Goal: Task Accomplishment & Management: Use online tool/utility

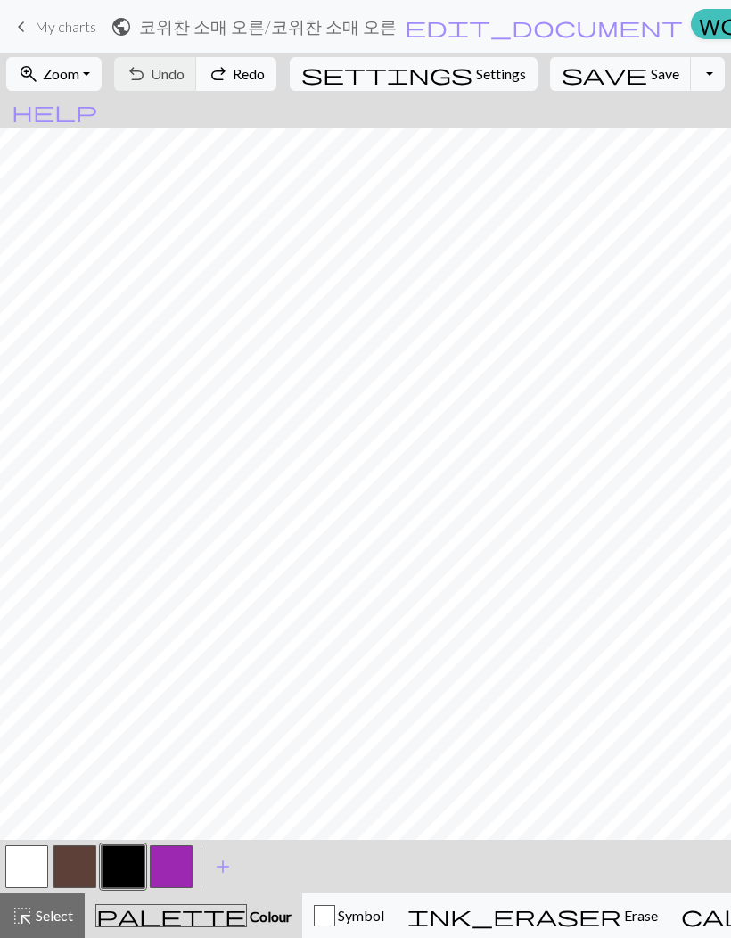
scroll to position [137, 0]
click at [74, 616] on button "button" at bounding box center [75, 867] width 43 height 43
click at [124, 616] on button "button" at bounding box center [123, 867] width 43 height 43
click at [185, 77] on span "Undo" at bounding box center [168, 73] width 34 height 17
click at [185, 78] on span "Undo" at bounding box center [168, 73] width 34 height 17
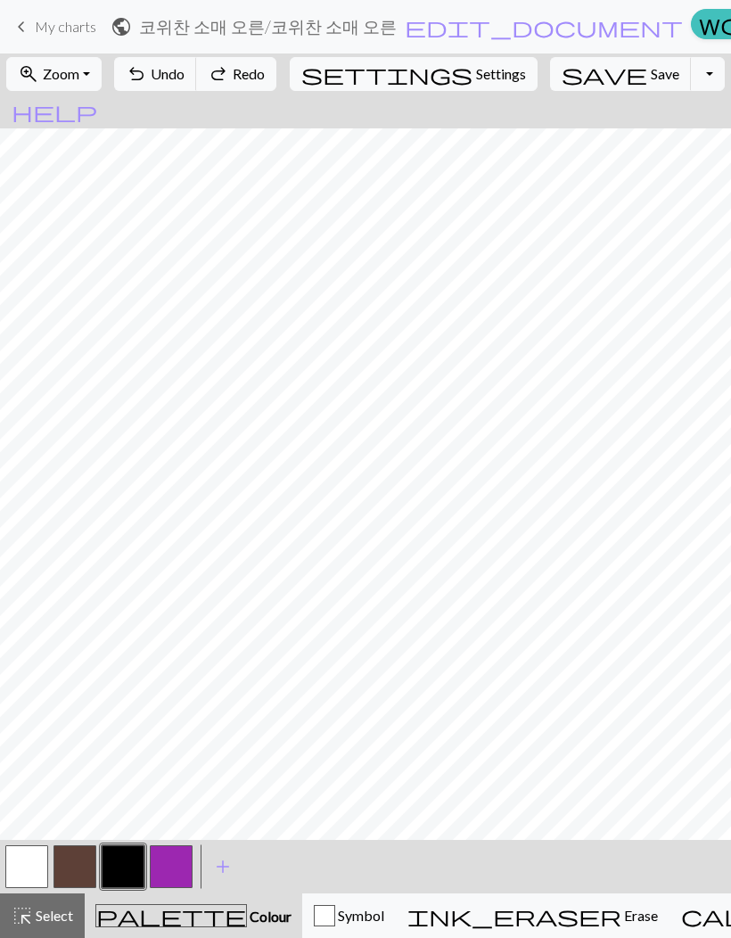
click at [185, 78] on span "Undo" at bounding box center [168, 73] width 34 height 17
click at [197, 87] on button "undo Undo Undo" at bounding box center [155, 74] width 83 height 34
click at [88, 616] on button "button" at bounding box center [75, 867] width 43 height 43
click at [124, 616] on button "button" at bounding box center [123, 867] width 43 height 43
click at [76, 616] on button "button" at bounding box center [75, 867] width 43 height 43
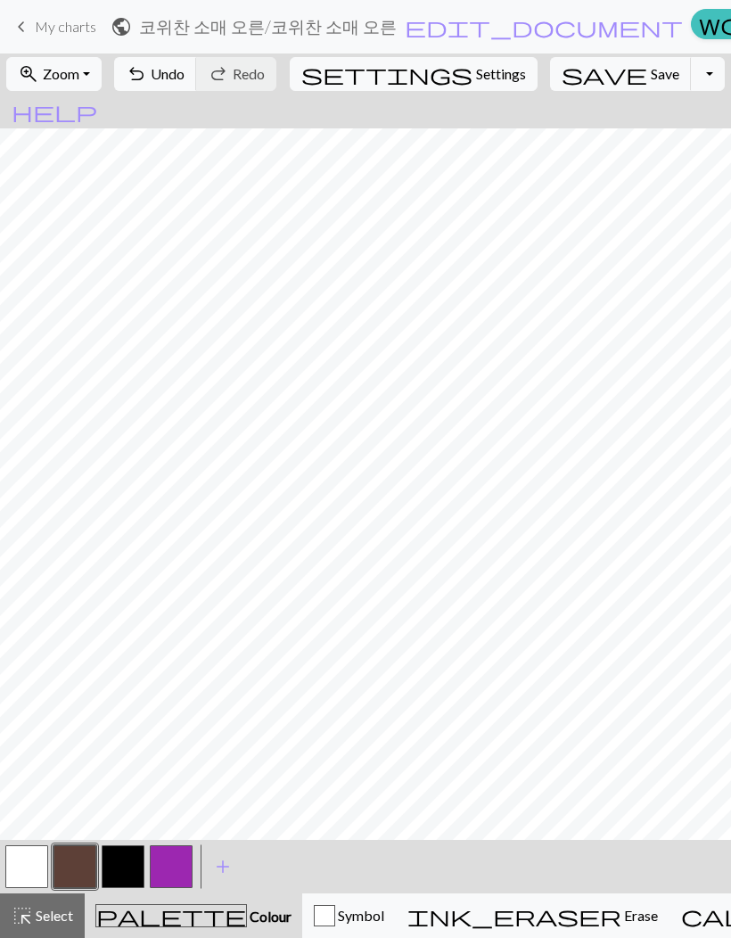
click at [121, 616] on button "button" at bounding box center [123, 867] width 43 height 43
click at [197, 90] on button "undo Undo Undo" at bounding box center [155, 74] width 83 height 34
click at [197, 89] on button "undo Undo Undo" at bounding box center [155, 74] width 83 height 34
click at [197, 83] on button "undo Undo Undo" at bounding box center [155, 74] width 83 height 34
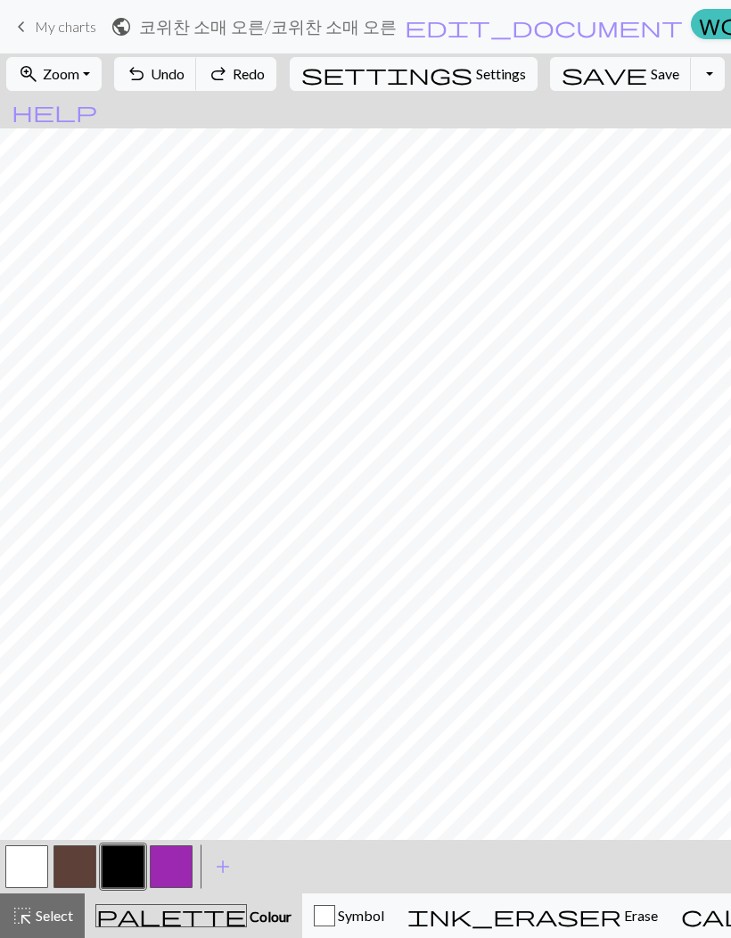
click at [111, 616] on button "button" at bounding box center [123, 867] width 43 height 43
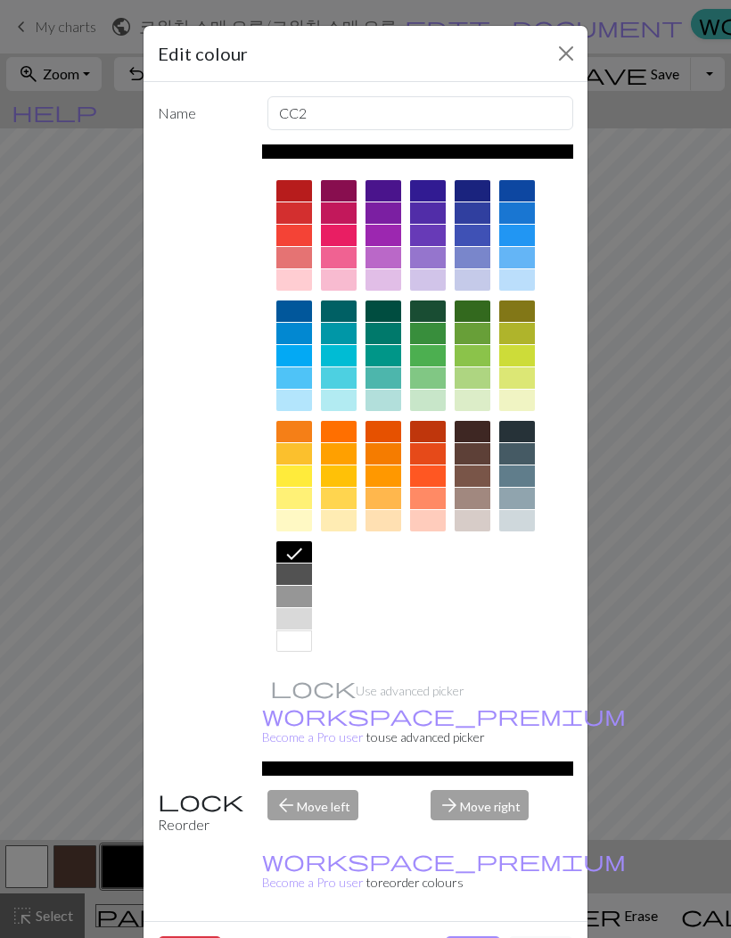
click at [467, 616] on button "Done" at bounding box center [473, 954] width 56 height 34
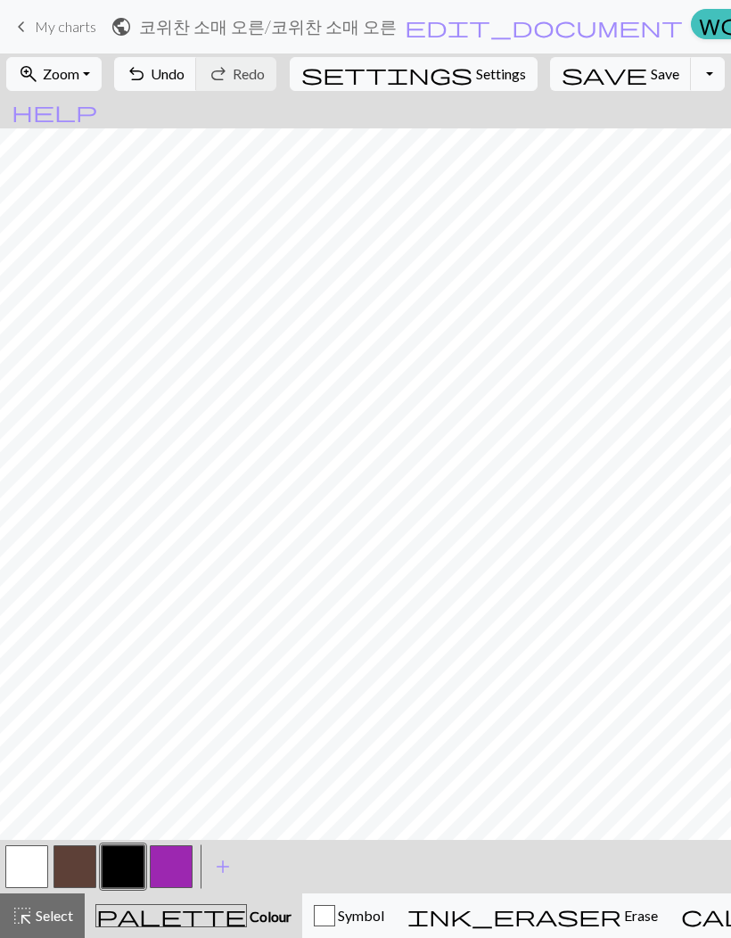
click at [82, 616] on button "button" at bounding box center [75, 867] width 43 height 43
click at [130, 616] on button "button" at bounding box center [123, 867] width 43 height 43
click at [66, 616] on button "button" at bounding box center [75, 867] width 43 height 43
click at [117, 616] on button "button" at bounding box center [123, 867] width 43 height 43
click at [128, 616] on button "button" at bounding box center [123, 867] width 43 height 43
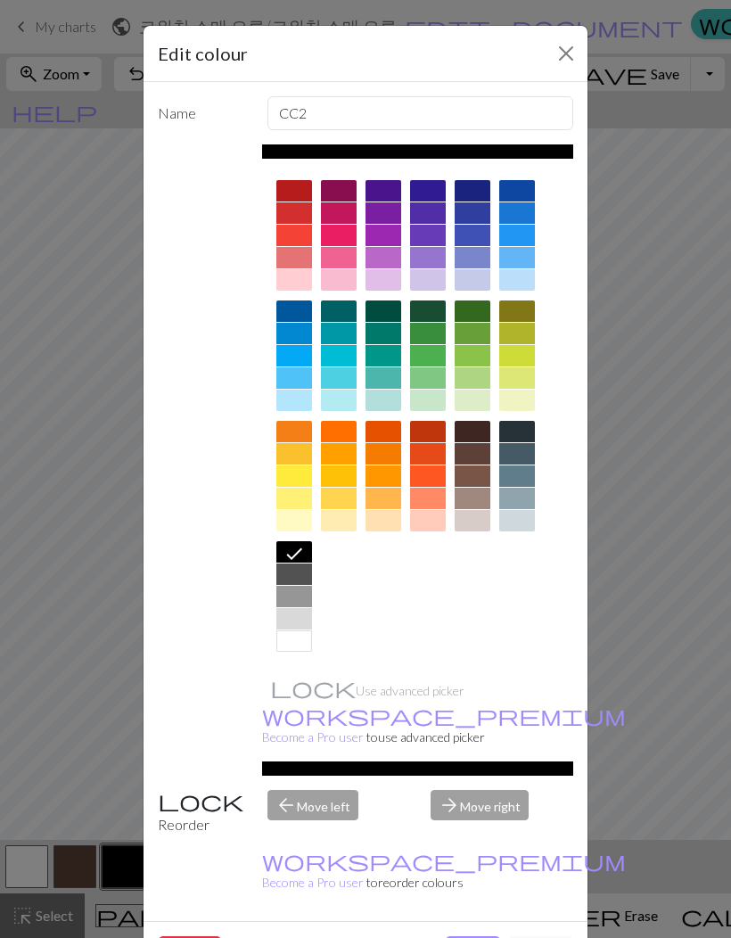
click at [71, 471] on div "Edit colour Name CC2 Use advanced picker workspace_premium Become a Pro user to…" at bounding box center [365, 469] width 731 height 938
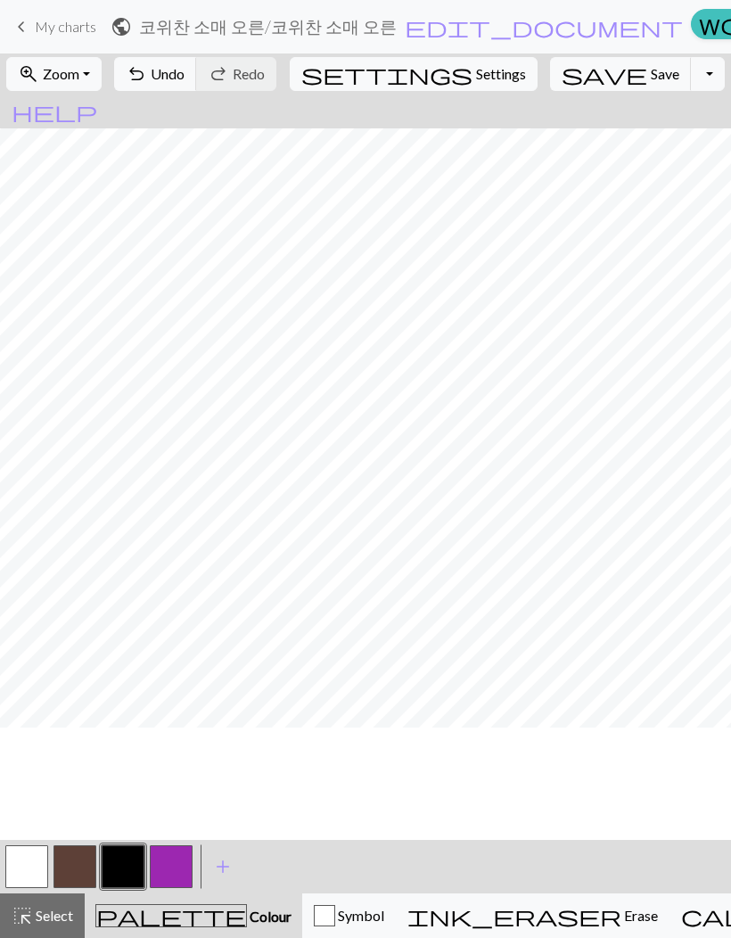
scroll to position [0, 0]
click at [78, 616] on button "button" at bounding box center [75, 867] width 43 height 43
click at [120, 616] on button "button" at bounding box center [123, 867] width 43 height 43
click at [131, 616] on button "button" at bounding box center [123, 867] width 43 height 43
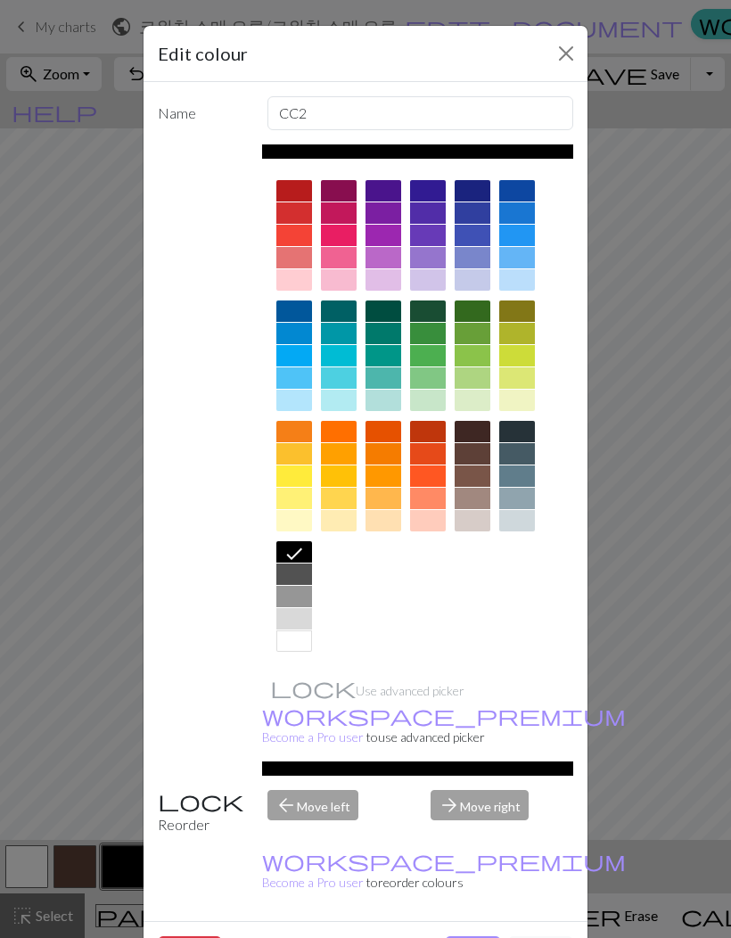
click at [69, 616] on div "Edit colour Name CC2 Use advanced picker workspace_premium Become a Pro user to…" at bounding box center [365, 469] width 731 height 938
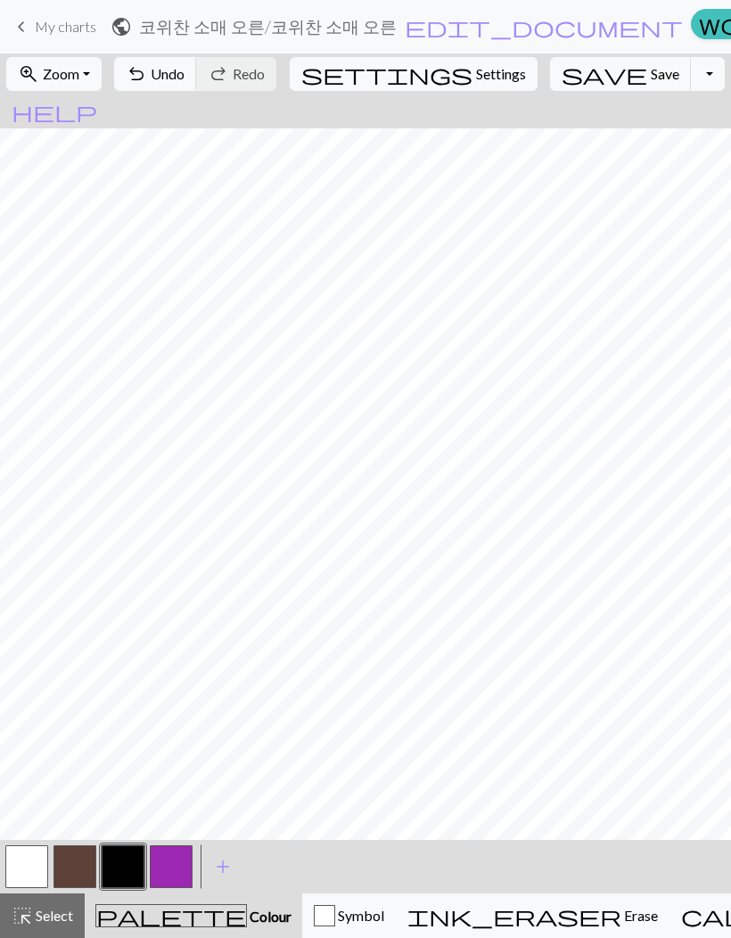
click at [78, 616] on button "button" at bounding box center [75, 867] width 43 height 43
click at [34, 616] on span "Select" at bounding box center [53, 915] width 40 height 17
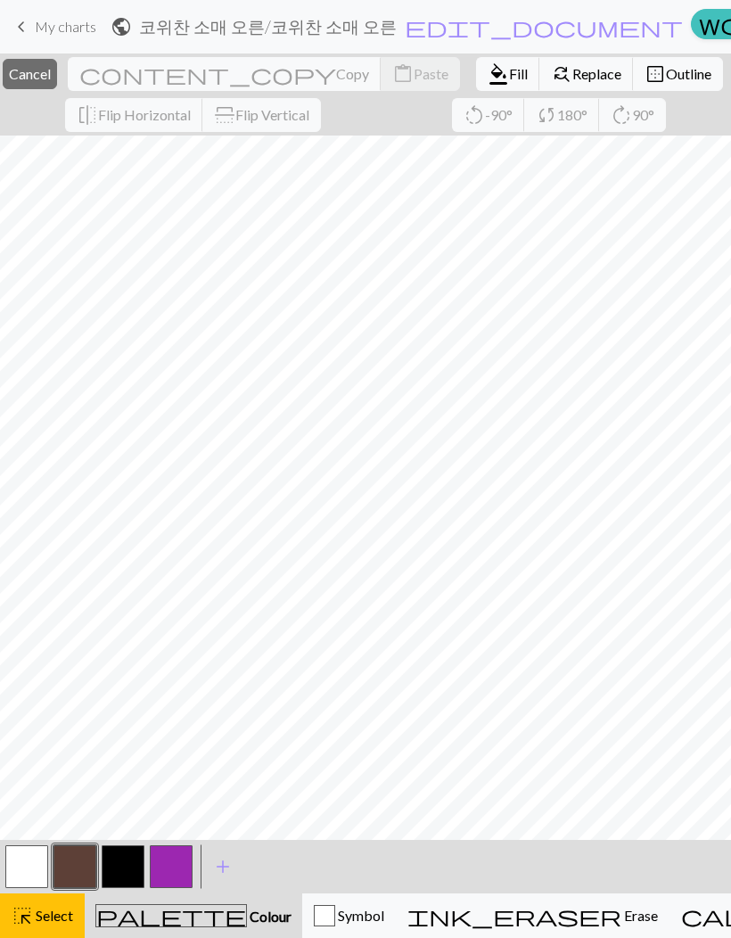
click at [509, 81] on span "Fill" at bounding box center [518, 73] width 19 height 17
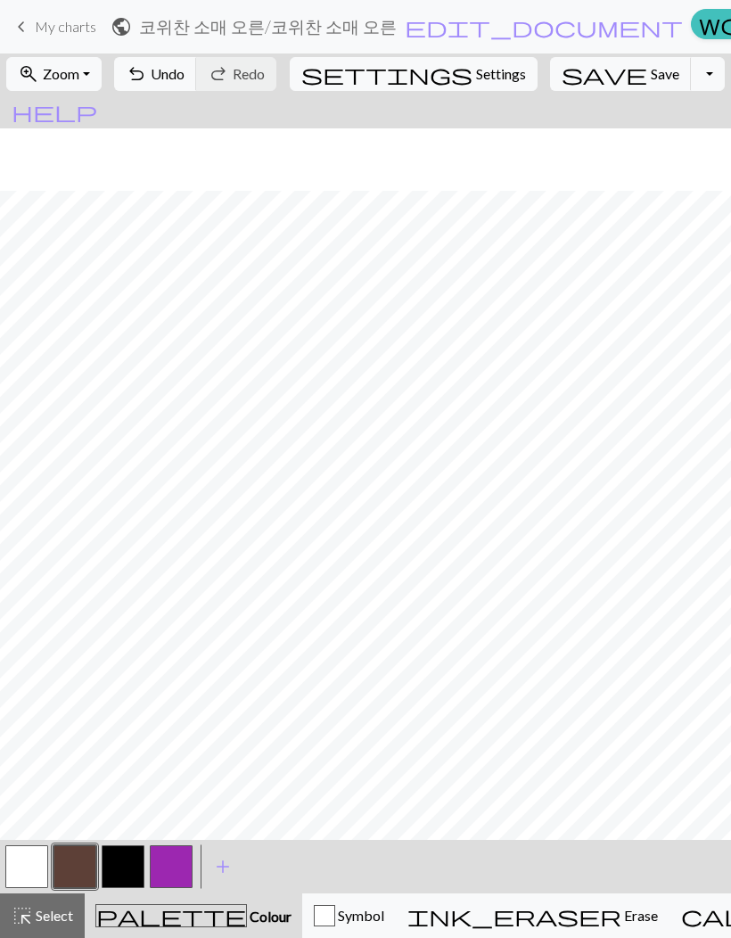
scroll to position [146, 0]
click at [39, 616] on span "Select" at bounding box center [53, 915] width 40 height 17
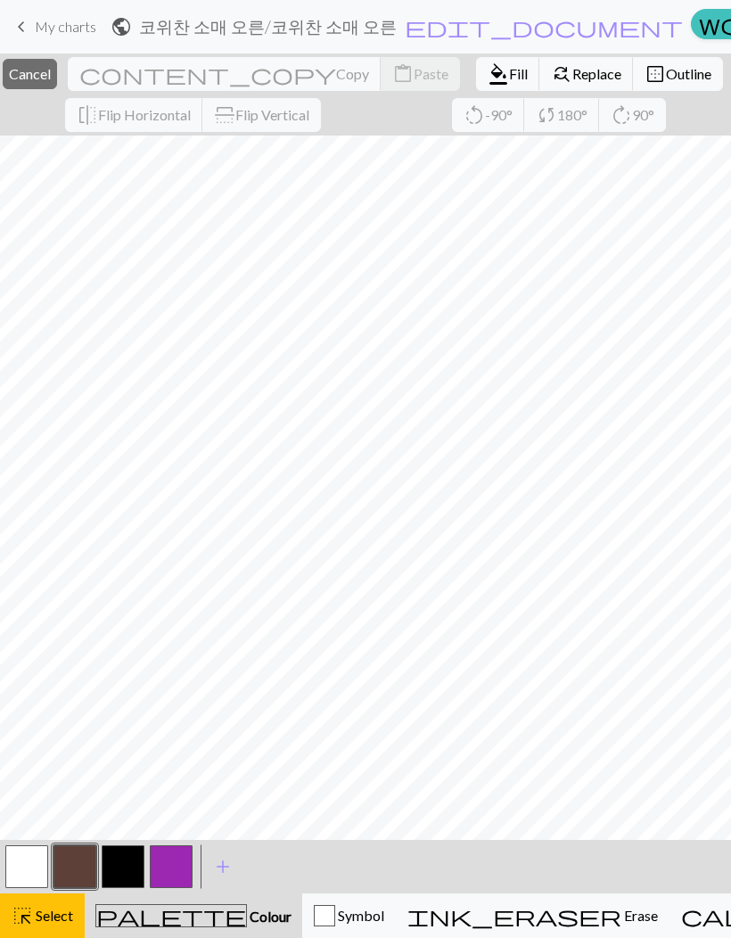
click at [488, 75] on span "format_color_fill" at bounding box center [498, 74] width 21 height 25
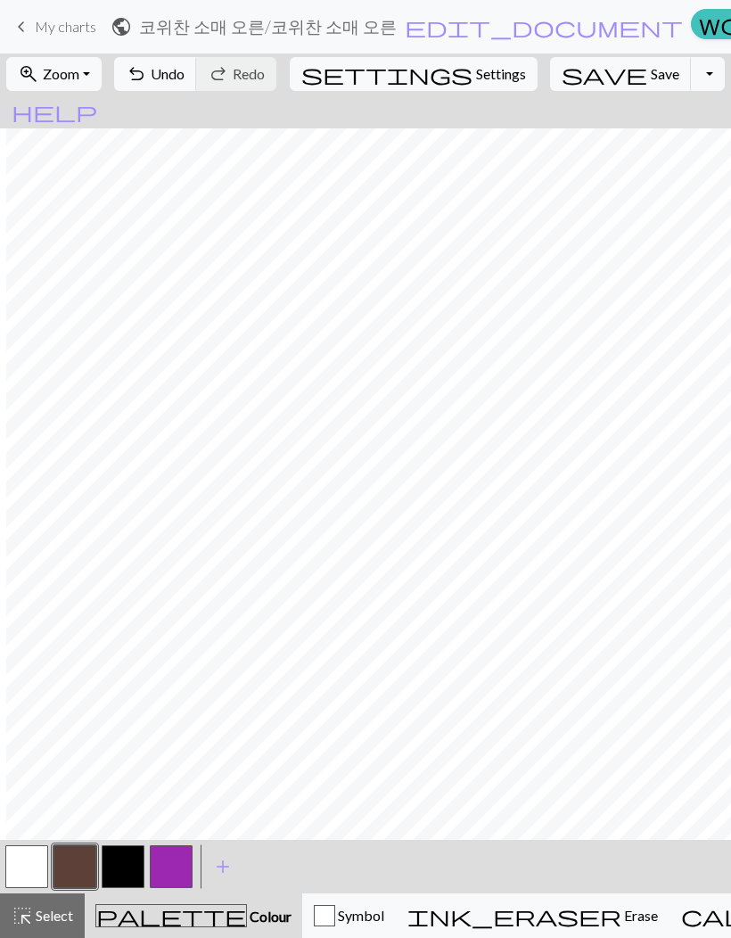
scroll to position [0, 15]
click at [37, 616] on span "Select" at bounding box center [53, 915] width 40 height 17
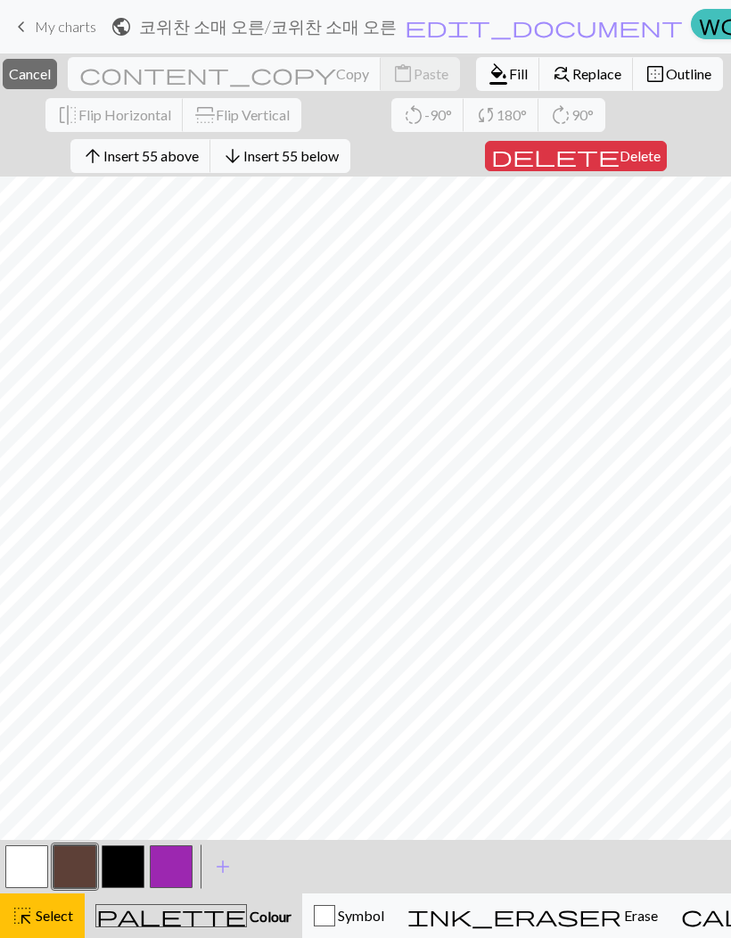
click at [509, 72] on span "Fill" at bounding box center [518, 73] width 19 height 17
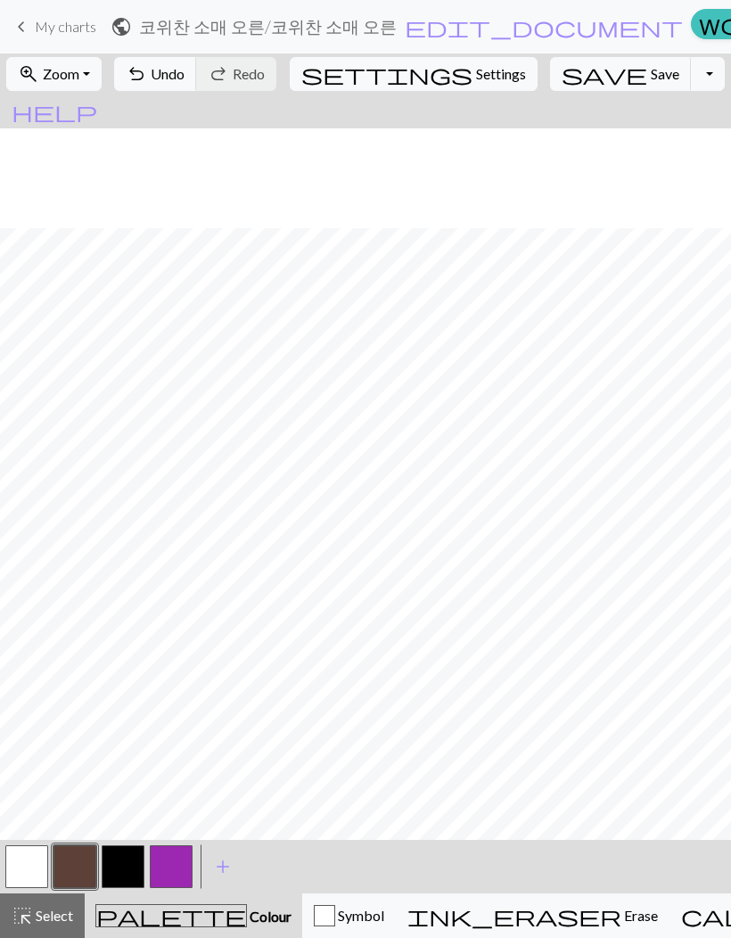
scroll to position [146, 15]
click at [120, 616] on button "button" at bounding box center [123, 867] width 43 height 43
click at [88, 616] on button "button" at bounding box center [75, 867] width 43 height 43
click at [95, 83] on button "zoom_in Zoom Zoom" at bounding box center [53, 74] width 95 height 34
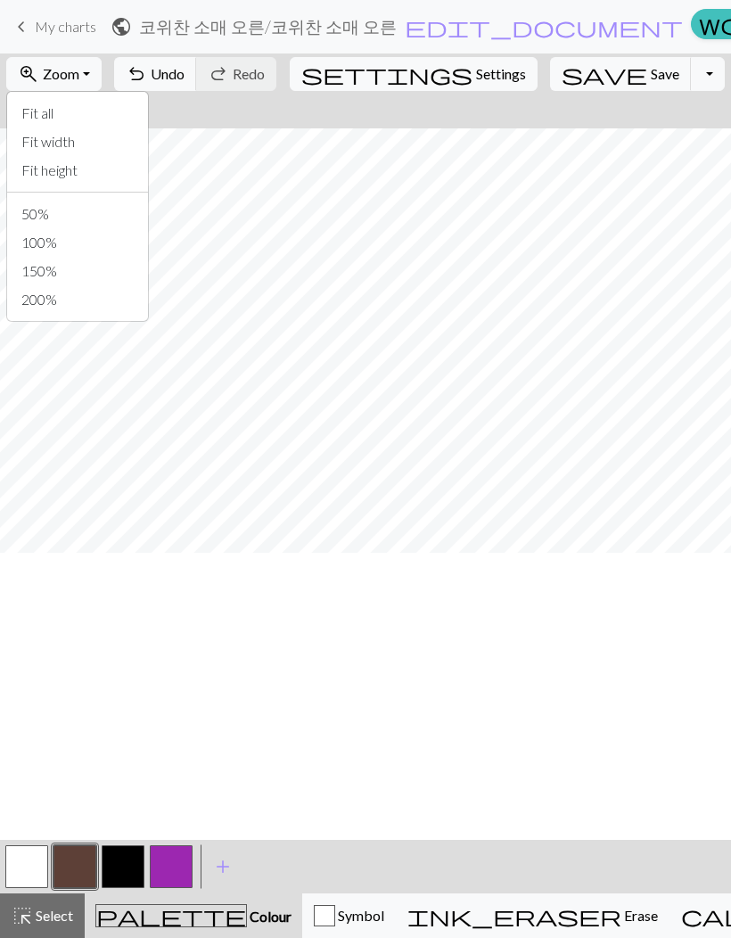
click at [103, 120] on button "Fit all" at bounding box center [77, 113] width 141 height 29
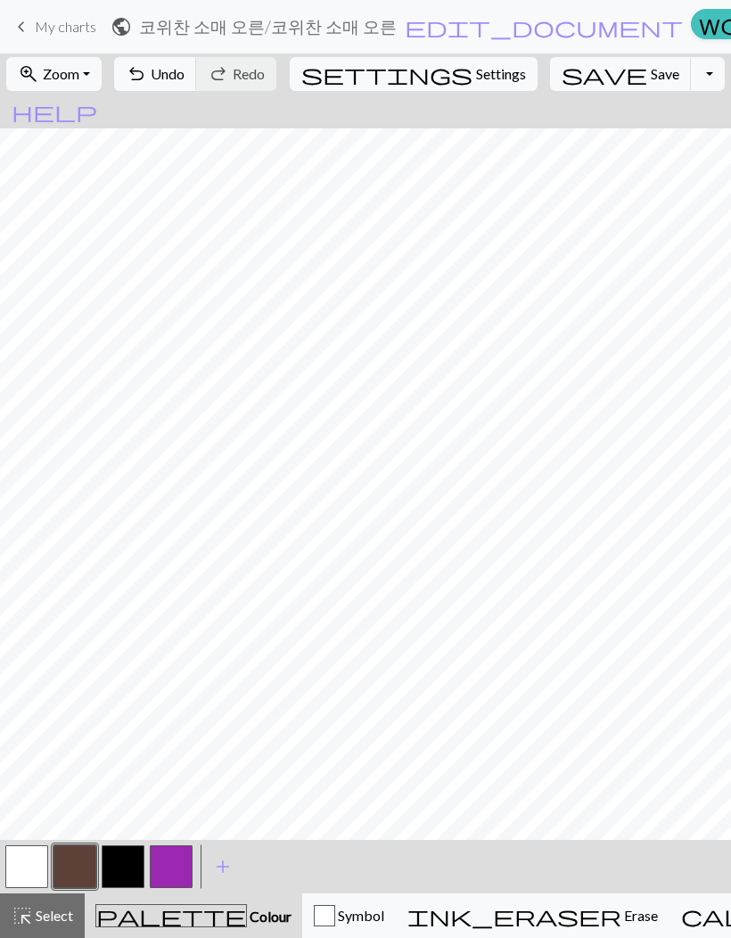
click at [141, 616] on button "button" at bounding box center [123, 867] width 43 height 43
click at [71, 616] on button "button" at bounding box center [75, 867] width 43 height 43
click at [130, 616] on button "button" at bounding box center [123, 867] width 43 height 43
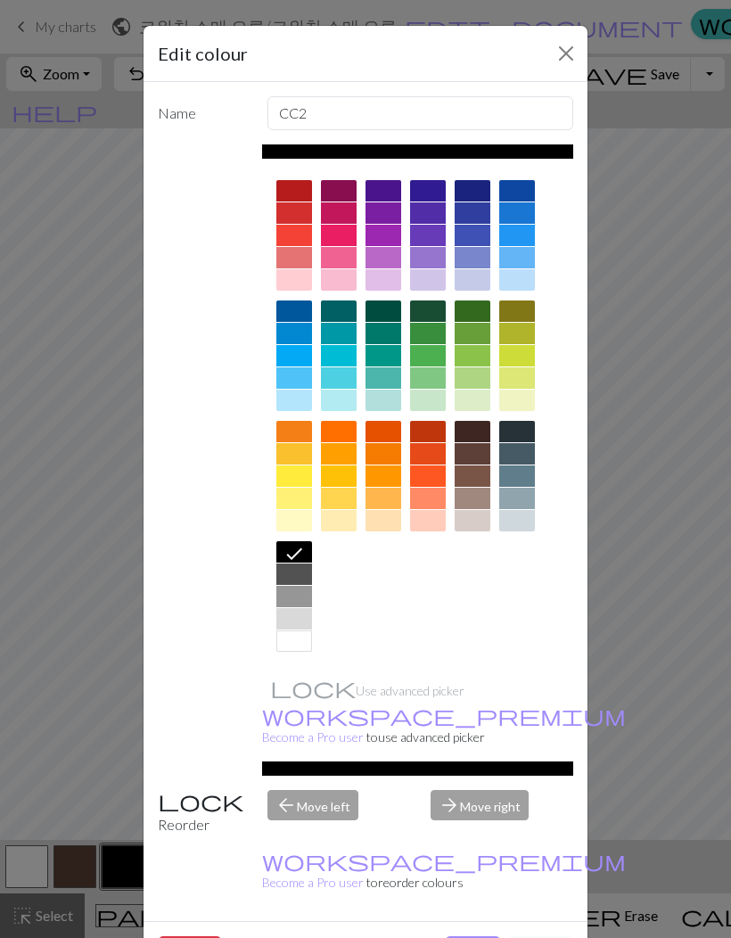
click at [553, 616] on button "Cancel" at bounding box center [540, 954] width 65 height 34
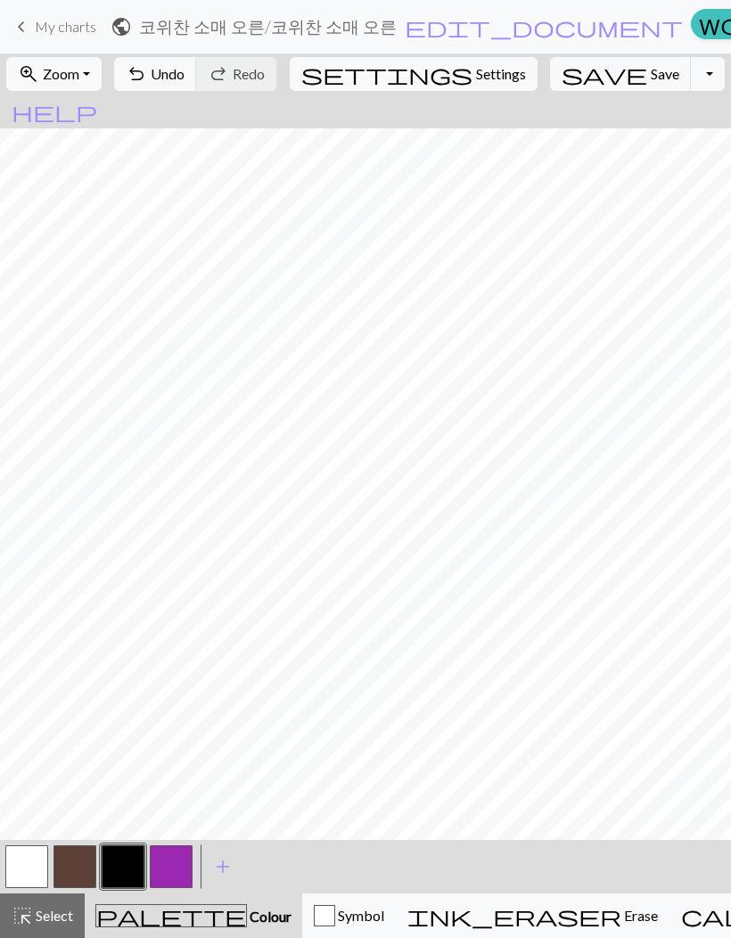
click at [169, 616] on button "button" at bounding box center [171, 867] width 43 height 43
click at [129, 616] on button "button" at bounding box center [123, 867] width 43 height 43
click at [90, 616] on button "button" at bounding box center [75, 867] width 43 height 43
click at [116, 616] on button "button" at bounding box center [123, 867] width 43 height 43
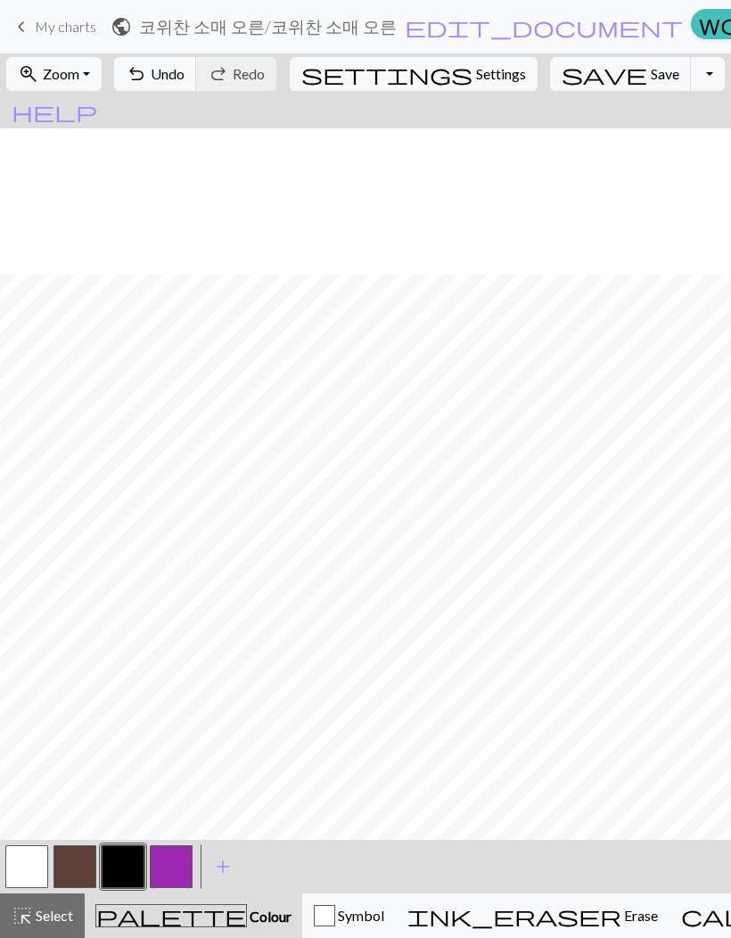
scroll to position [146, 0]
click at [80, 616] on button "button" at bounding box center [75, 867] width 43 height 43
click at [121, 616] on button "button" at bounding box center [123, 867] width 43 height 43
click at [197, 89] on button "undo Undo Undo" at bounding box center [155, 74] width 83 height 34
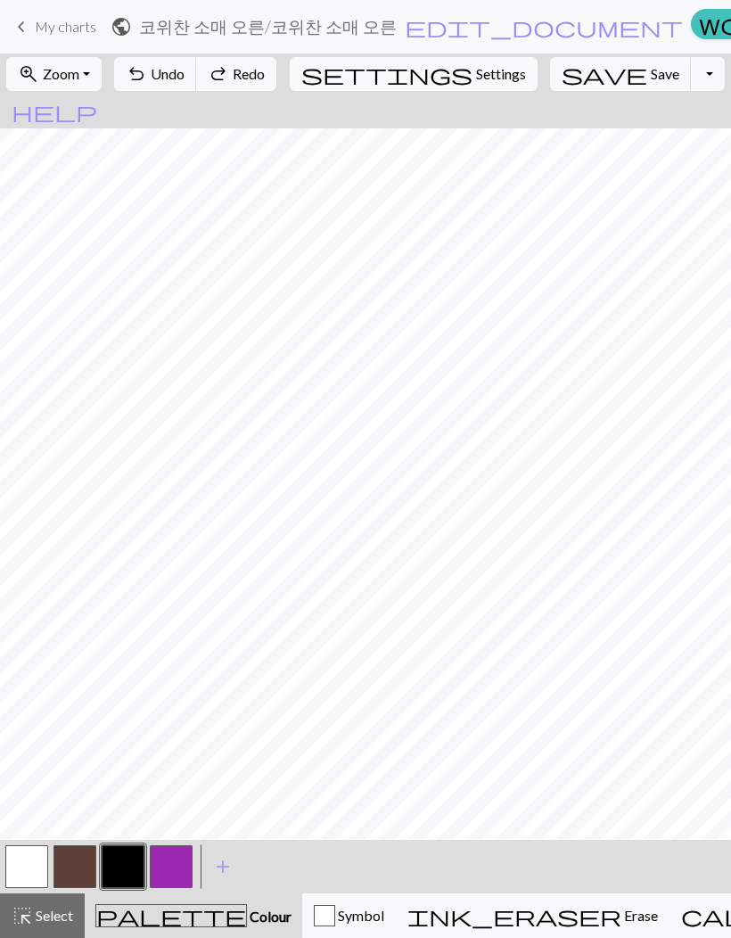
click at [197, 88] on button "undo Undo Undo" at bounding box center [155, 74] width 83 height 34
click at [197, 89] on button "undo Undo Undo" at bounding box center [155, 74] width 83 height 34
click at [197, 88] on button "undo Undo Undo" at bounding box center [155, 74] width 83 height 34
click at [74, 616] on button "button" at bounding box center [75, 867] width 43 height 43
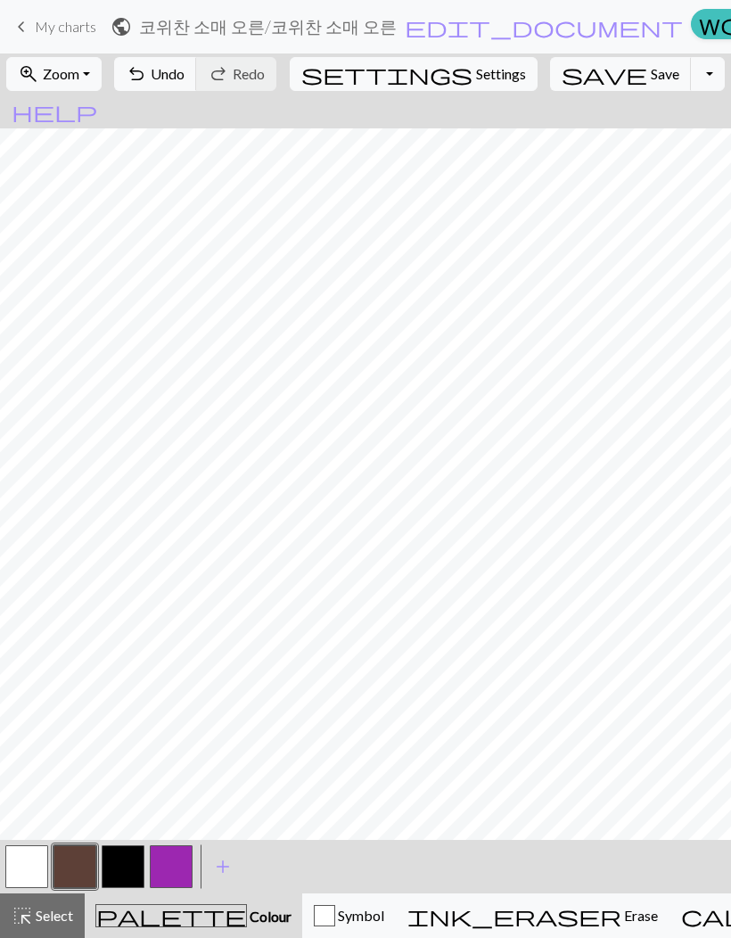
click at [126, 616] on button "button" at bounding box center [123, 867] width 43 height 43
click at [63, 616] on button "button" at bounding box center [75, 867] width 43 height 43
click at [123, 616] on button "button" at bounding box center [123, 867] width 43 height 43
click at [70, 616] on button "button" at bounding box center [75, 867] width 43 height 43
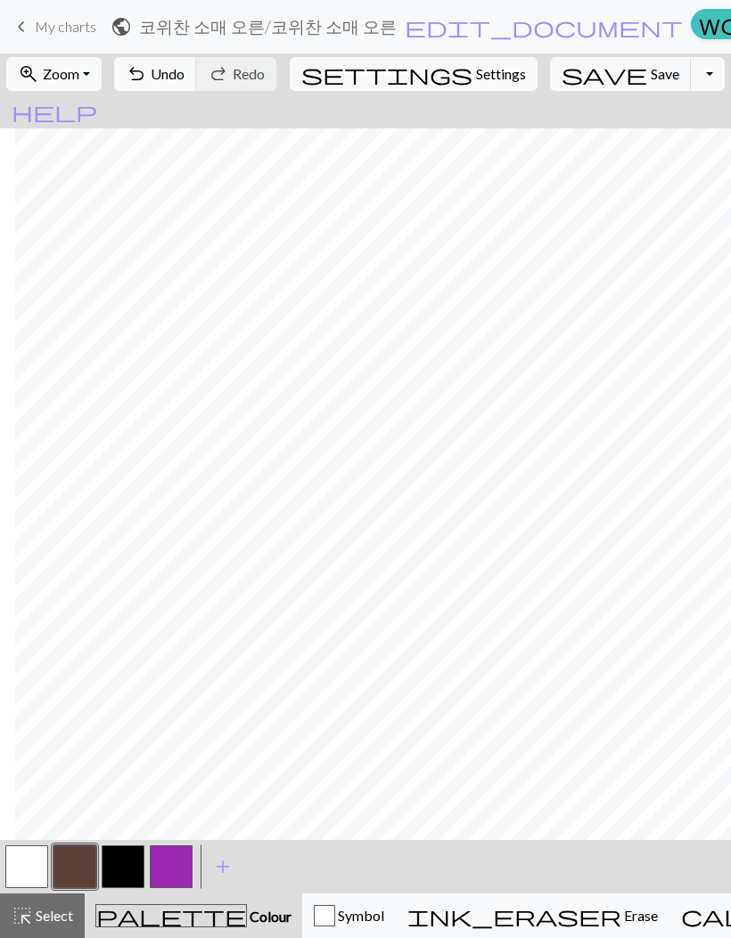
scroll to position [146, 15]
click at [124, 616] on button "button" at bounding box center [123, 867] width 43 height 43
click at [80, 616] on button "button" at bounding box center [75, 867] width 43 height 43
click at [123, 616] on button "button" at bounding box center [123, 867] width 43 height 43
click at [70, 616] on button "button" at bounding box center [75, 867] width 43 height 43
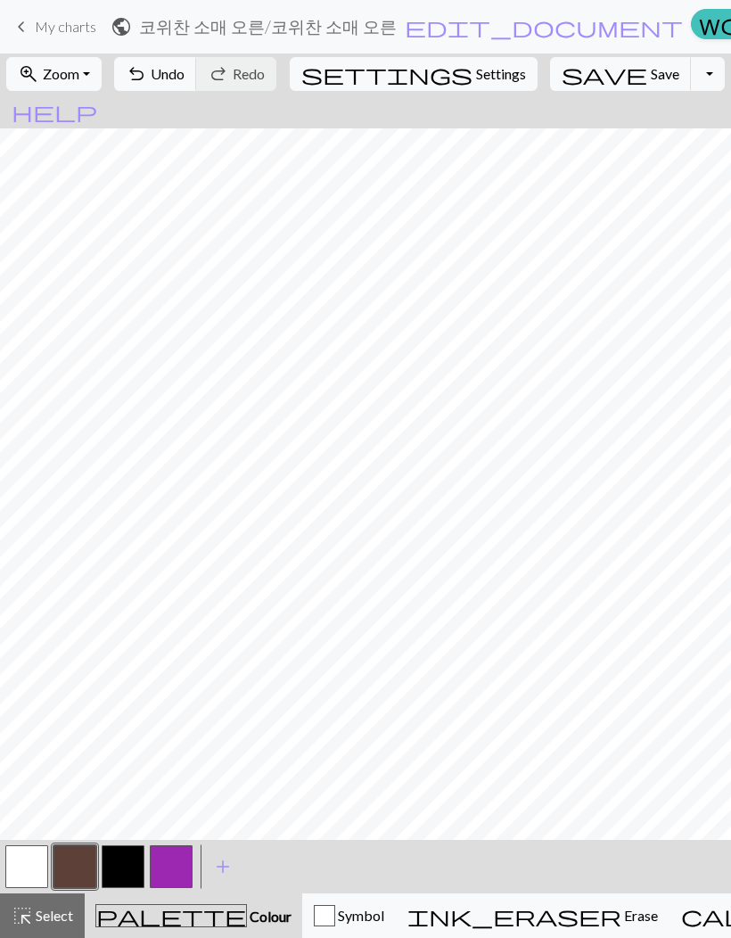
click at [135, 616] on button "button" at bounding box center [123, 867] width 43 height 43
click at [78, 616] on button "button" at bounding box center [75, 867] width 43 height 43
click at [120, 616] on button "button" at bounding box center [123, 867] width 43 height 43
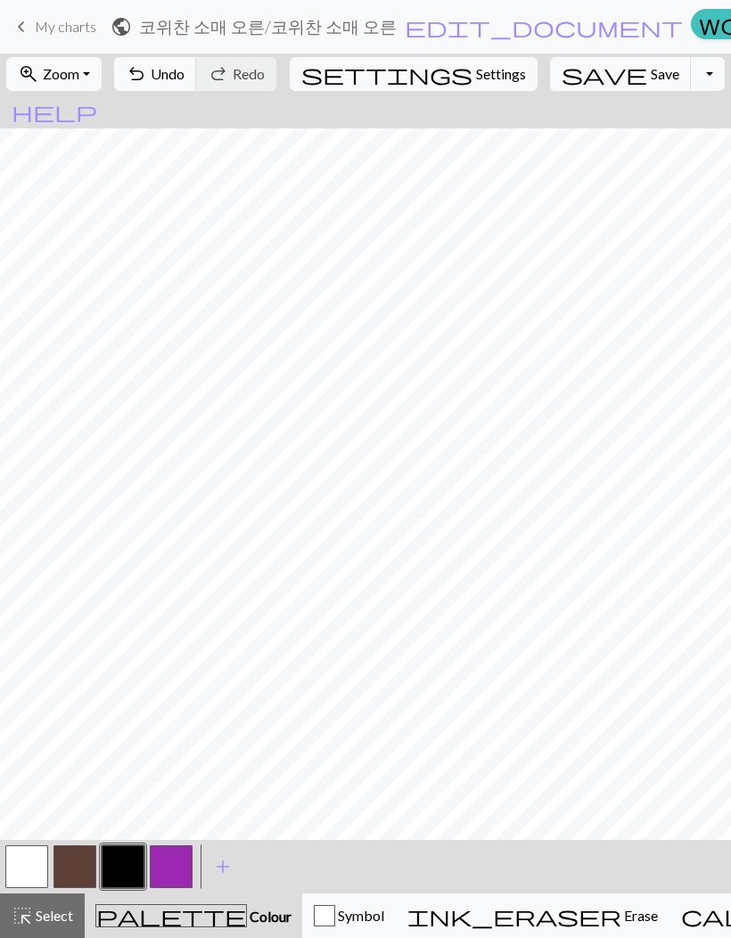
click at [82, 616] on button "button" at bounding box center [75, 867] width 43 height 43
click at [118, 616] on button "button" at bounding box center [123, 867] width 43 height 43
click at [85, 616] on button "button" at bounding box center [75, 867] width 43 height 43
click at [120, 616] on button "button" at bounding box center [123, 867] width 43 height 43
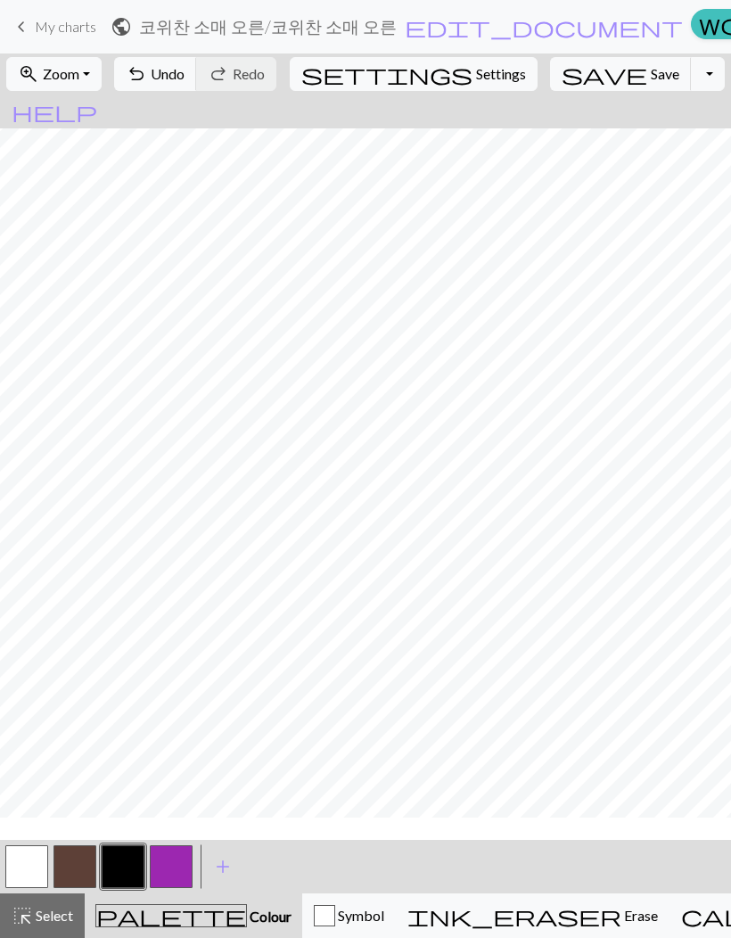
scroll to position [0, 0]
click at [84, 616] on button "button" at bounding box center [75, 867] width 43 height 43
click at [126, 616] on button "button" at bounding box center [123, 867] width 43 height 43
click at [170, 616] on button "button" at bounding box center [171, 867] width 43 height 43
click at [81, 616] on button "button" at bounding box center [75, 867] width 43 height 43
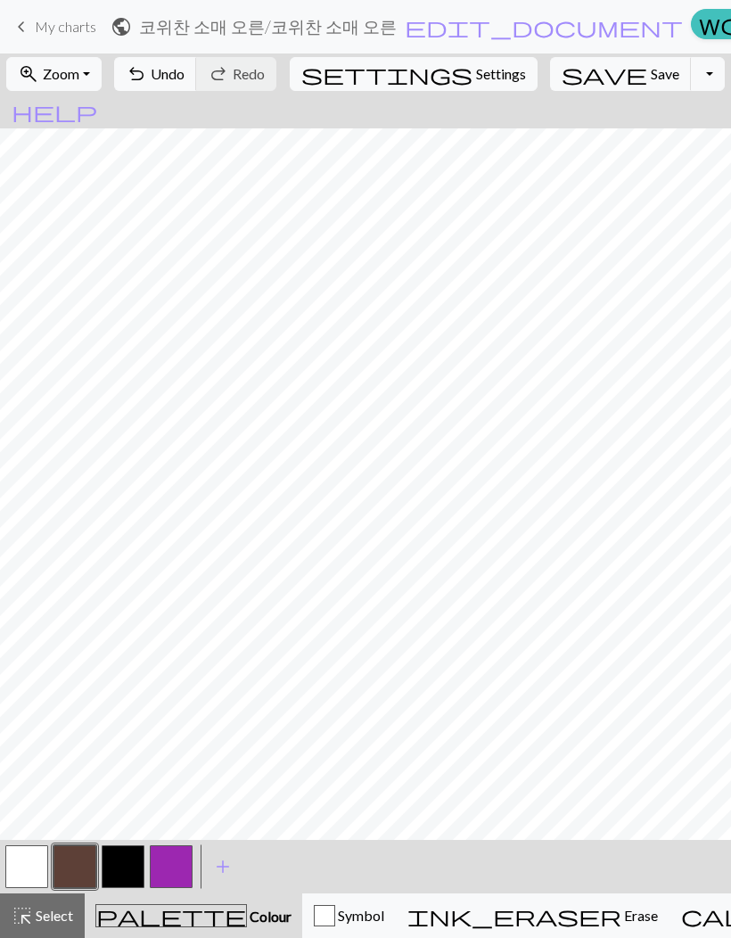
click at [125, 616] on button "button" at bounding box center [123, 867] width 43 height 43
click at [185, 75] on span "Undo" at bounding box center [168, 73] width 34 height 17
click at [147, 77] on span "undo" at bounding box center [136, 74] width 21 height 25
click at [147, 83] on span "undo" at bounding box center [136, 74] width 21 height 25
click at [147, 77] on span "undo" at bounding box center [136, 74] width 21 height 25
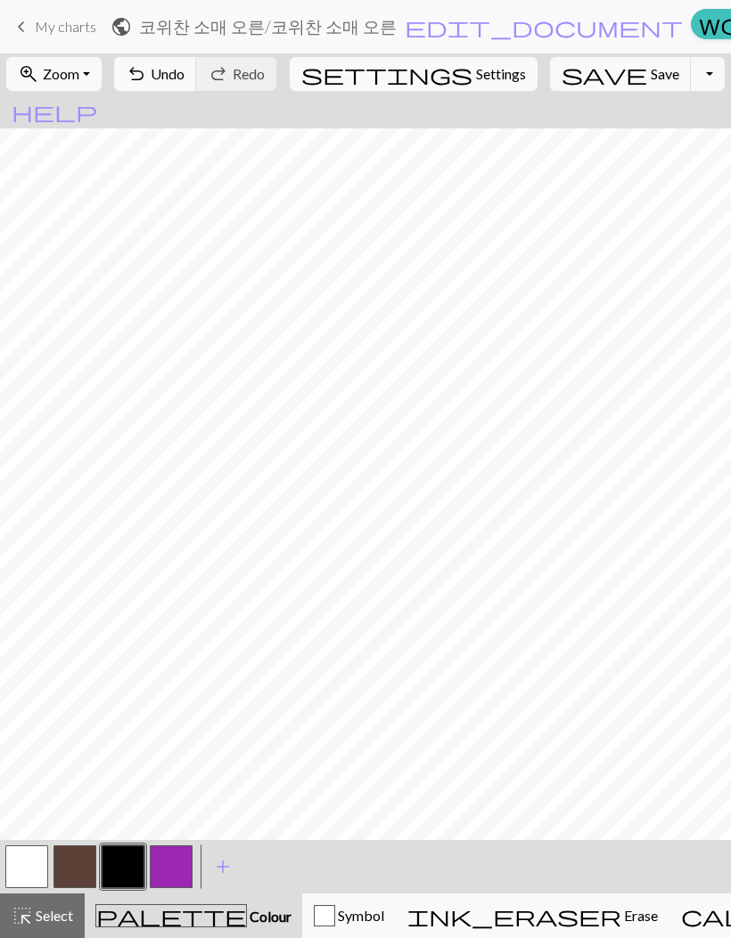
click at [147, 76] on span "undo" at bounding box center [136, 74] width 21 height 25
click at [147, 79] on span "undo" at bounding box center [136, 74] width 21 height 25
click at [147, 78] on span "undo" at bounding box center [136, 74] width 21 height 25
click at [197, 78] on button "undo Undo Undo" at bounding box center [155, 74] width 83 height 34
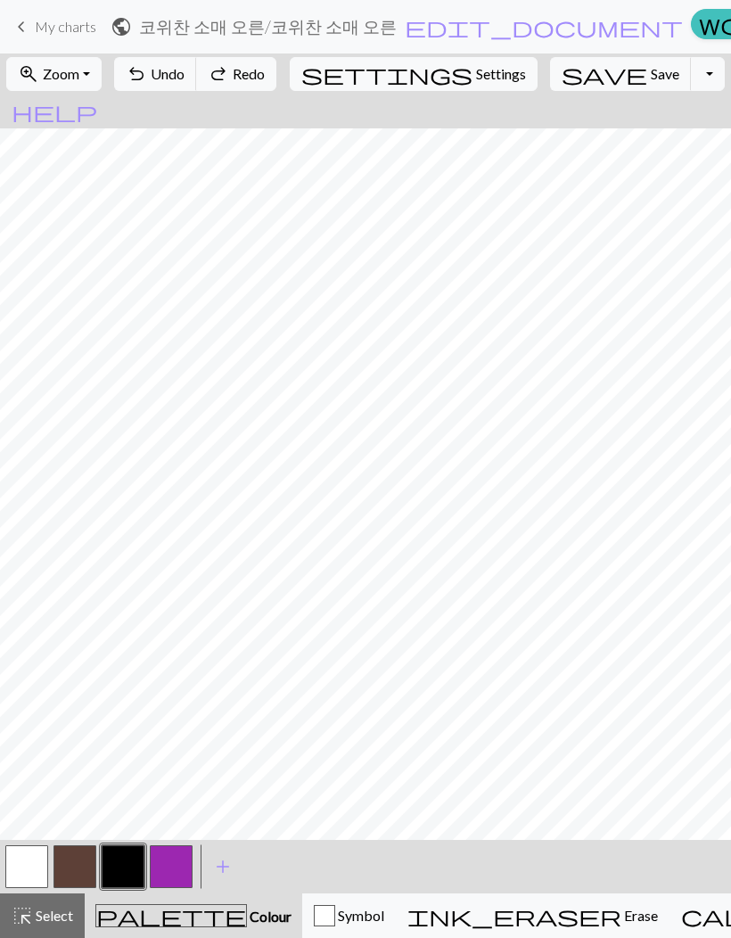
click at [185, 76] on span "Undo" at bounding box center [168, 73] width 34 height 17
click at [185, 75] on span "Undo" at bounding box center [168, 73] width 34 height 17
click at [185, 74] on span "Undo" at bounding box center [168, 73] width 34 height 17
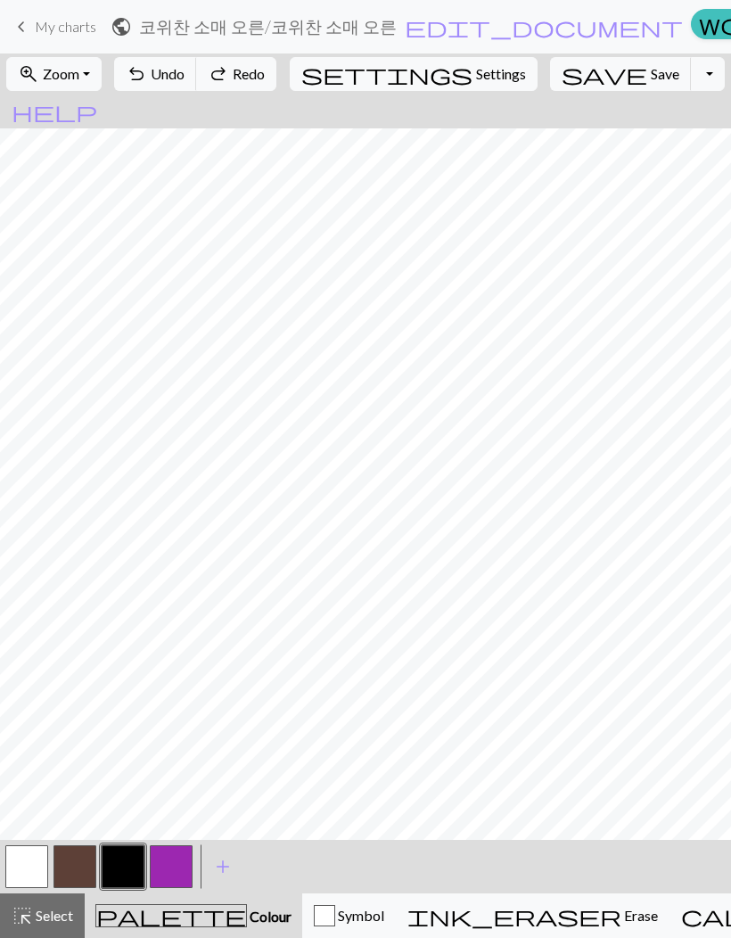
click at [185, 73] on span "Undo" at bounding box center [168, 73] width 34 height 17
click at [185, 74] on span "Undo" at bounding box center [168, 73] width 34 height 17
click at [185, 73] on span "Undo" at bounding box center [168, 73] width 34 height 17
click at [185, 75] on span "Undo" at bounding box center [168, 73] width 34 height 17
click at [185, 74] on span "Undo" at bounding box center [168, 73] width 34 height 17
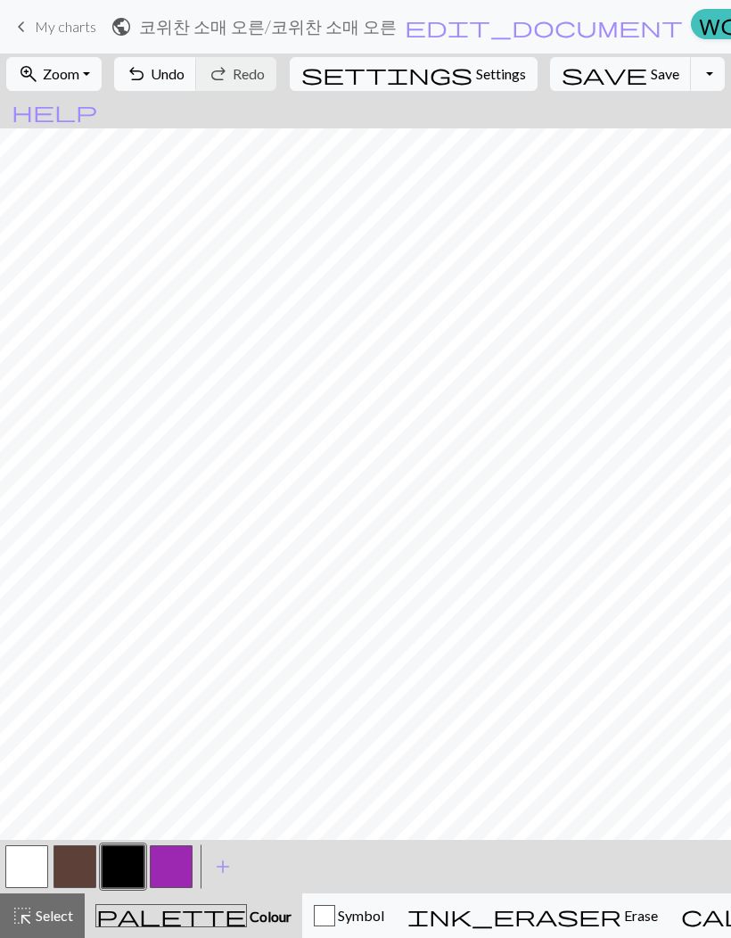
click at [147, 78] on span "undo" at bounding box center [136, 74] width 21 height 25
click at [78, 616] on button "button" at bounding box center [75, 867] width 43 height 43
click at [132, 616] on button "button" at bounding box center [123, 867] width 43 height 43
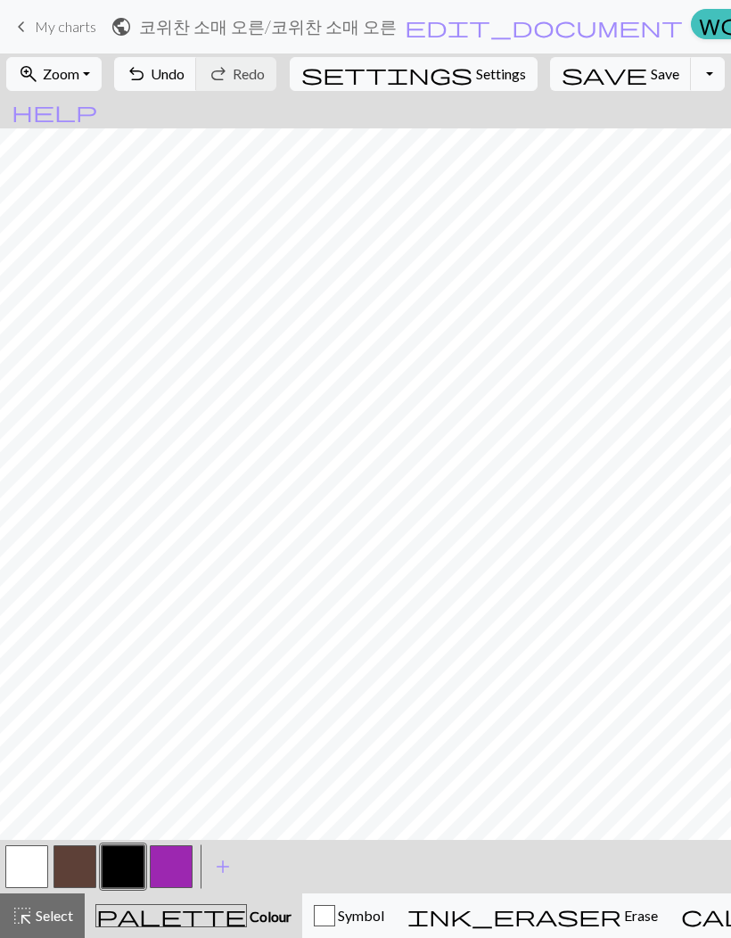
click at [82, 616] on button "button" at bounding box center [75, 867] width 43 height 43
click at [122, 616] on button "button" at bounding box center [123, 867] width 43 height 43
click at [185, 76] on span "Undo" at bounding box center [168, 73] width 34 height 17
click at [185, 71] on span "Undo" at bounding box center [168, 73] width 34 height 17
click at [185, 81] on span "Undo" at bounding box center [168, 73] width 34 height 17
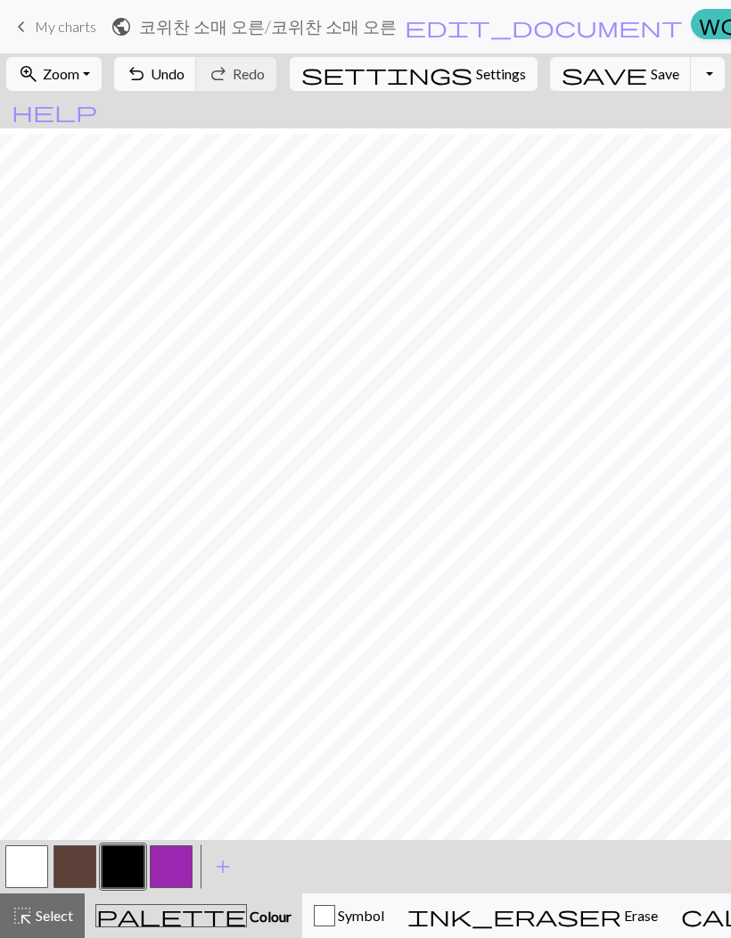
scroll to position [36, 15]
click at [185, 79] on span "Undo" at bounding box center [168, 73] width 34 height 17
click at [78, 616] on button "button" at bounding box center [75, 867] width 43 height 43
click at [117, 616] on button "button" at bounding box center [123, 867] width 43 height 43
click at [77, 616] on button "button" at bounding box center [75, 867] width 43 height 43
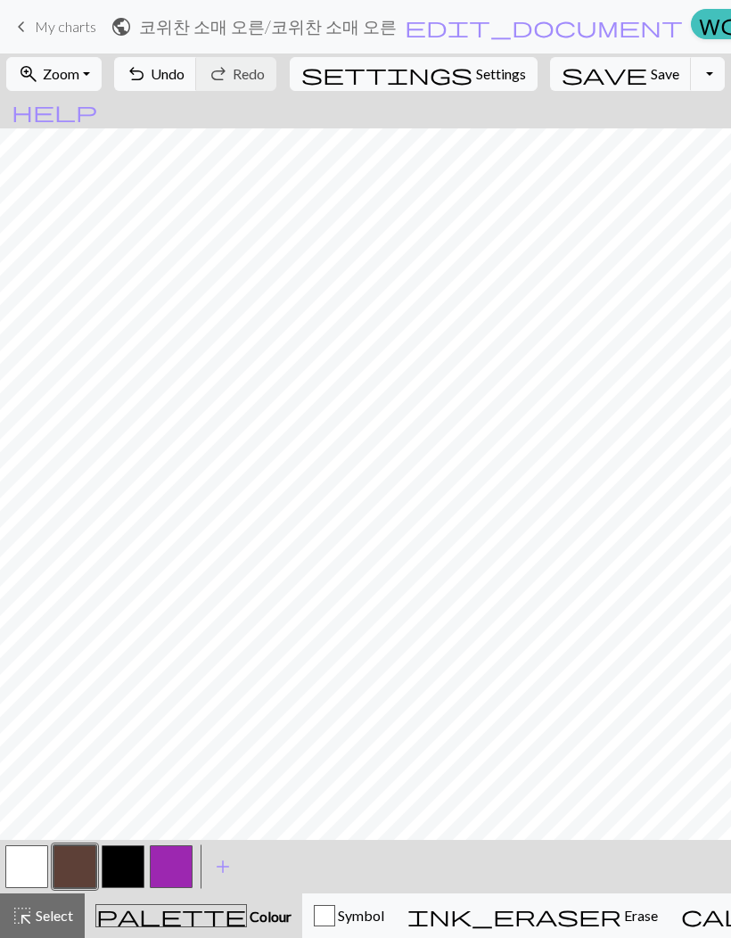
click at [115, 616] on button "button" at bounding box center [123, 867] width 43 height 43
click at [185, 74] on span "Undo" at bounding box center [168, 73] width 34 height 17
click at [76, 616] on button "button" at bounding box center [75, 867] width 43 height 43
click at [121, 616] on button "button" at bounding box center [123, 867] width 43 height 43
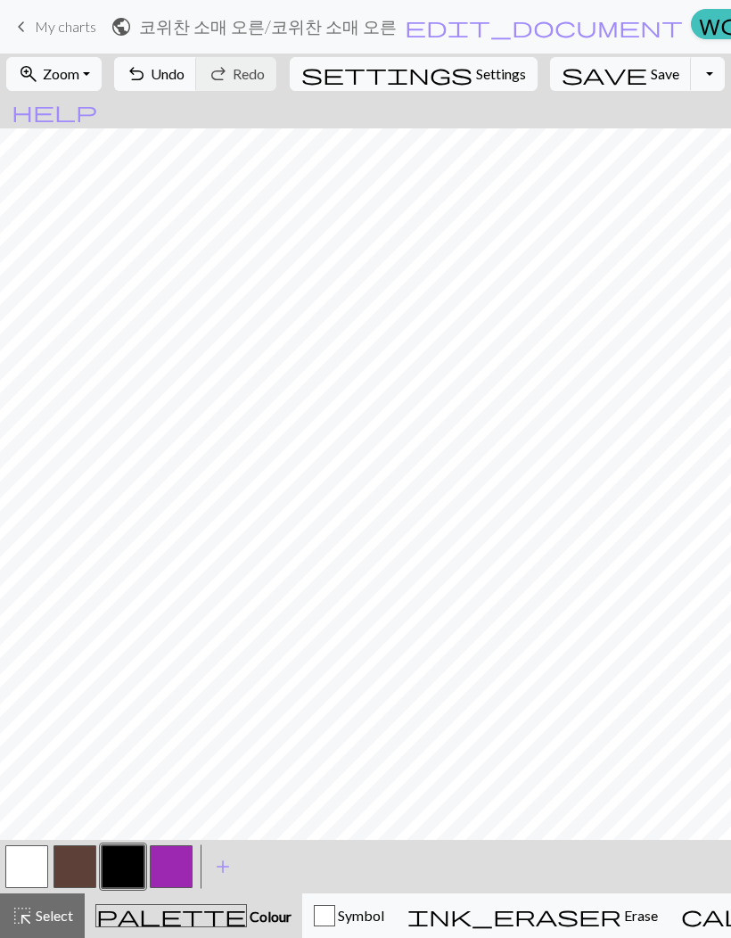
click at [77, 616] on button "button" at bounding box center [75, 867] width 43 height 43
click at [117, 616] on button "button" at bounding box center [123, 867] width 43 height 43
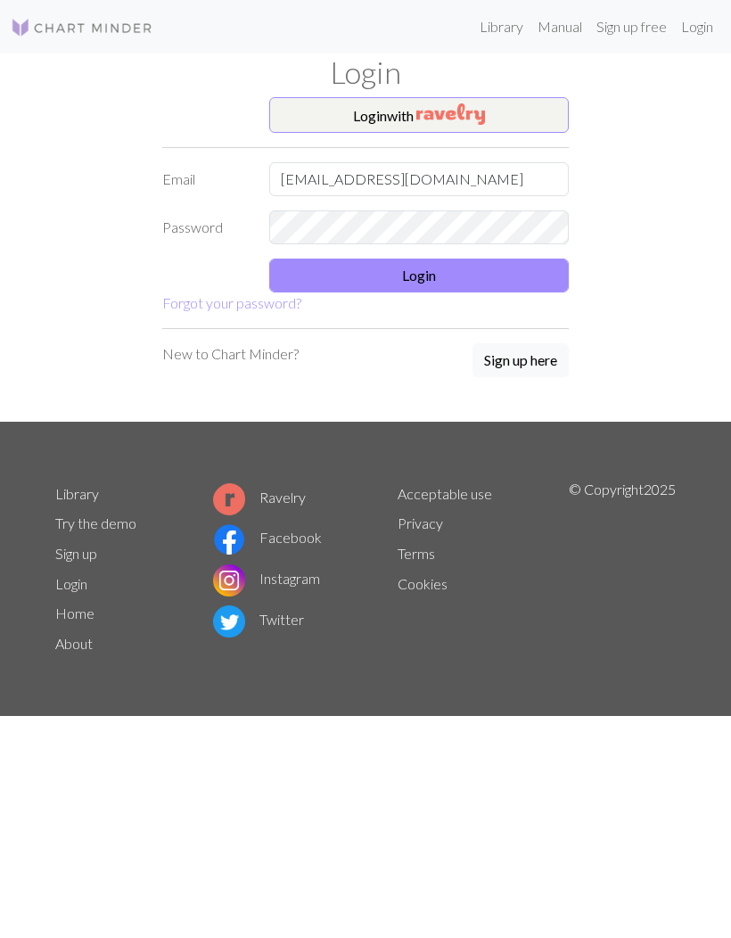
type input "asdr0000@naver.com"
click at [447, 291] on button "Login" at bounding box center [419, 276] width 300 height 34
click at [456, 299] on form "Login with Email asdr0000@naver.com Password Login Forgot your password?" at bounding box center [365, 205] width 407 height 217
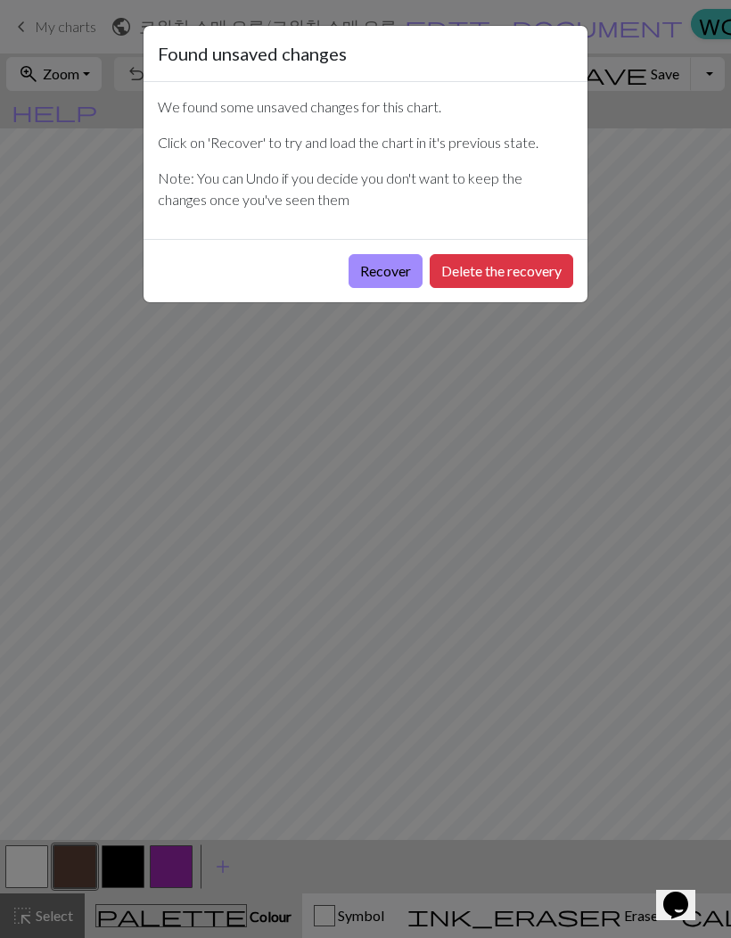
click at [390, 277] on button "Recover" at bounding box center [386, 271] width 74 height 34
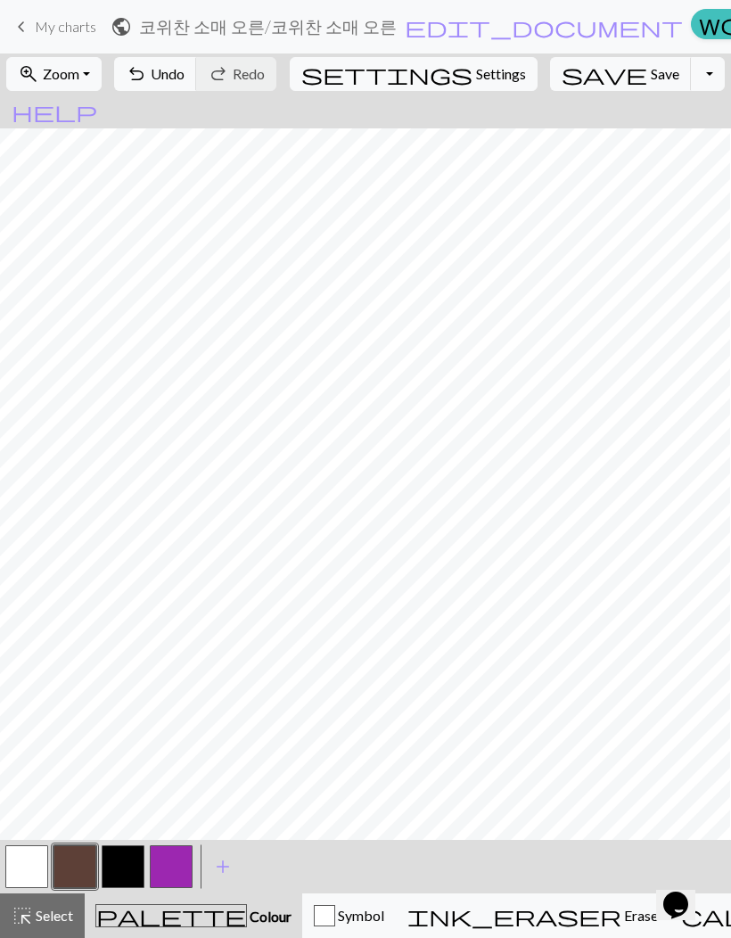
scroll to position [0, 582]
click at [118, 864] on button "button" at bounding box center [123, 867] width 43 height 43
click at [120, 861] on button "button" at bounding box center [123, 867] width 43 height 43
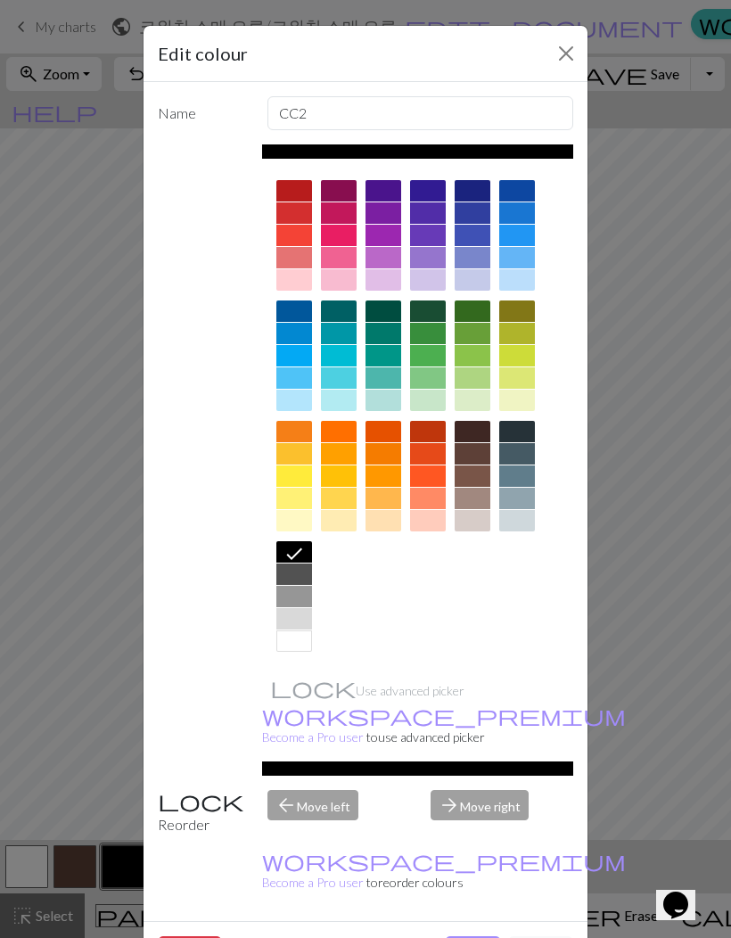
click at [117, 876] on div "Edit colour Name CC2 Use advanced picker workspace_premium Become a Pro user to…" at bounding box center [365, 469] width 731 height 938
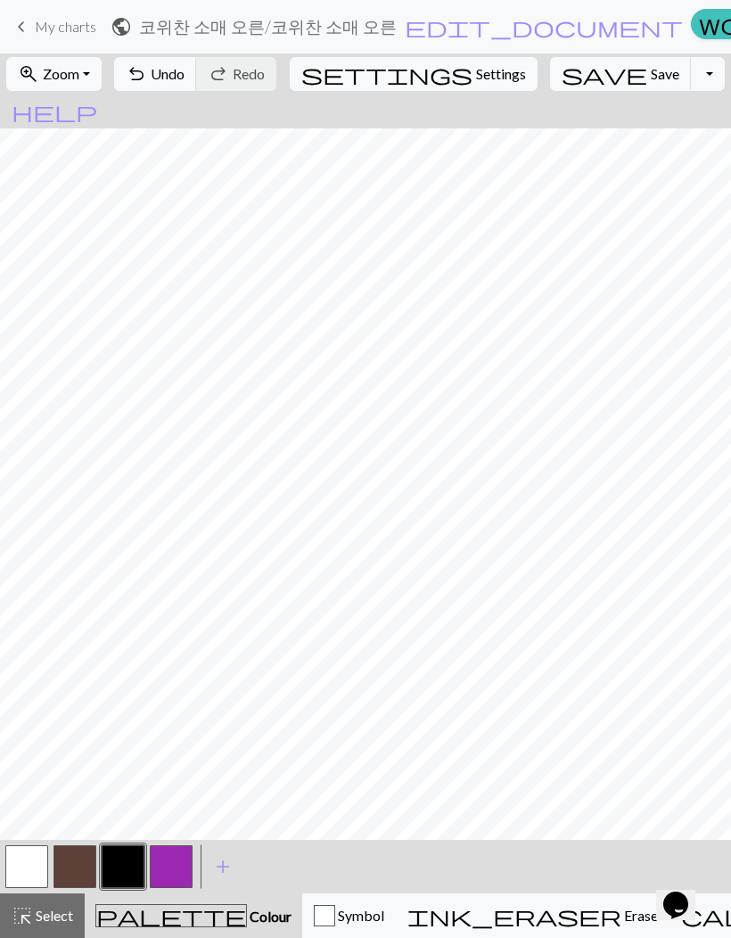
click at [29, 917] on span "highlight_alt" at bounding box center [22, 916] width 21 height 25
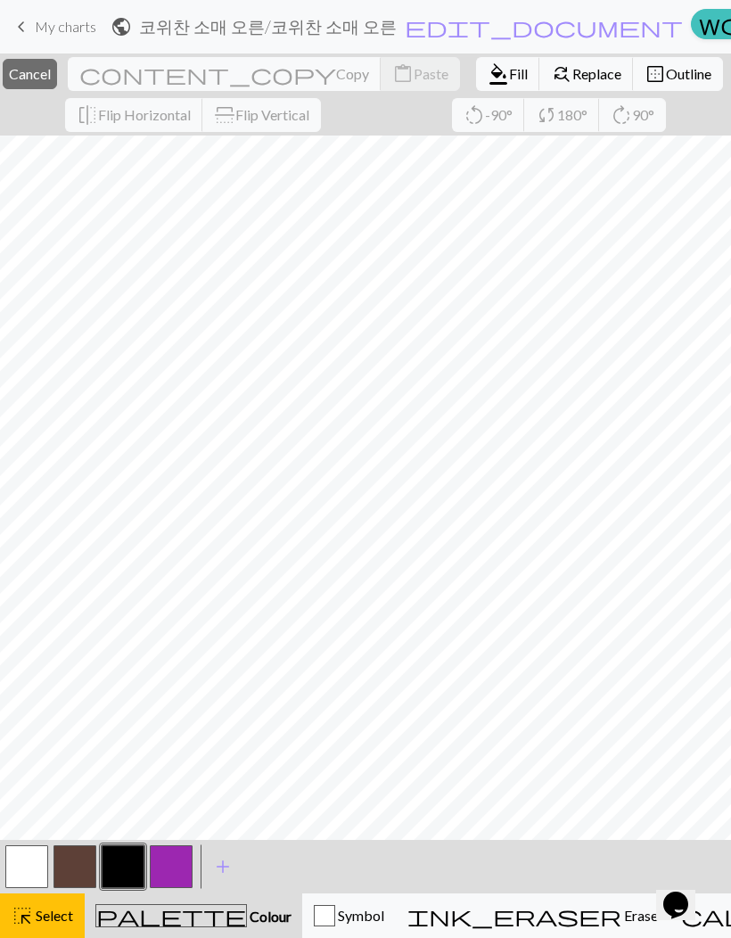
click at [509, 77] on span "Fill" at bounding box center [518, 73] width 19 height 17
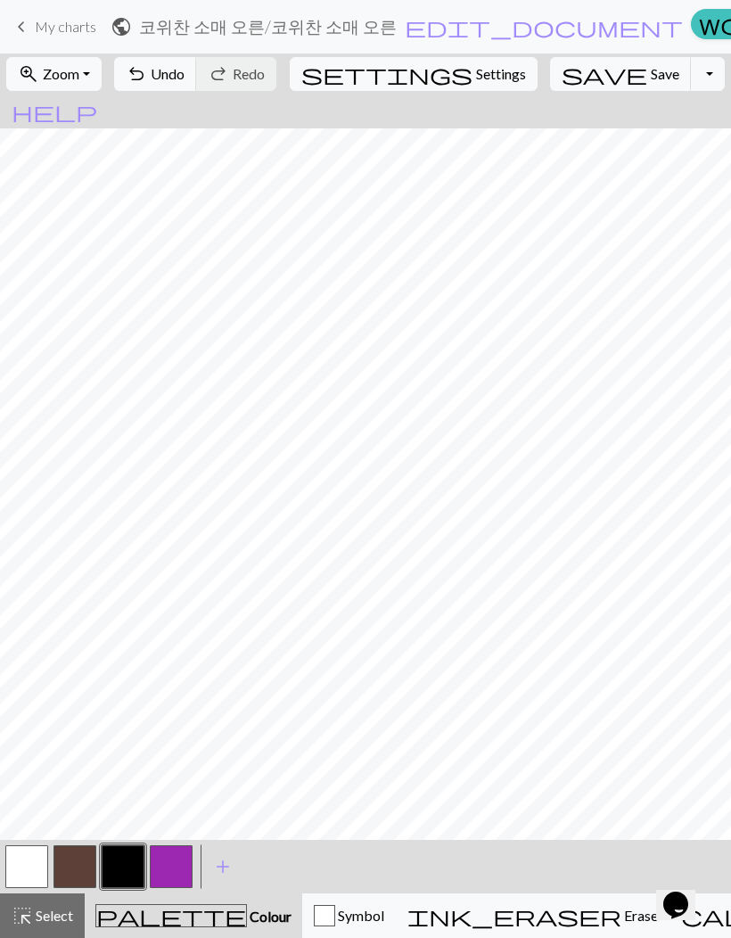
click at [35, 933] on button "highlight_alt Select Select" at bounding box center [42, 916] width 85 height 45
click at [34, 932] on button "highlight_alt Select Select" at bounding box center [42, 916] width 85 height 45
click at [37, 912] on span "Select" at bounding box center [53, 915] width 40 height 17
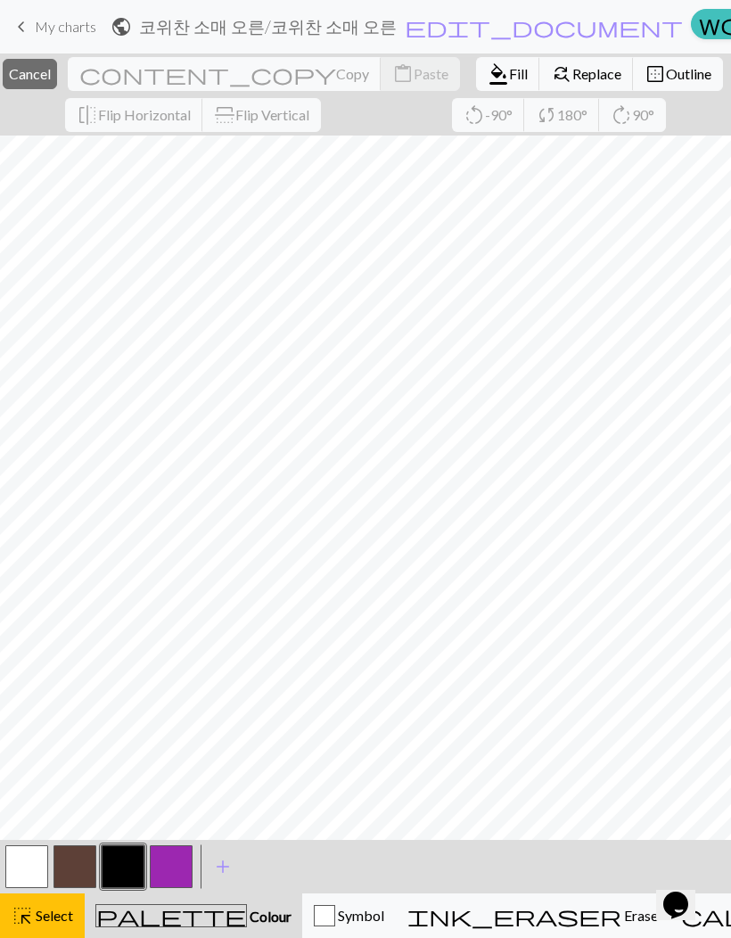
click at [509, 78] on span "Fill" at bounding box center [518, 73] width 19 height 17
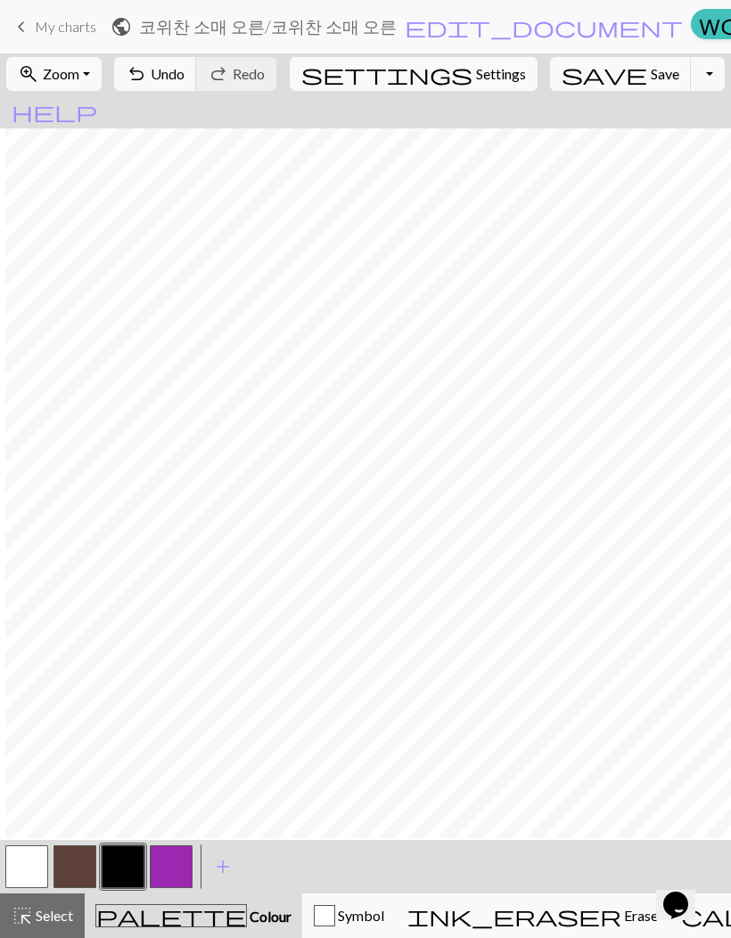
scroll to position [64, 5]
click at [651, 81] on span "Save" at bounding box center [665, 73] width 29 height 17
click at [26, 912] on span "highlight_alt" at bounding box center [22, 916] width 21 height 25
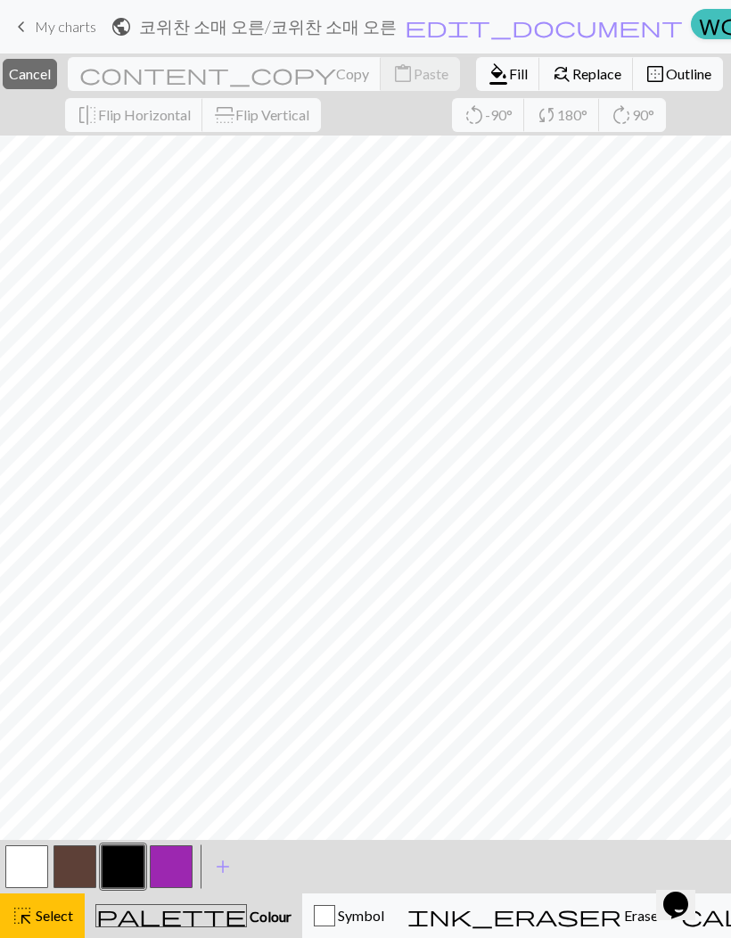
click at [509, 74] on span "Fill" at bounding box center [518, 73] width 19 height 17
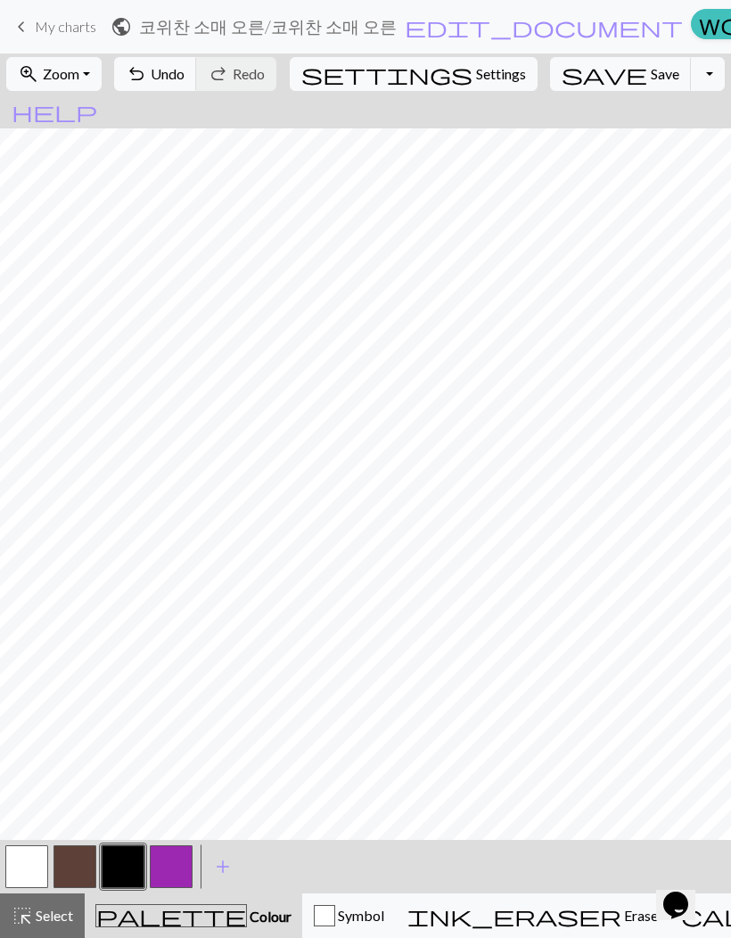
click at [20, 900] on button "highlight_alt Select Select" at bounding box center [42, 916] width 85 height 45
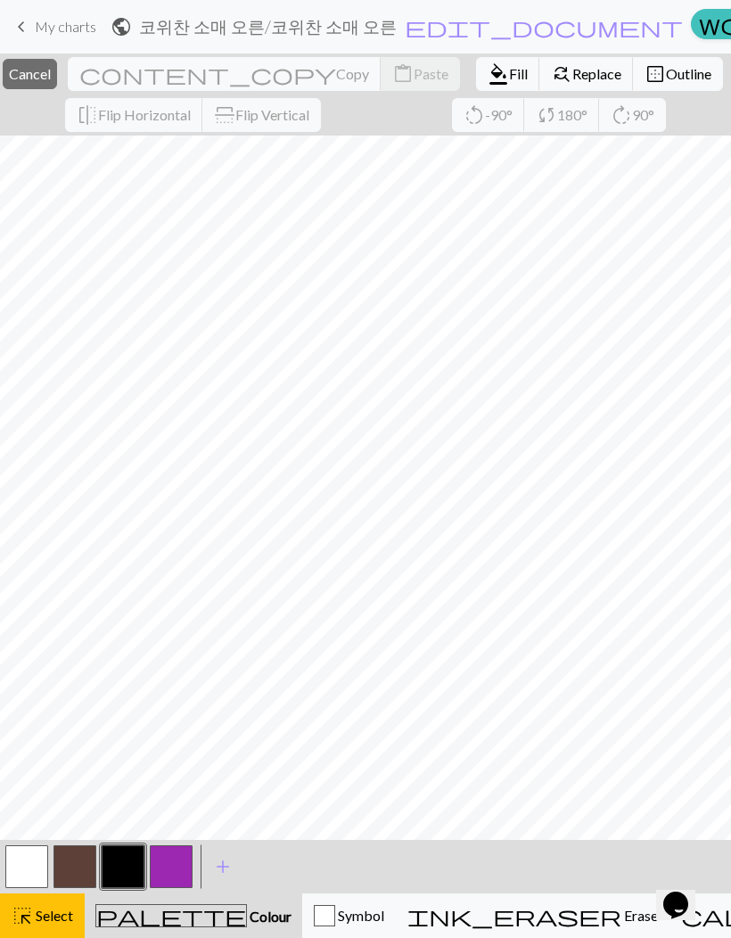
click at [509, 70] on span "Fill" at bounding box center [518, 73] width 19 height 17
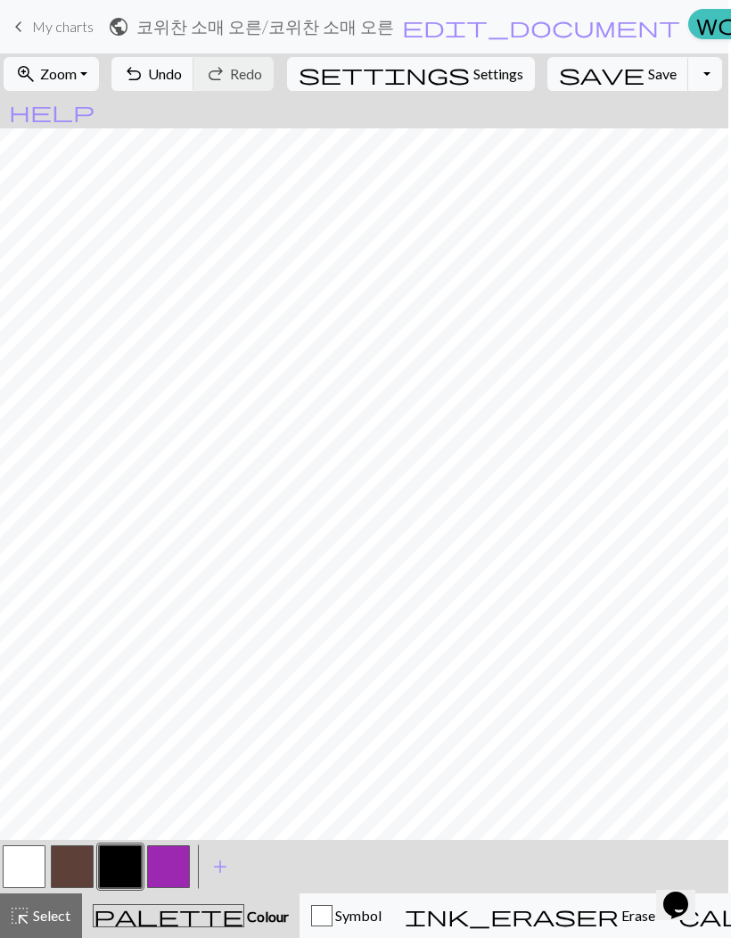
scroll to position [0, 1]
click at [67, 872] on button "button" at bounding box center [74, 867] width 43 height 43
click at [21, 869] on button "button" at bounding box center [25, 867] width 43 height 43
click at [650, 82] on span "Save" at bounding box center [664, 73] width 29 height 17
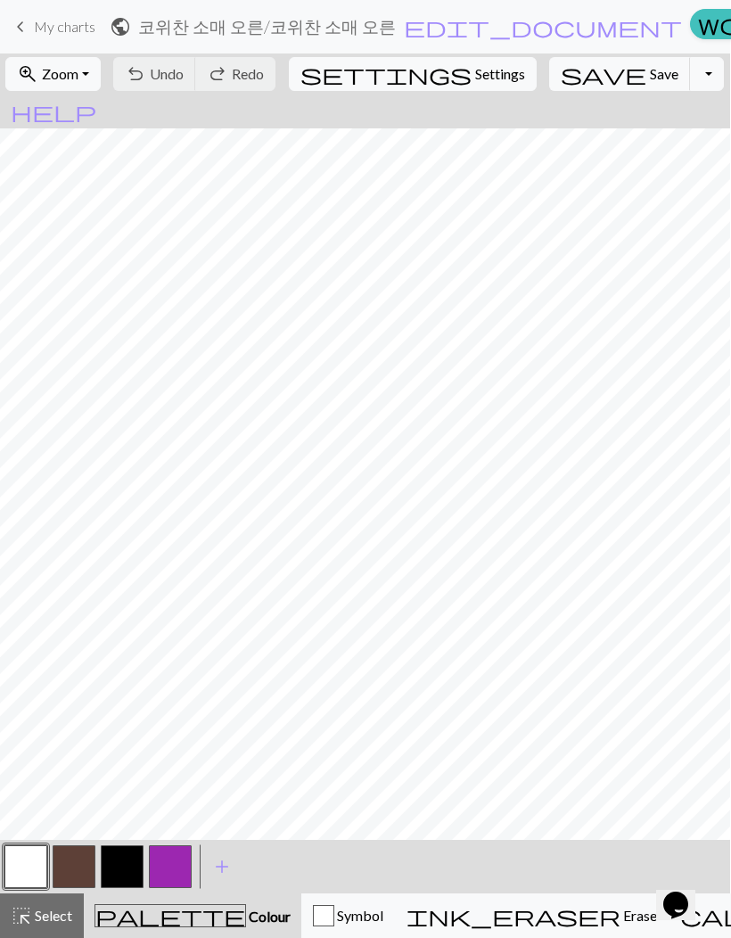
click at [56, 29] on span "My charts" at bounding box center [65, 26] width 62 height 17
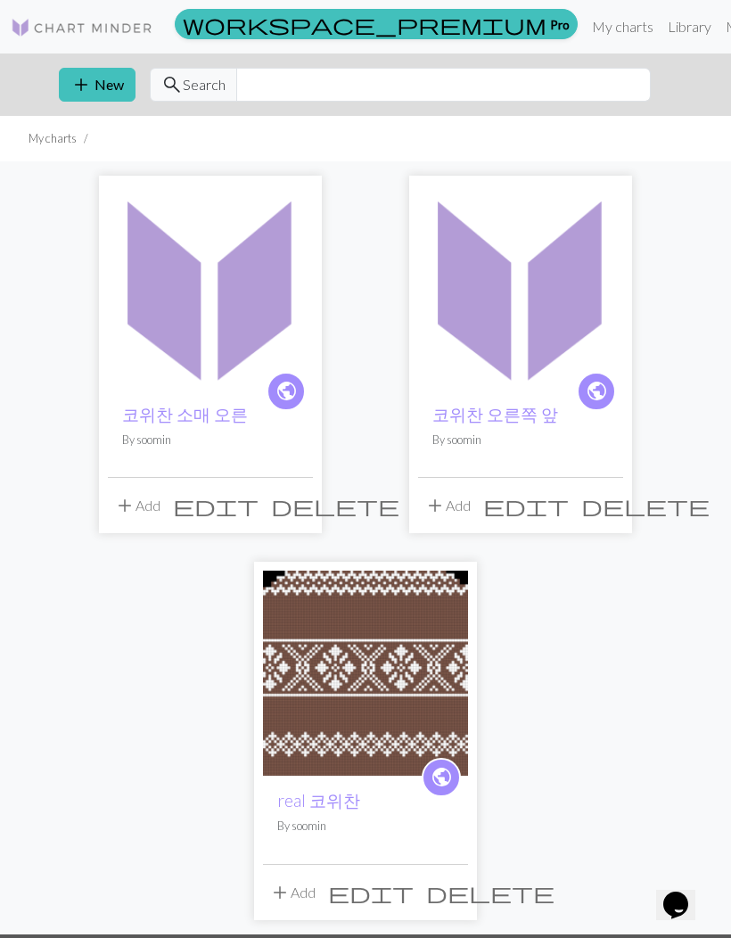
click at [255, 506] on span "edit" at bounding box center [216, 505] width 86 height 25
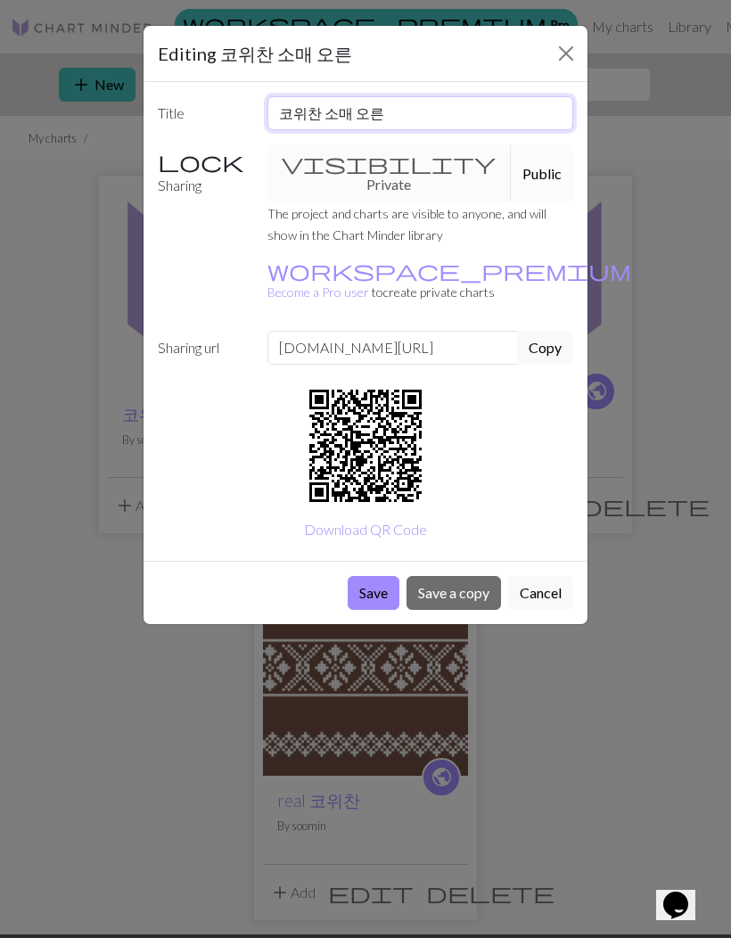
click at [434, 120] on input "코위찬 소매 오른" at bounding box center [421, 113] width 307 height 34
click at [440, 128] on input "코위찬 소매 오른" at bounding box center [421, 113] width 307 height 34
type input "코위찬 소매"
click at [371, 576] on button "Save" at bounding box center [374, 593] width 52 height 34
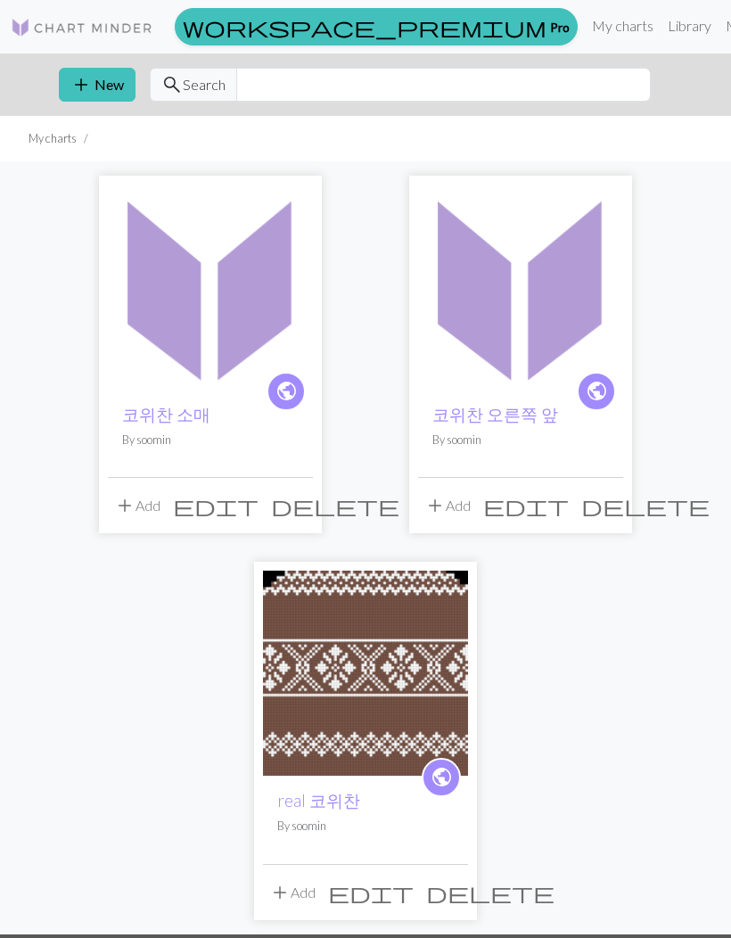
click at [546, 317] on img at bounding box center [520, 287] width 205 height 205
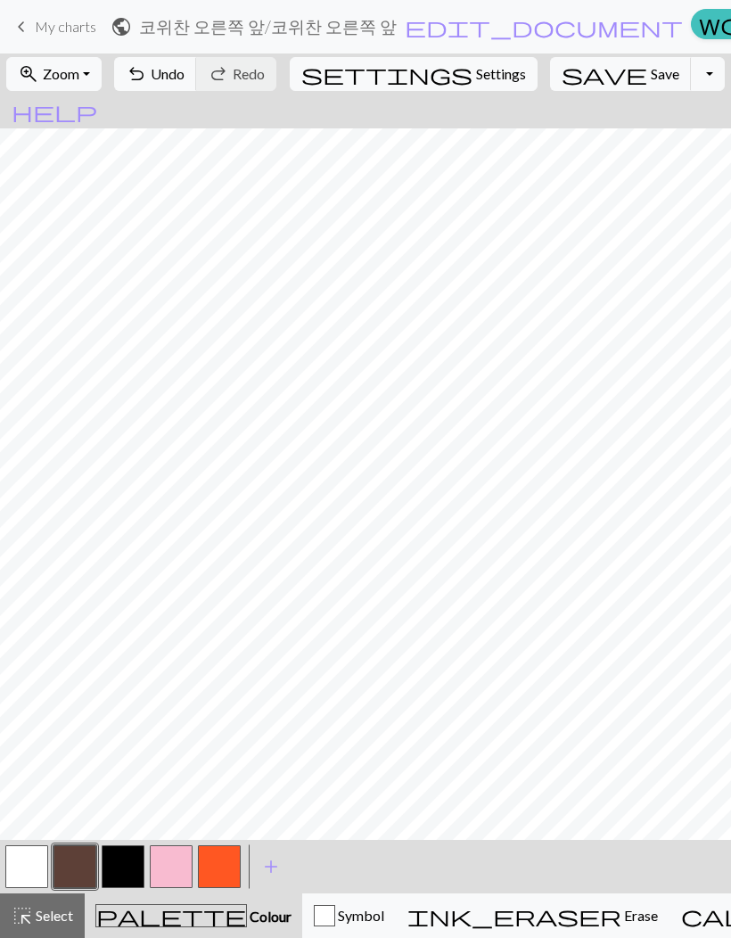
click at [30, 874] on button "button" at bounding box center [26, 867] width 43 height 43
click at [29, 33] on span "keyboard_arrow_left" at bounding box center [21, 26] width 21 height 25
click at [25, 34] on span "keyboard_arrow_left" at bounding box center [21, 26] width 21 height 25
click at [45, 24] on span "My charts" at bounding box center [66, 26] width 62 height 17
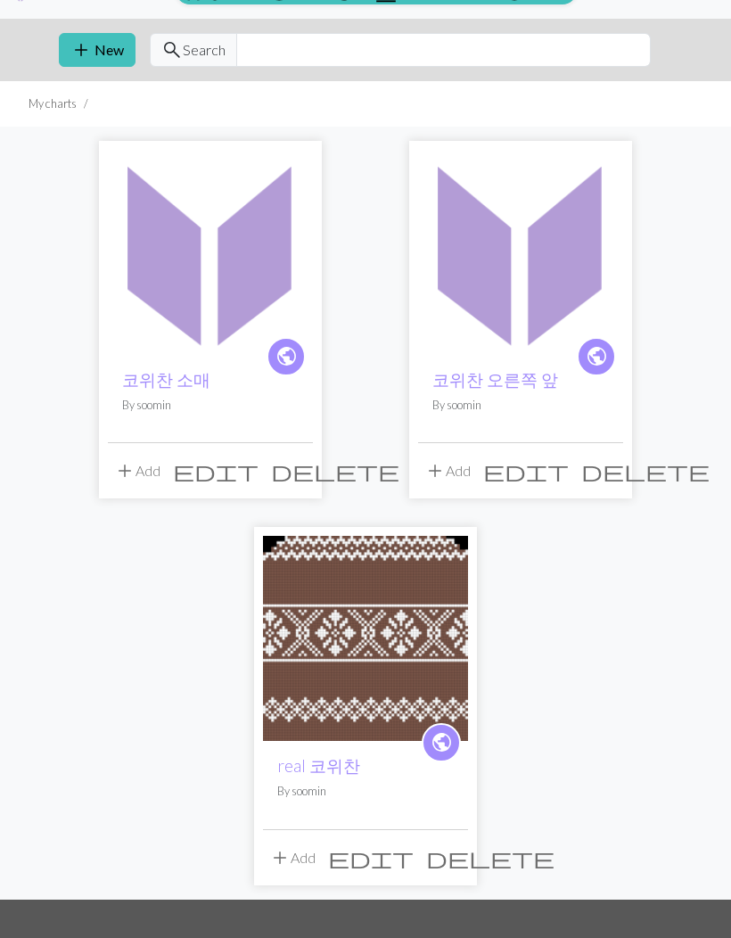
scroll to position [36, 0]
click at [391, 673] on img at bounding box center [365, 637] width 205 height 205
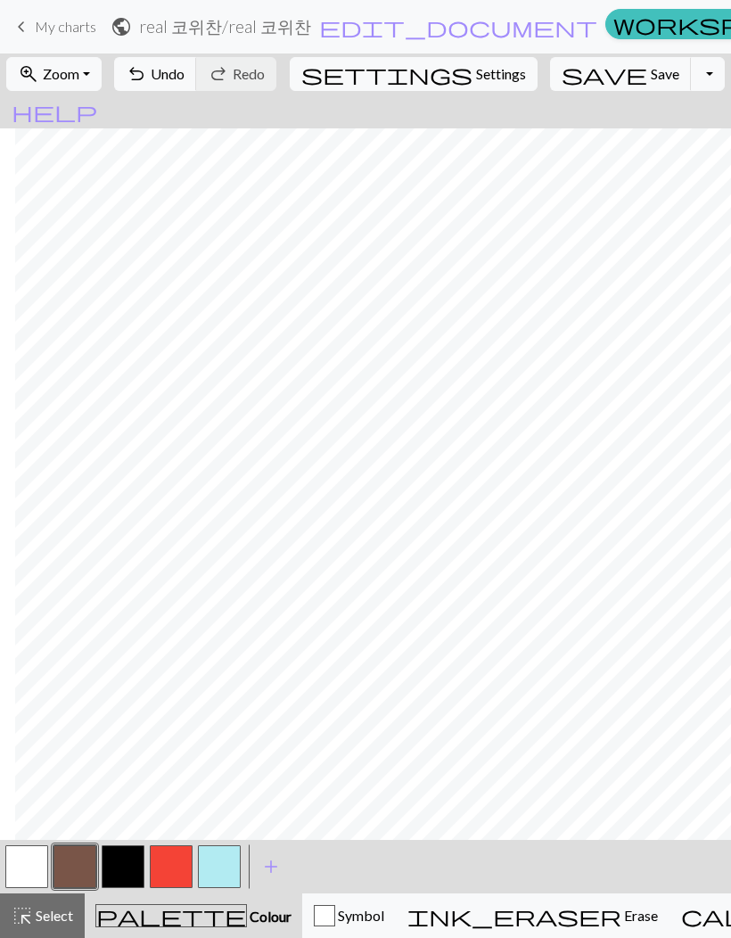
scroll to position [0, 980]
click at [25, 26] on span "keyboard_arrow_left" at bounding box center [21, 26] width 21 height 25
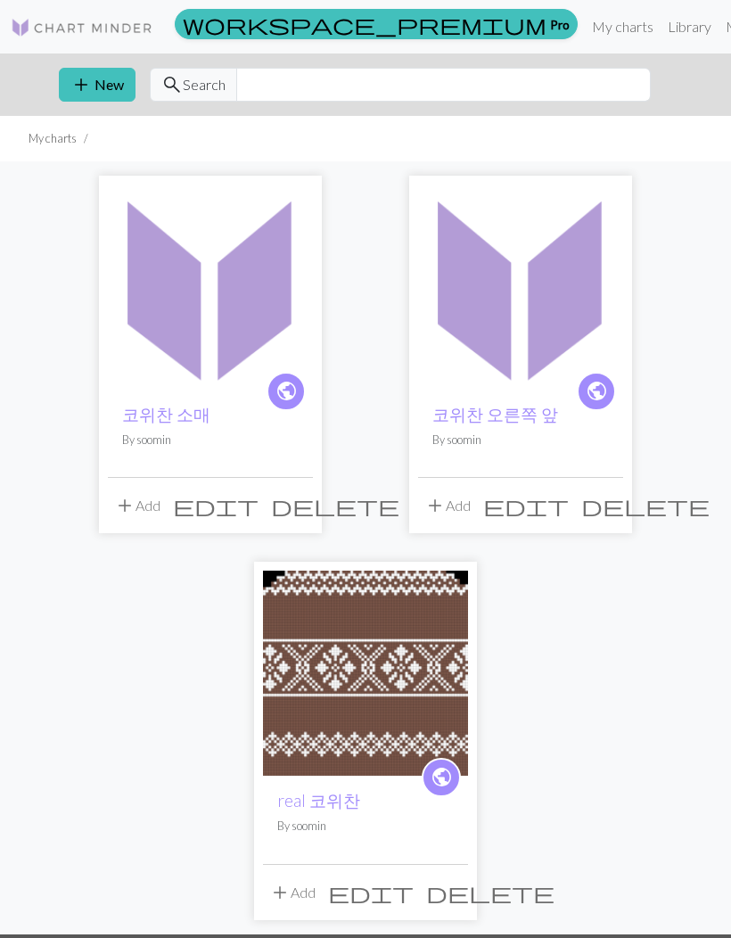
click at [165, 348] on img at bounding box center [210, 287] width 205 height 205
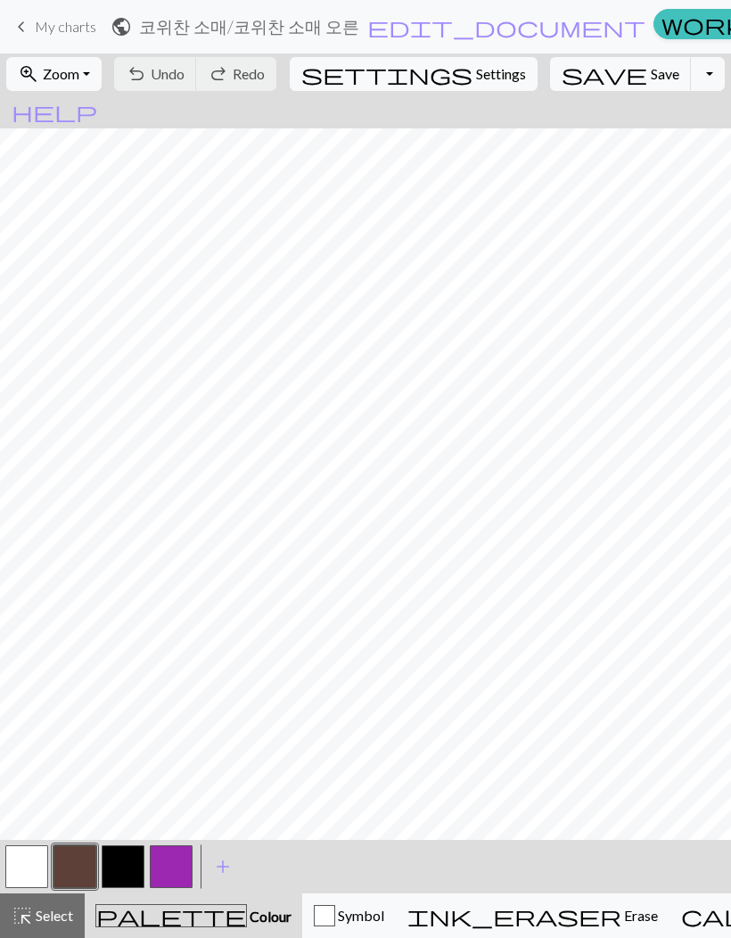
scroll to position [1146, 0]
click at [33, 862] on button "button" at bounding box center [26, 867] width 43 height 43
click at [185, 81] on span "Undo" at bounding box center [168, 73] width 34 height 17
click at [89, 854] on button "button" at bounding box center [75, 867] width 43 height 43
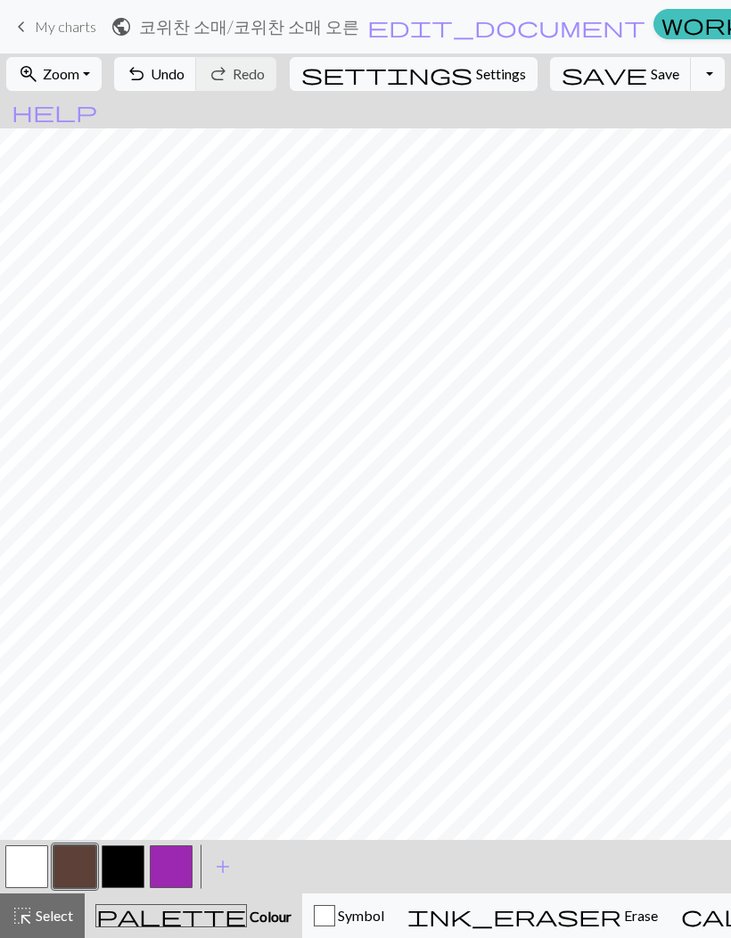
click at [33, 863] on button "button" at bounding box center [26, 867] width 43 height 43
click at [83, 863] on button "button" at bounding box center [75, 867] width 43 height 43
click at [156, 860] on button "button" at bounding box center [171, 867] width 43 height 43
click at [114, 861] on button "button" at bounding box center [123, 867] width 43 height 43
click at [33, 861] on button "button" at bounding box center [26, 867] width 43 height 43
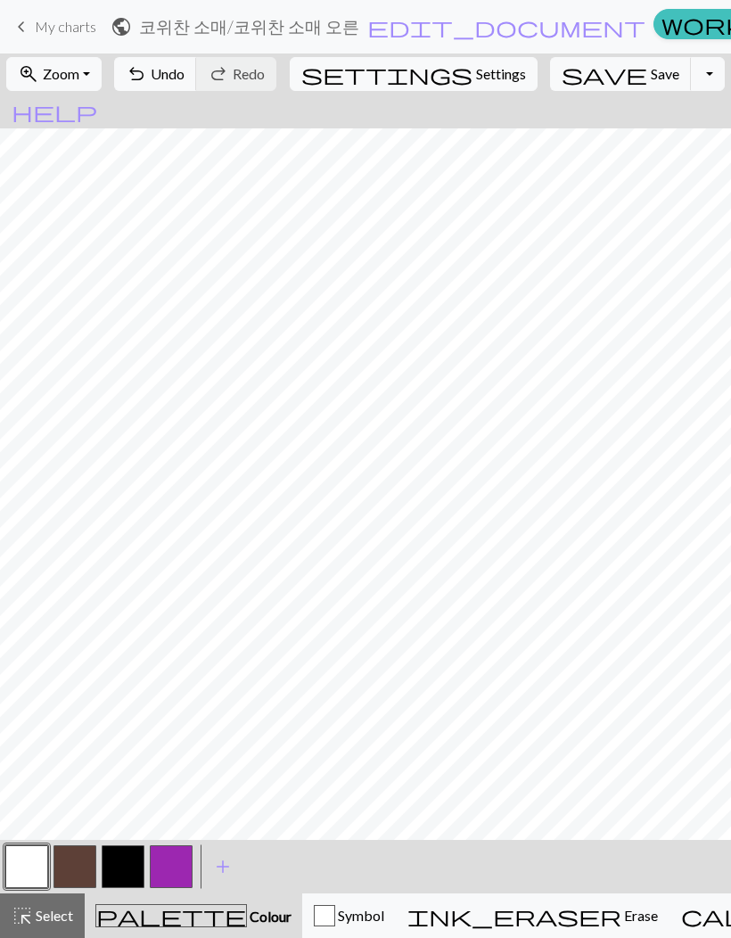
click at [282, 77] on div "undo Undo Undo redo Redo Redo" at bounding box center [195, 74] width 173 height 41
click at [282, 76] on div "undo Undo Undo redo Redo Redo" at bounding box center [195, 74] width 173 height 41
click at [185, 77] on span "Undo" at bounding box center [168, 73] width 34 height 17
click at [185, 78] on span "Undo" at bounding box center [168, 73] width 34 height 17
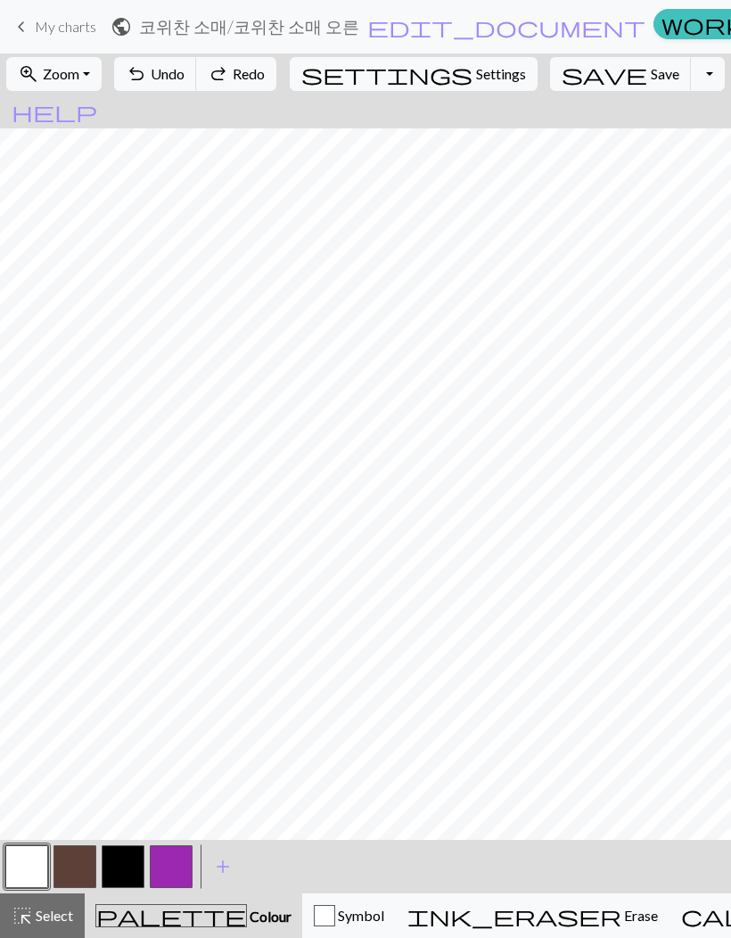
click at [185, 78] on span "Undo" at bounding box center [168, 73] width 34 height 17
click at [229, 77] on span "redo" at bounding box center [218, 74] width 21 height 25
click at [282, 70] on div "undo Undo Undo redo Redo Redo" at bounding box center [195, 74] width 173 height 41
click at [185, 82] on span "Undo" at bounding box center [168, 73] width 34 height 17
click at [185, 81] on span "Undo" at bounding box center [168, 73] width 34 height 17
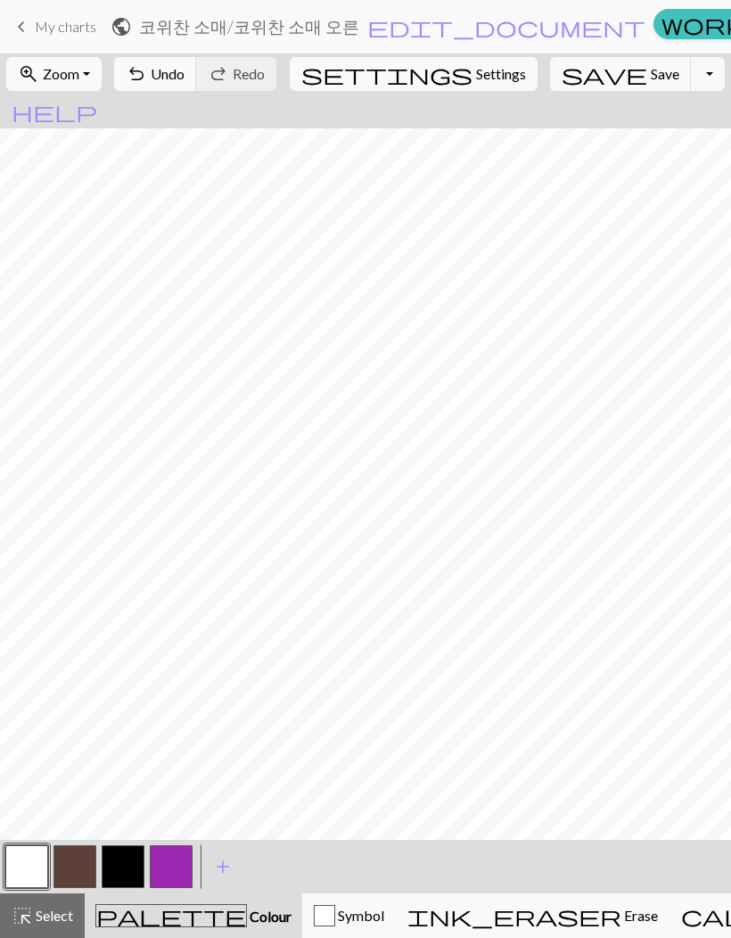
click at [185, 80] on span "Undo" at bounding box center [168, 73] width 34 height 17
click at [147, 78] on span "undo" at bounding box center [136, 74] width 21 height 25
click at [185, 70] on span "Undo" at bounding box center [168, 73] width 34 height 17
click at [185, 67] on span "Undo" at bounding box center [168, 73] width 34 height 17
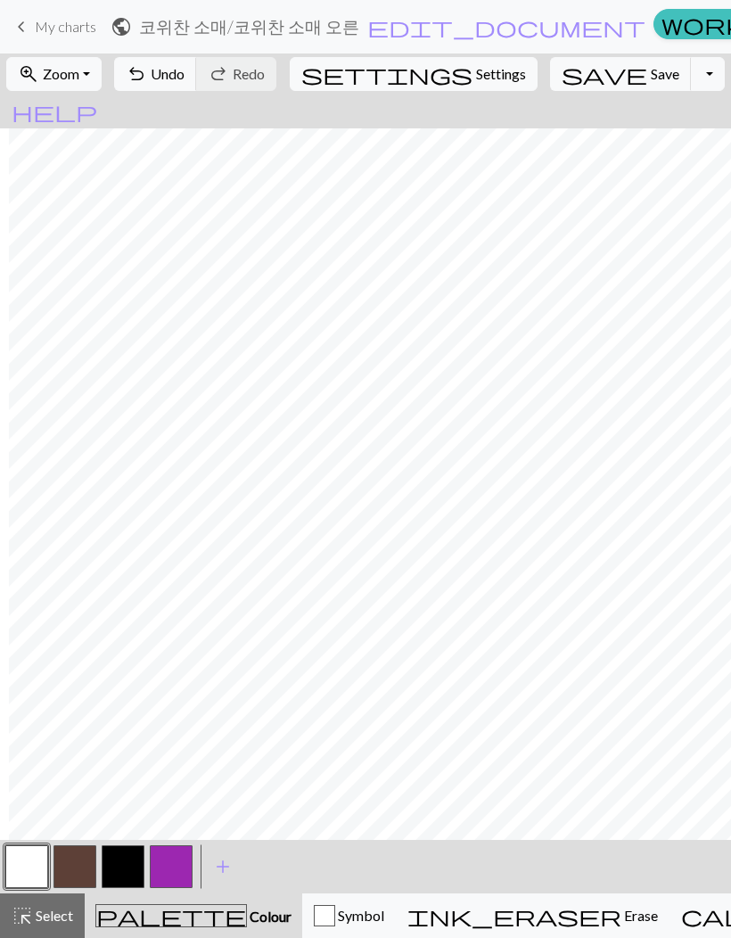
scroll to position [640, 359]
click at [185, 72] on span "Undo" at bounding box center [168, 73] width 34 height 17
click at [185, 78] on span "Undo" at bounding box center [168, 73] width 34 height 17
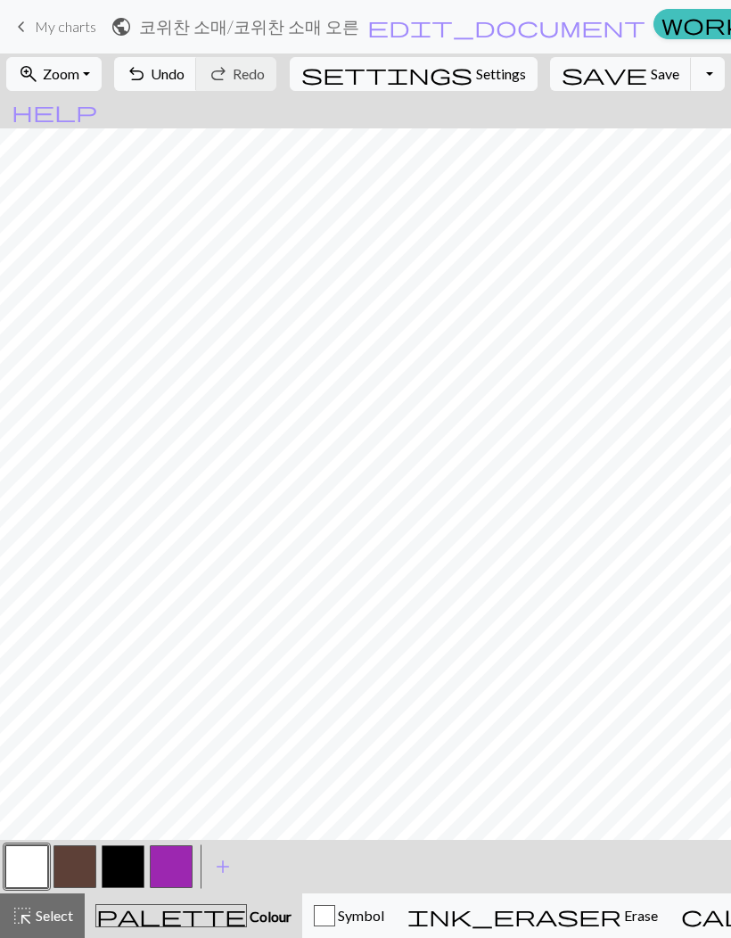
click at [197, 83] on button "undo Undo Undo" at bounding box center [155, 74] width 83 height 34
click at [185, 76] on span "Undo" at bounding box center [168, 73] width 34 height 17
click at [185, 73] on span "Undo" at bounding box center [168, 73] width 34 height 17
click at [197, 62] on button "undo Undo Undo" at bounding box center [155, 74] width 83 height 34
click at [185, 76] on span "Undo" at bounding box center [168, 73] width 34 height 17
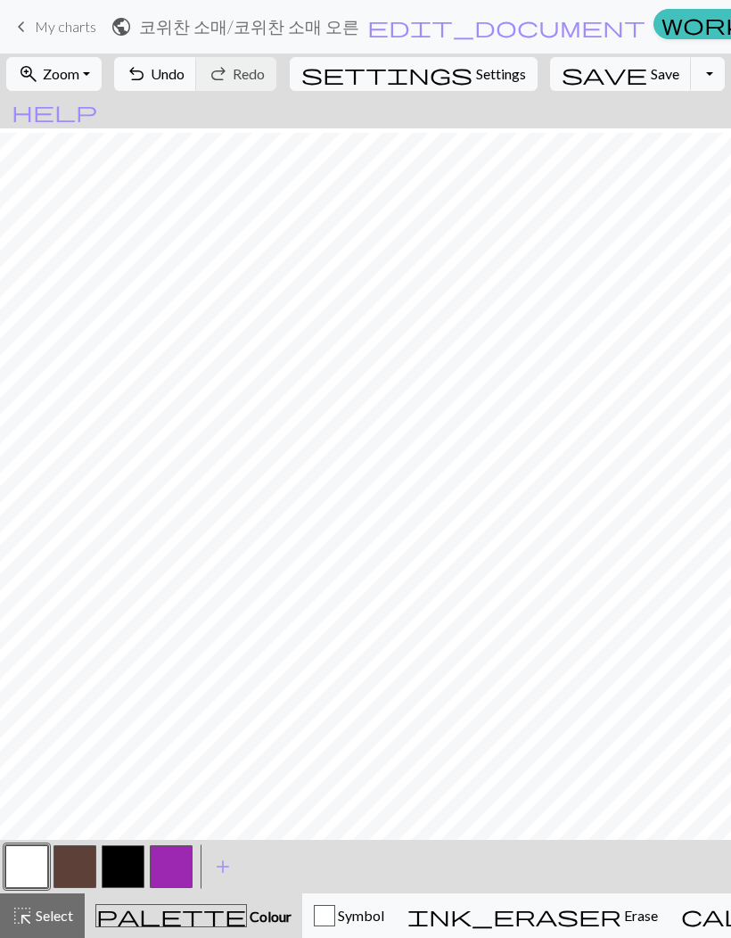
scroll to position [364, 211]
click at [651, 75] on span "Save" at bounding box center [665, 73] width 29 height 17
click at [25, 28] on span "keyboard_arrow_left" at bounding box center [21, 26] width 21 height 25
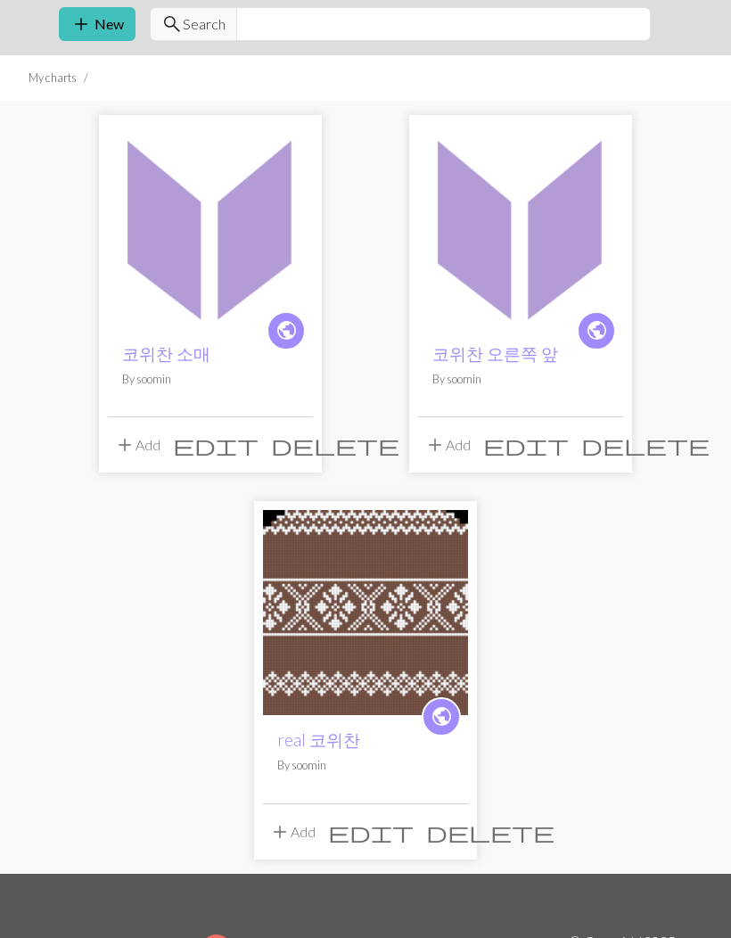
scroll to position [62, 0]
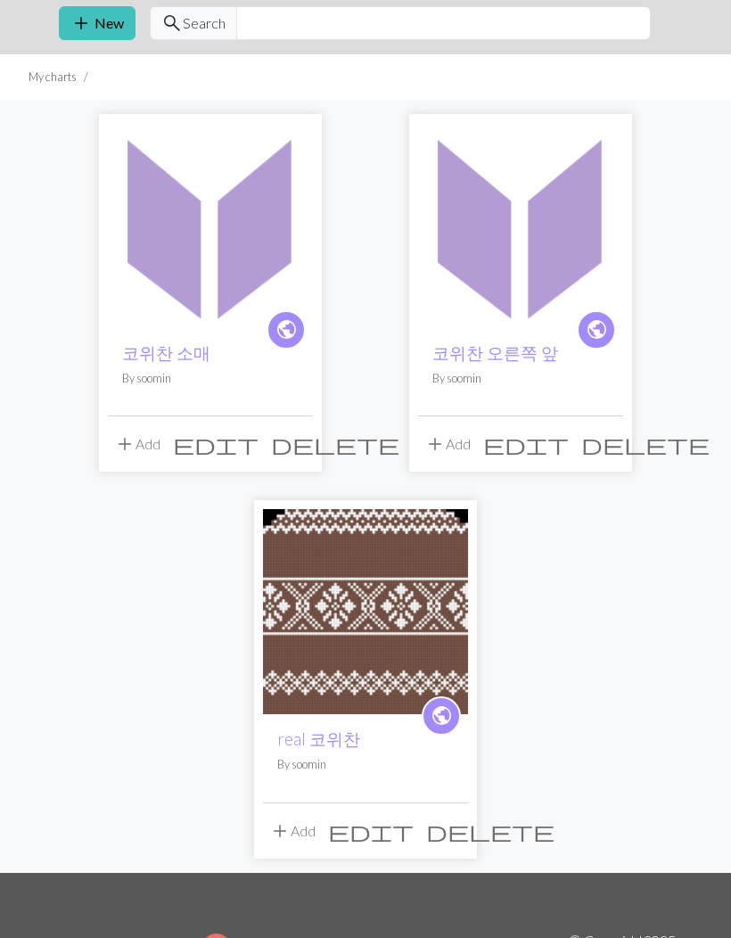
click at [531, 241] on img at bounding box center [520, 225] width 205 height 205
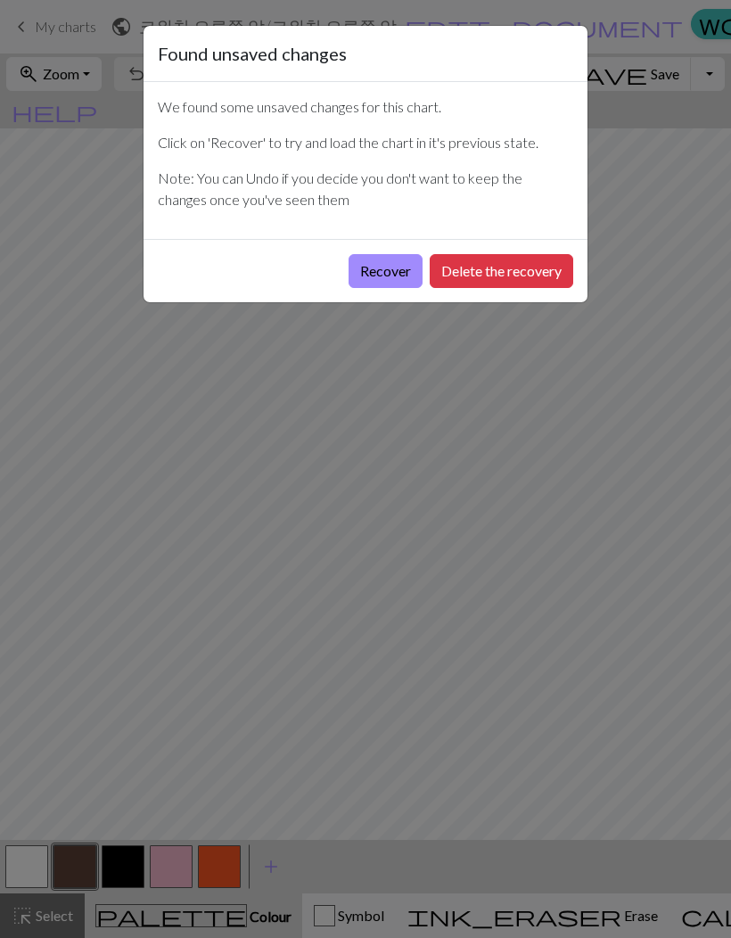
click at [388, 277] on button "Recover" at bounding box center [386, 271] width 74 height 34
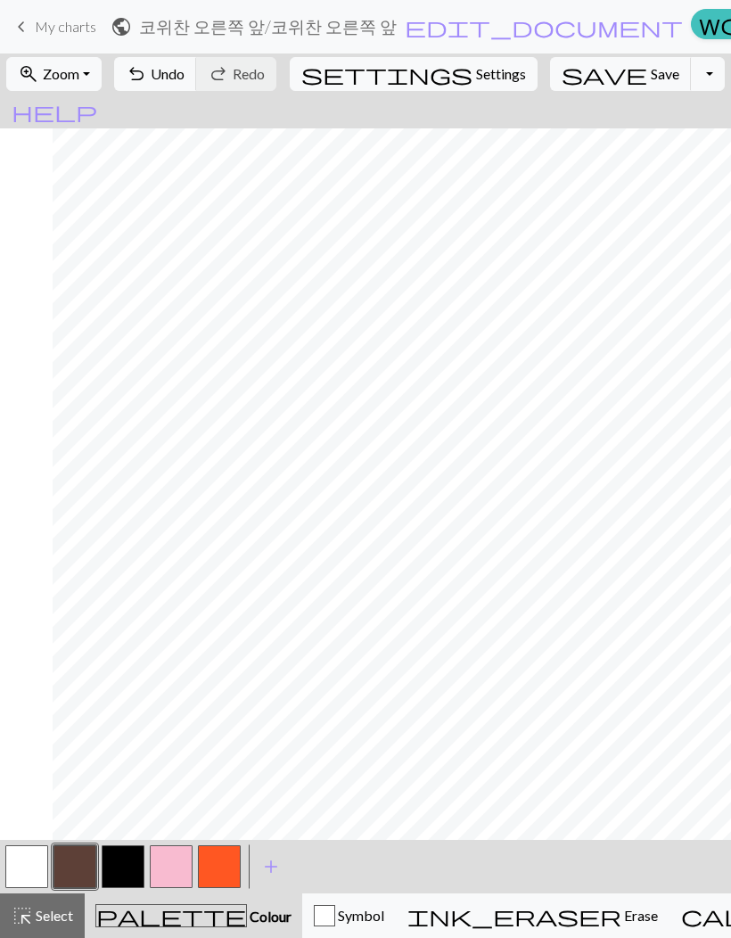
scroll to position [116, 65]
click at [20, 869] on button "button" at bounding box center [26, 867] width 43 height 43
click at [197, 79] on button "undo Undo Undo" at bounding box center [155, 74] width 83 height 34
click at [147, 72] on span "undo" at bounding box center [136, 74] width 21 height 25
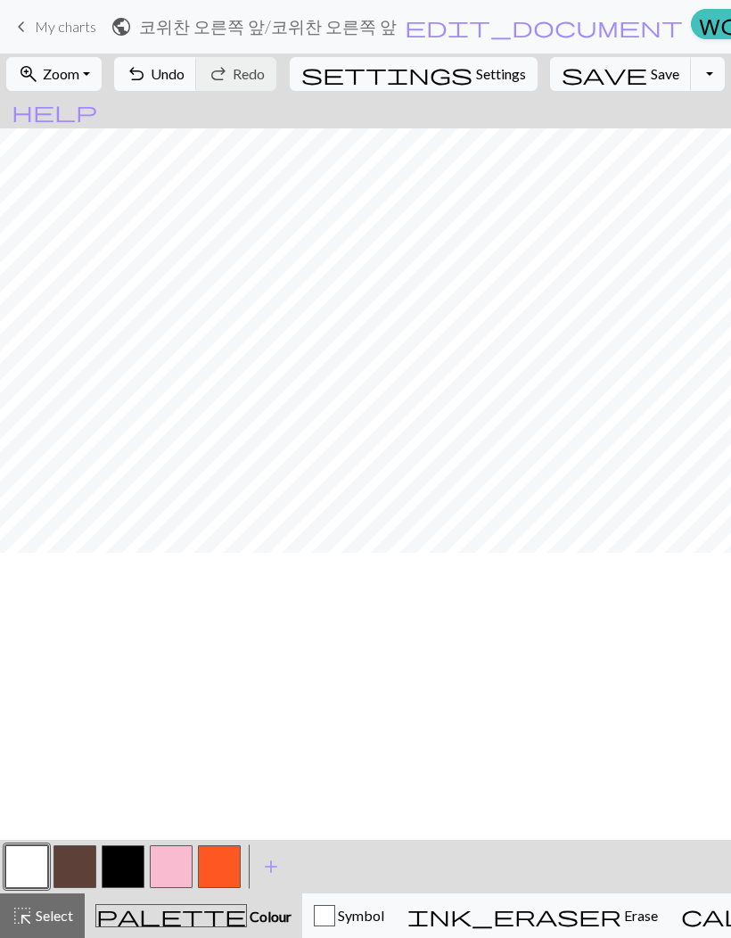
click at [88, 862] on button "button" at bounding box center [75, 867] width 43 height 43
click at [37, 862] on button "button" at bounding box center [26, 867] width 43 height 43
click at [185, 81] on span "Undo" at bounding box center [168, 73] width 34 height 17
click at [86, 864] on button "button" at bounding box center [75, 867] width 43 height 43
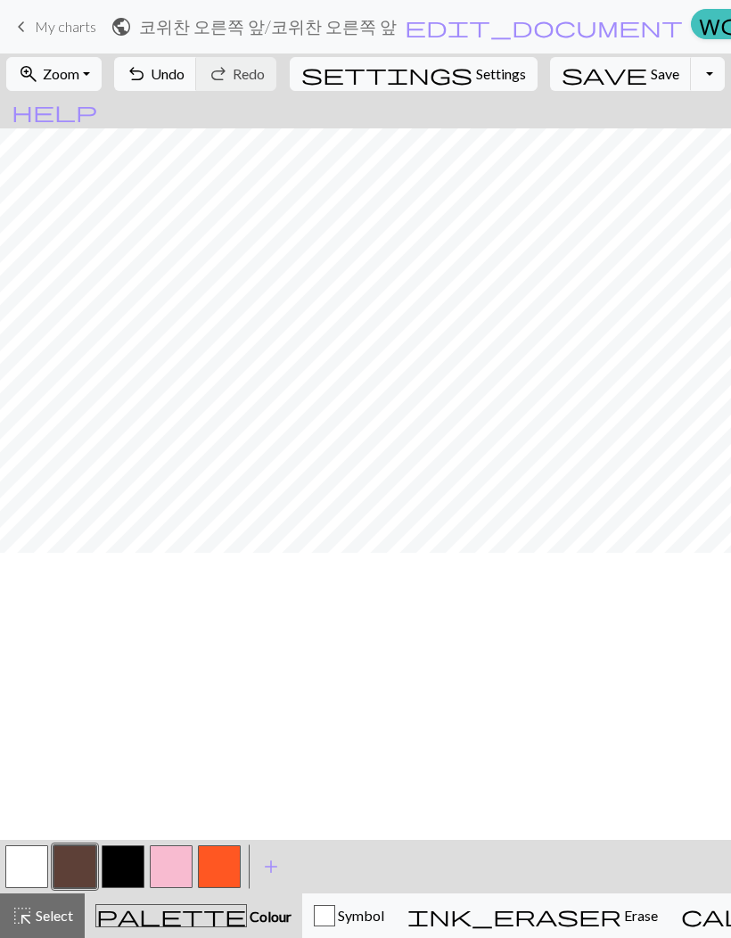
click at [26, 859] on button "button" at bounding box center [26, 867] width 43 height 43
click at [72, 862] on button "button" at bounding box center [75, 867] width 43 height 43
click at [524, 932] on button "ink_eraser Erase Erase" at bounding box center [533, 916] width 274 height 45
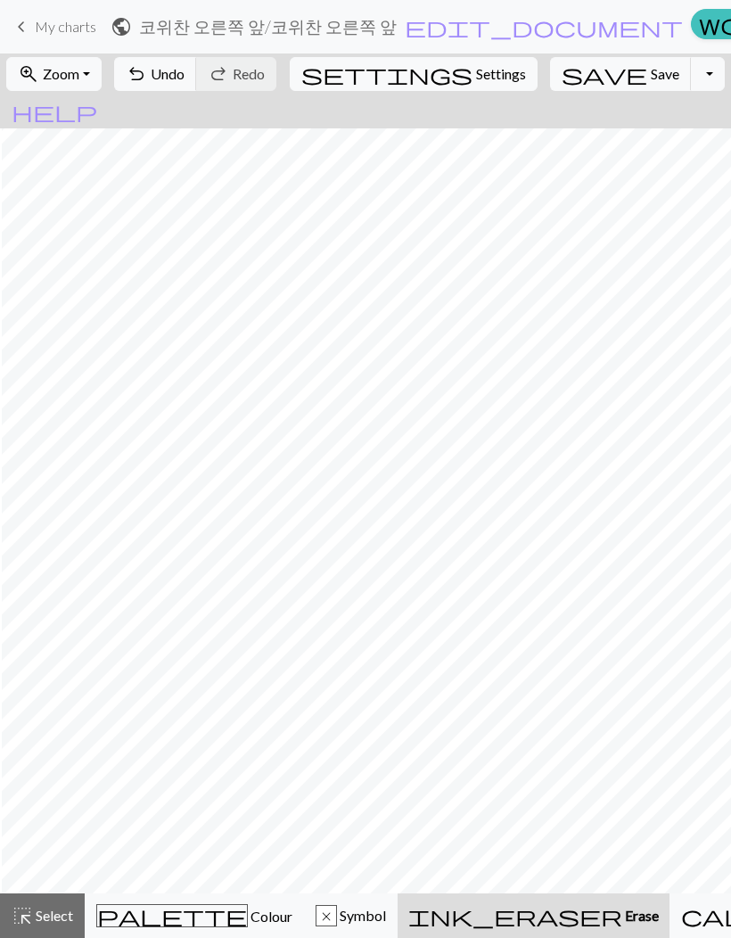
scroll to position [0, 7]
click at [248, 910] on span "Colour" at bounding box center [270, 916] width 45 height 17
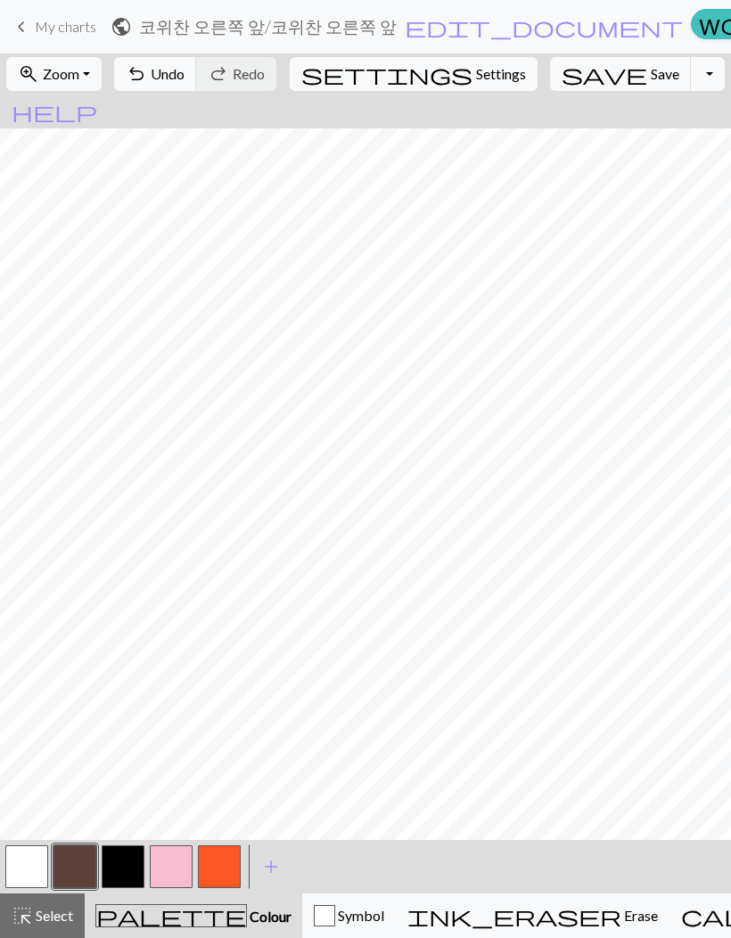
click at [28, 853] on button "button" at bounding box center [26, 867] width 43 height 43
click at [123, 857] on button "button" at bounding box center [123, 867] width 43 height 43
click at [29, 855] on button "button" at bounding box center [26, 867] width 43 height 43
click at [77, 863] on button "button" at bounding box center [75, 867] width 43 height 43
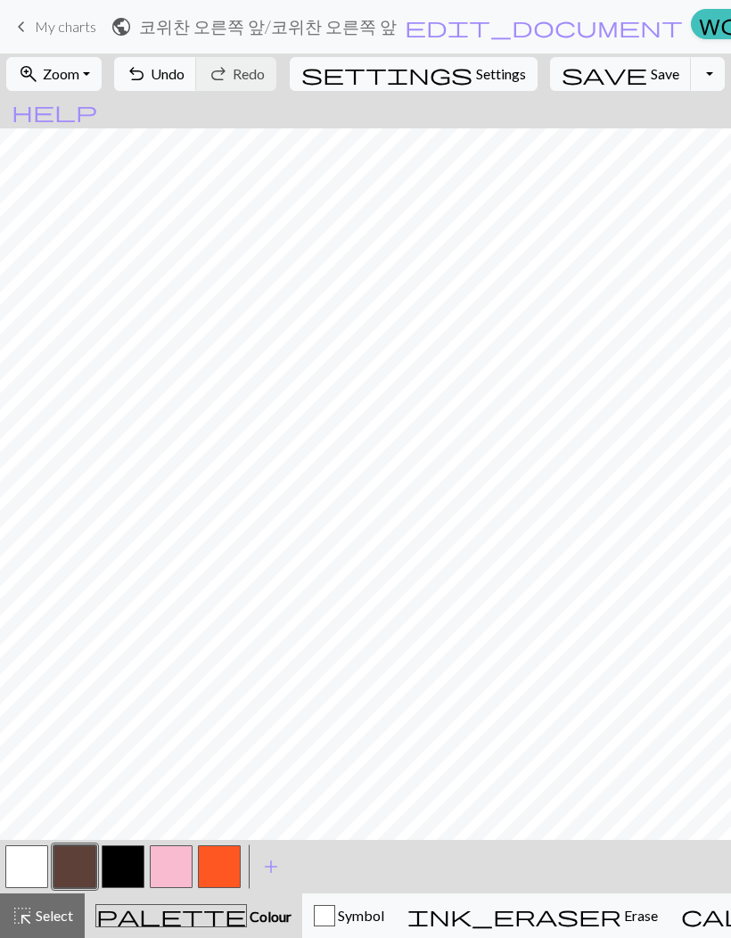
click at [16, 871] on button "button" at bounding box center [26, 867] width 43 height 43
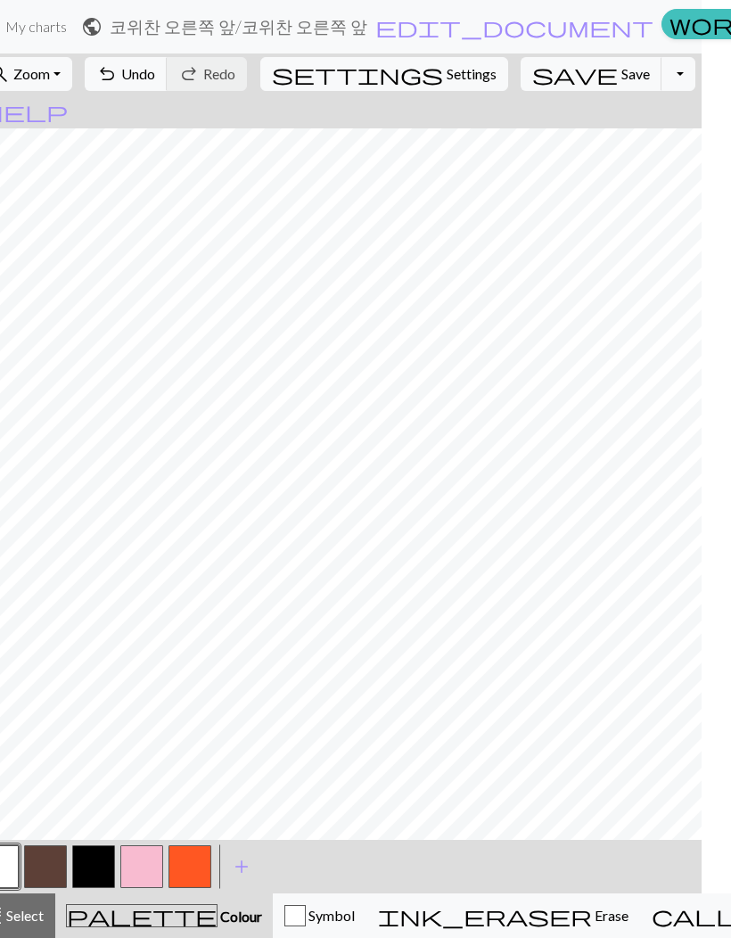
scroll to position [0, 29]
click at [48, 856] on button "button" at bounding box center [46, 867] width 43 height 43
click at [156, 70] on span "Undo" at bounding box center [139, 73] width 34 height 17
click at [169, 77] on button "undo Undo Undo" at bounding box center [127, 74] width 83 height 34
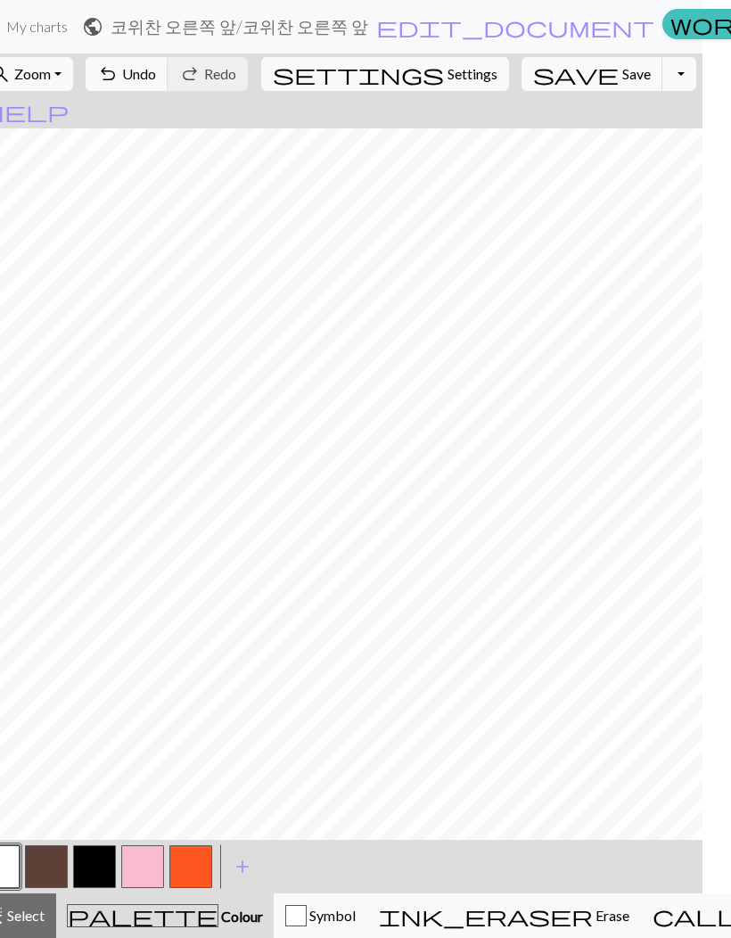
click at [253, 68] on div "undo Undo Undo redo Redo Redo" at bounding box center [166, 74] width 173 height 41
click at [119, 81] on span "undo" at bounding box center [107, 74] width 21 height 25
click at [61, 856] on button "button" at bounding box center [46, 867] width 43 height 43
click at [119, 75] on span "undo" at bounding box center [107, 74] width 21 height 25
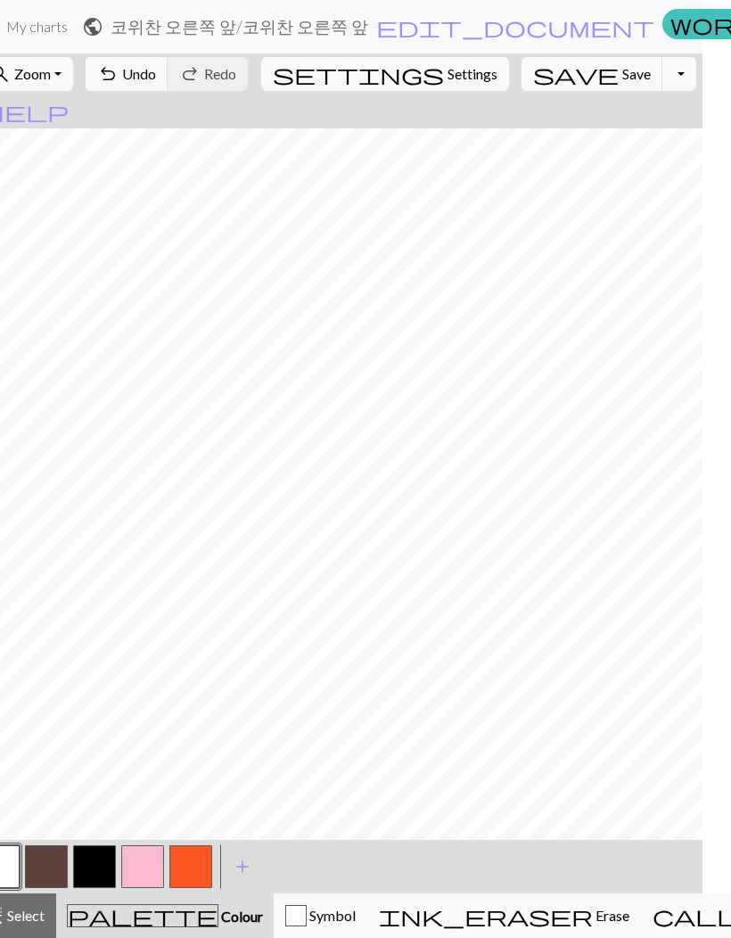
click at [33, 871] on button "button" at bounding box center [46, 867] width 43 height 43
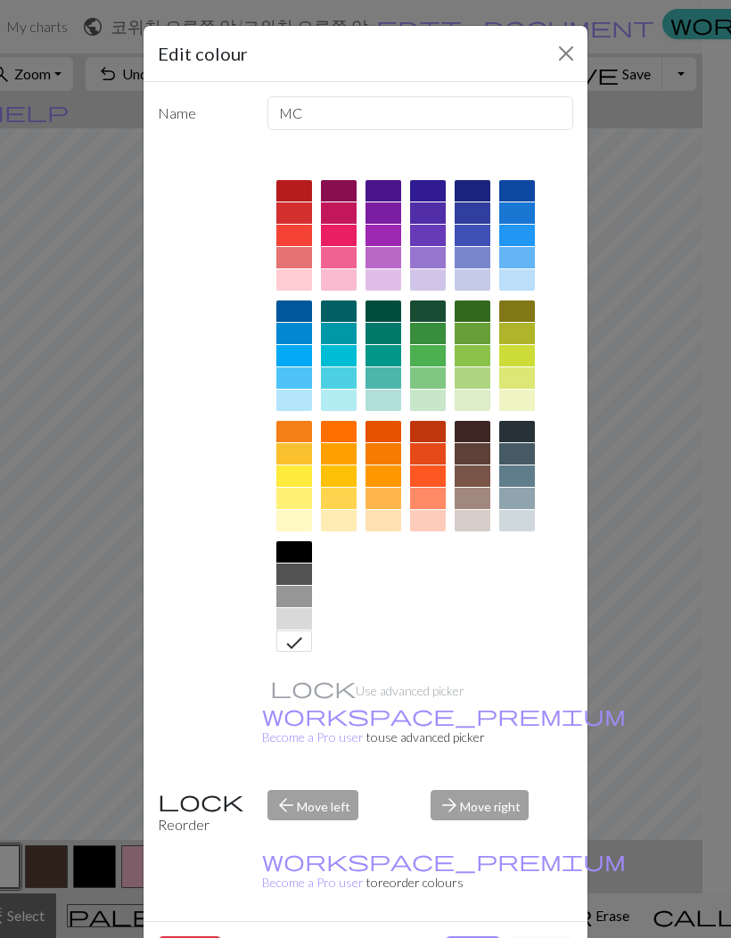
click at [479, 937] on button "Done" at bounding box center [473, 954] width 56 height 34
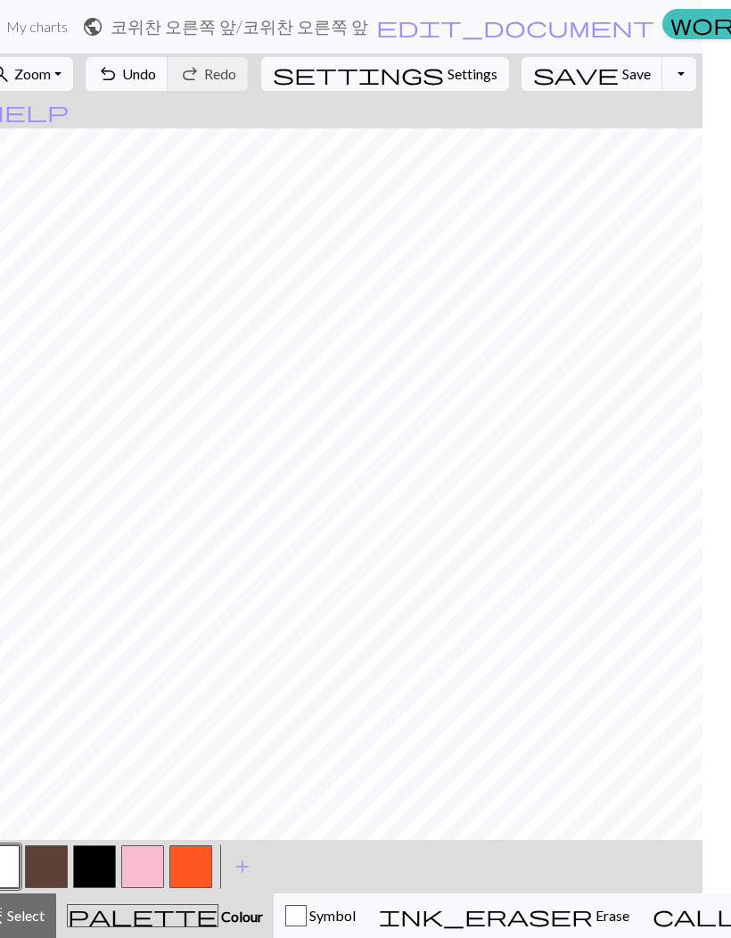
click at [36, 863] on button "button" at bounding box center [46, 867] width 43 height 43
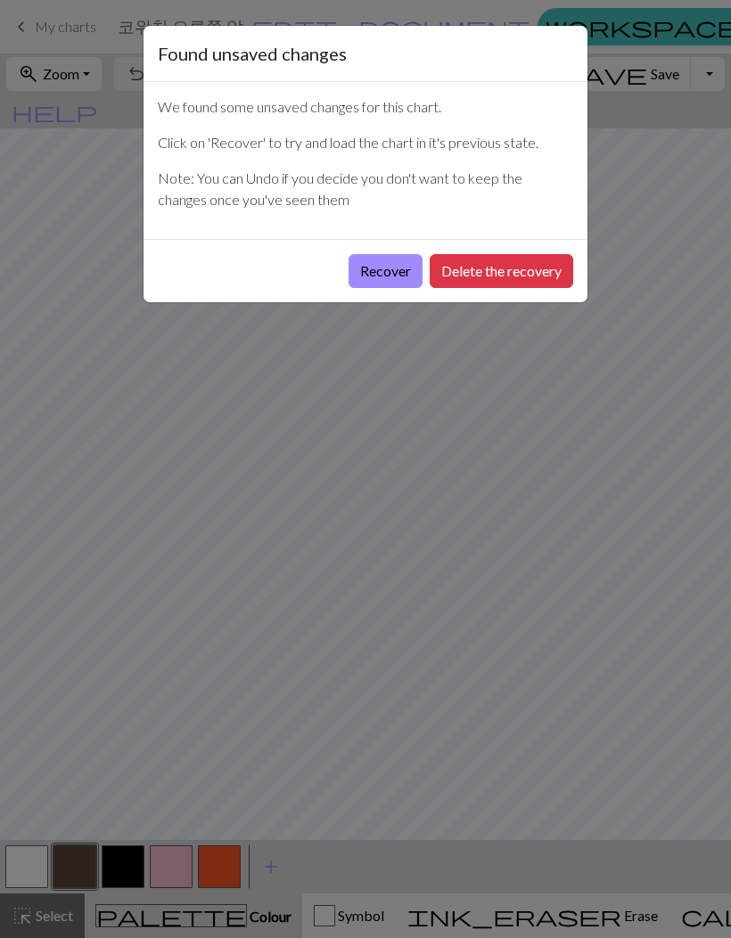
click at [373, 261] on button "Recover" at bounding box center [386, 271] width 74 height 34
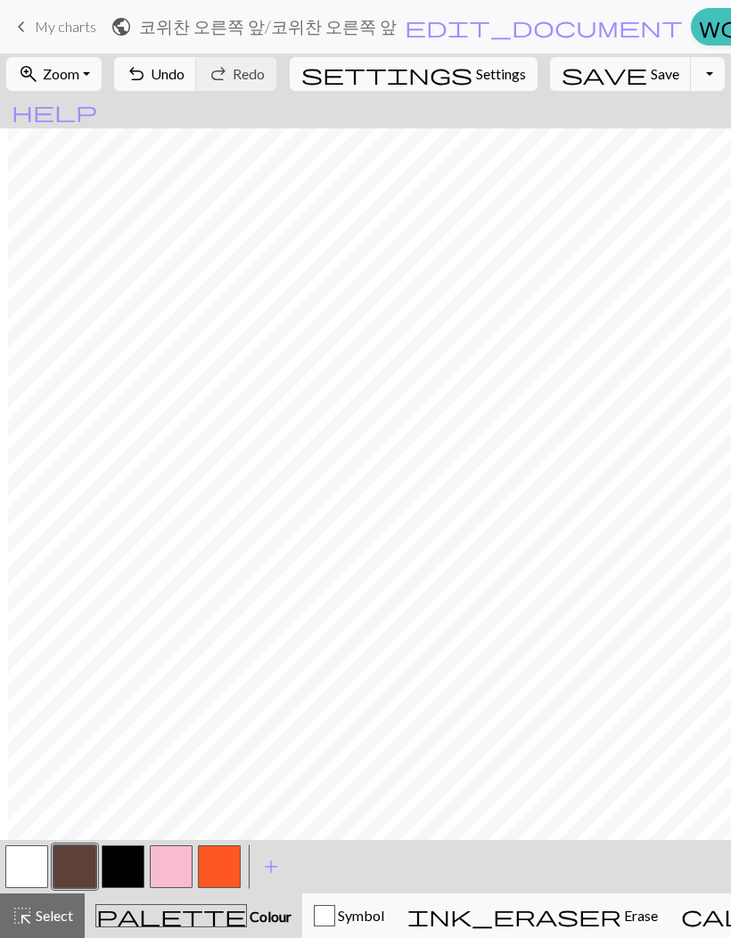
scroll to position [12, 0]
click at [588, 53] on nav "keyboard_arrow_left My charts public 코위찬 오른쪽 앞 / 코위찬 오른쪽 앞 edit_document Edit s…" at bounding box center [365, 27] width 731 height 54
click at [21, 863] on button "button" at bounding box center [26, 867] width 43 height 43
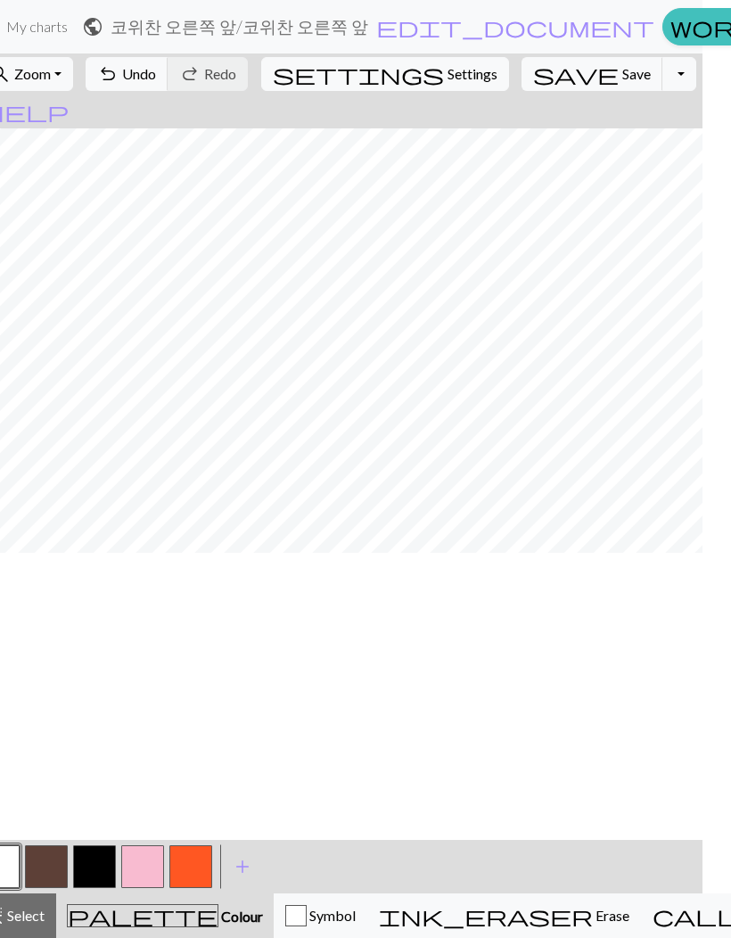
click at [47, 861] on button "button" at bounding box center [46, 867] width 43 height 43
click at [51, 864] on button "button" at bounding box center [46, 867] width 43 height 43
click at [169, 62] on button "undo Undo Undo" at bounding box center [127, 74] width 83 height 34
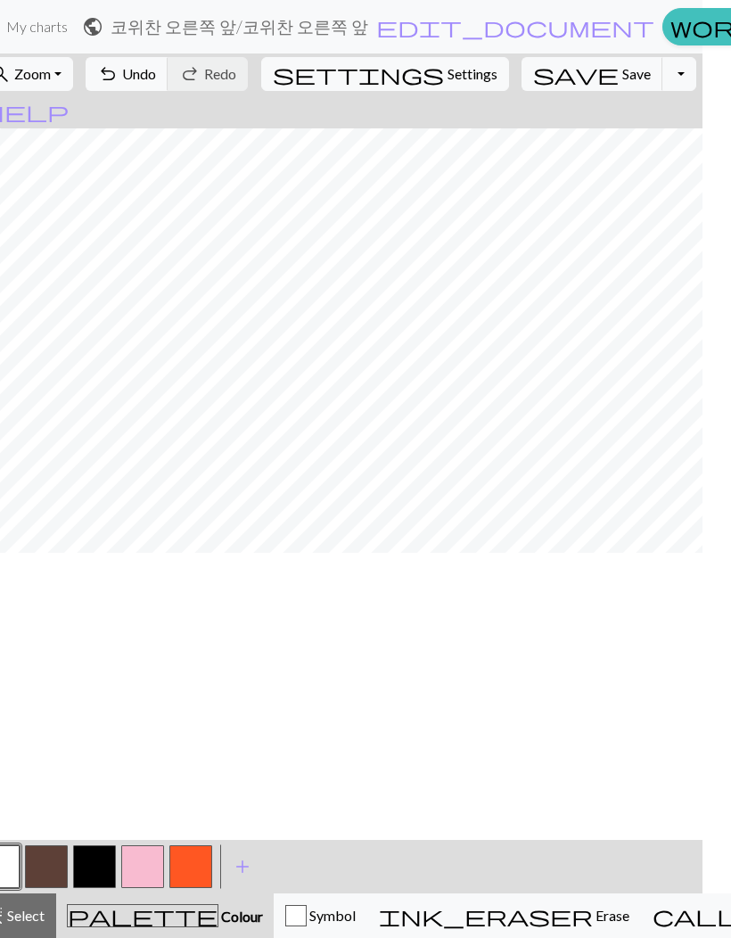
click at [156, 67] on span "Undo" at bounding box center [139, 73] width 34 height 17
click at [156, 72] on span "Undo" at bounding box center [139, 73] width 34 height 17
click at [52, 859] on button "button" at bounding box center [46, 867] width 43 height 43
click at [51, 859] on button "button" at bounding box center [46, 867] width 43 height 43
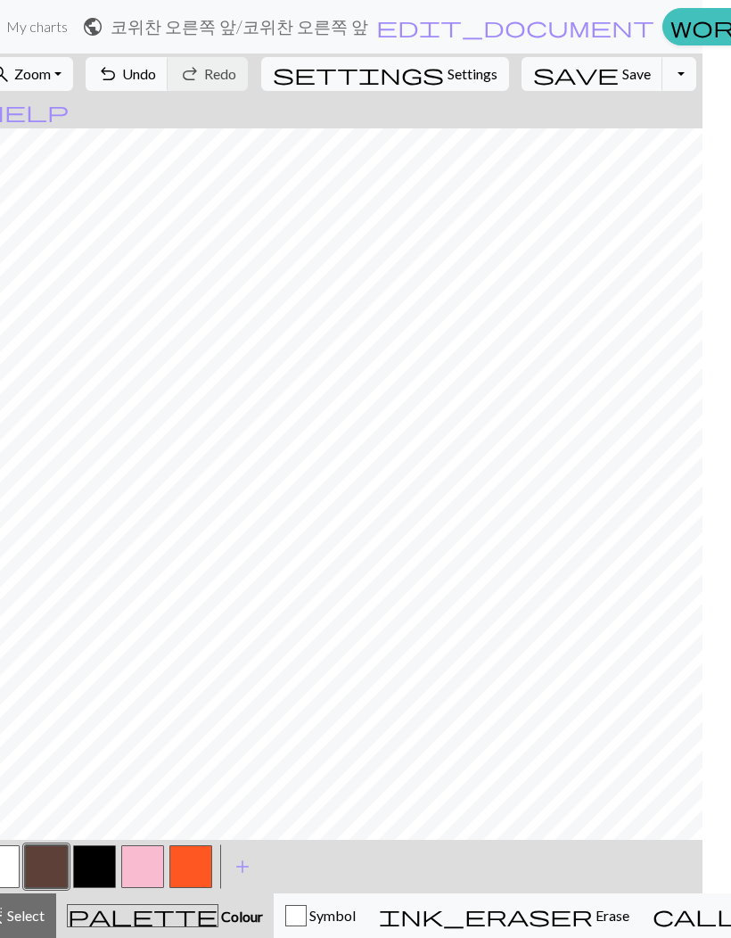
click at [58, 863] on button "button" at bounding box center [46, 867] width 43 height 43
click at [46, 853] on button "button" at bounding box center [46, 867] width 43 height 43
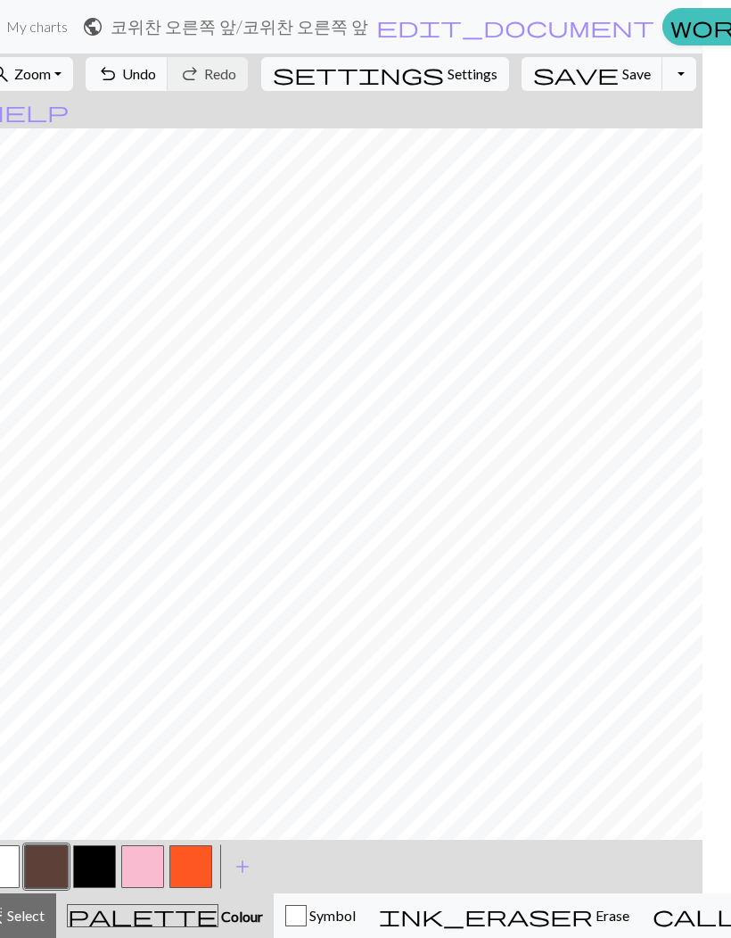
click at [169, 67] on button "undo Undo Undo" at bounding box center [127, 74] width 83 height 34
click at [52, 853] on button "button" at bounding box center [46, 867] width 43 height 43
click at [52, 876] on button "button" at bounding box center [46, 867] width 43 height 43
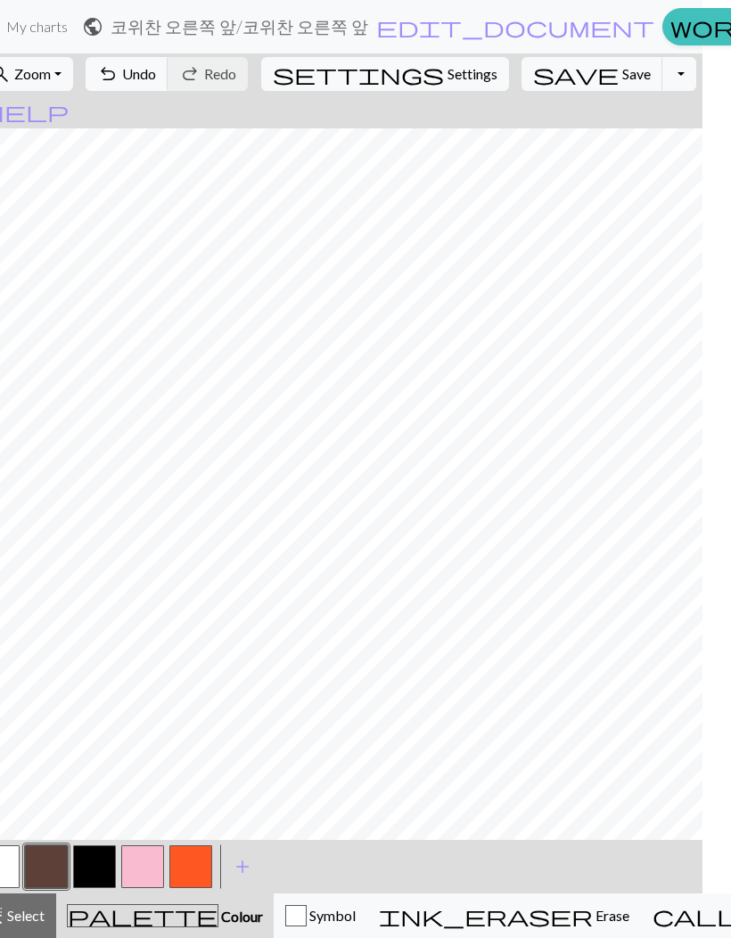
click at [14, 904] on button "highlight_alt Select Select" at bounding box center [13, 916] width 85 height 45
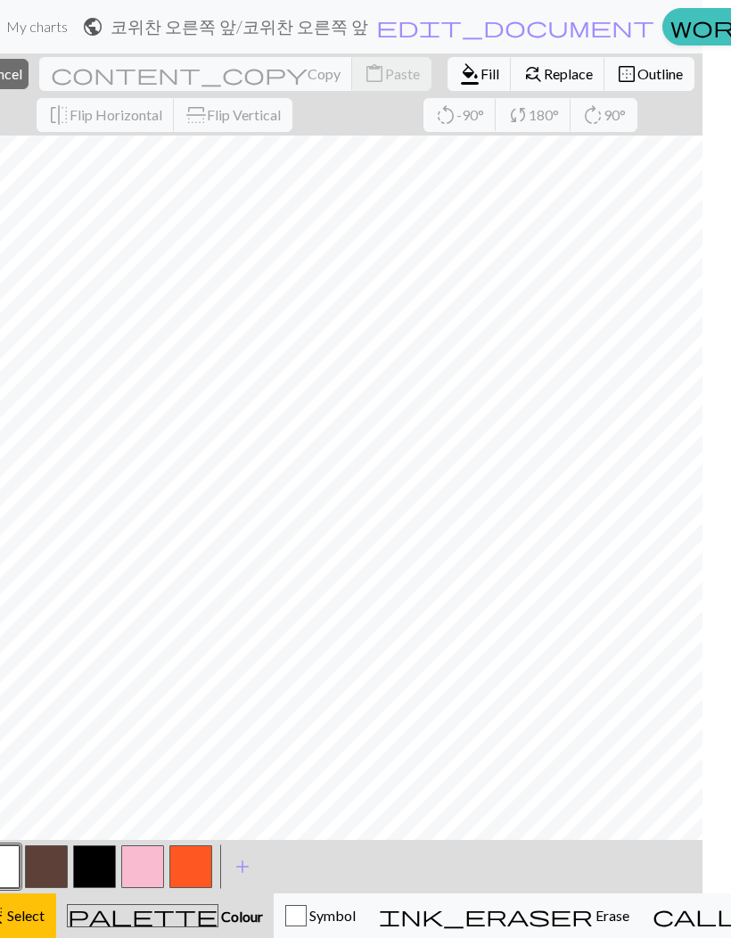
click at [39, 863] on button "button" at bounding box center [46, 867] width 43 height 43
click at [459, 68] on span "format_color_fill" at bounding box center [469, 74] width 21 height 25
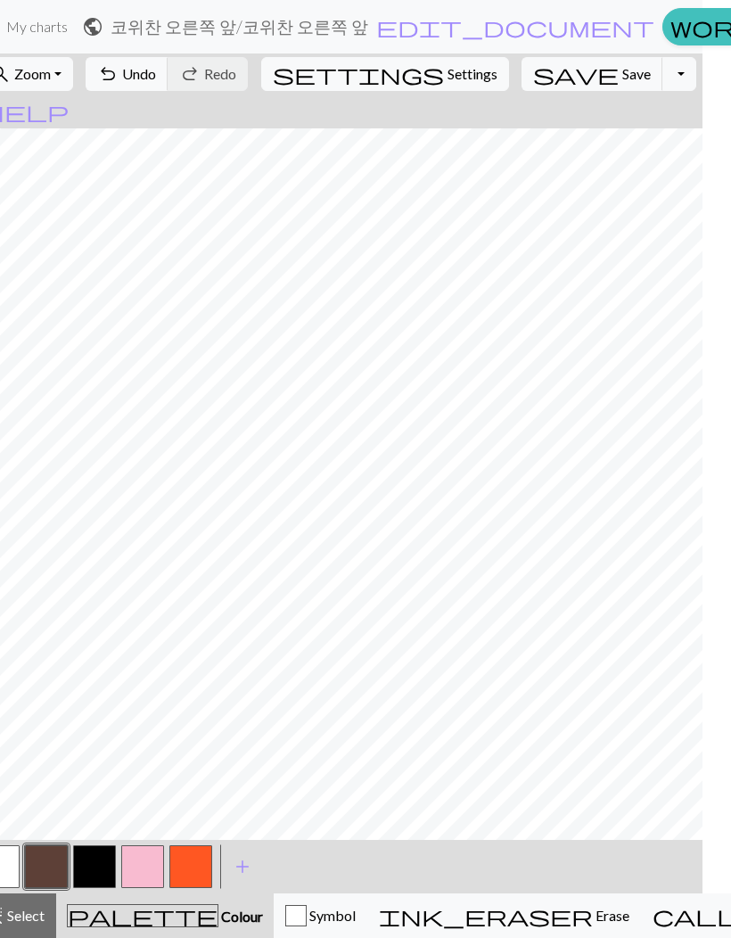
click at [156, 66] on span "Undo" at bounding box center [139, 73] width 34 height 17
click at [703, 576] on html "This website uses cookies to ensure you get the best experience on our website.…" at bounding box center [336, 469] width 731 height 938
click at [37, 871] on button "button" at bounding box center [46, 867] width 43 height 43
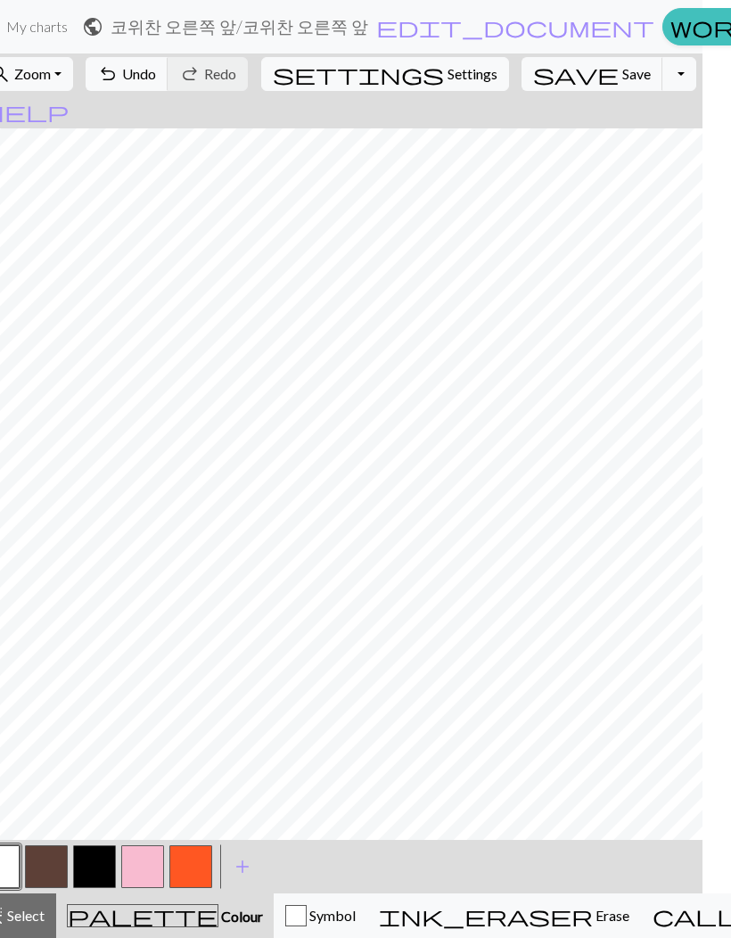
click at [156, 71] on span "Undo" at bounding box center [139, 73] width 34 height 17
click at [156, 70] on span "Undo" at bounding box center [139, 73] width 34 height 17
click at [156, 82] on span "Undo" at bounding box center [139, 73] width 34 height 17
click at [250, 72] on div "undo Undo Undo redo Redo Redo" at bounding box center [166, 74] width 173 height 41
click at [156, 69] on span "Undo" at bounding box center [139, 73] width 34 height 17
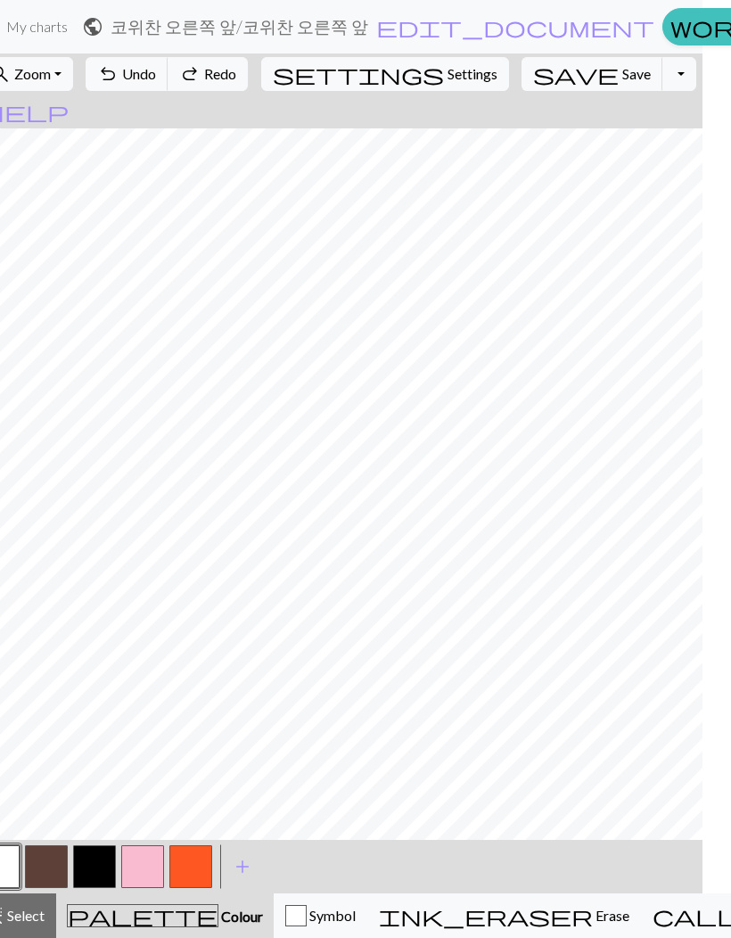
click at [156, 69] on span "Undo" at bounding box center [139, 73] width 34 height 17
click at [156, 71] on span "Undo" at bounding box center [139, 73] width 34 height 17
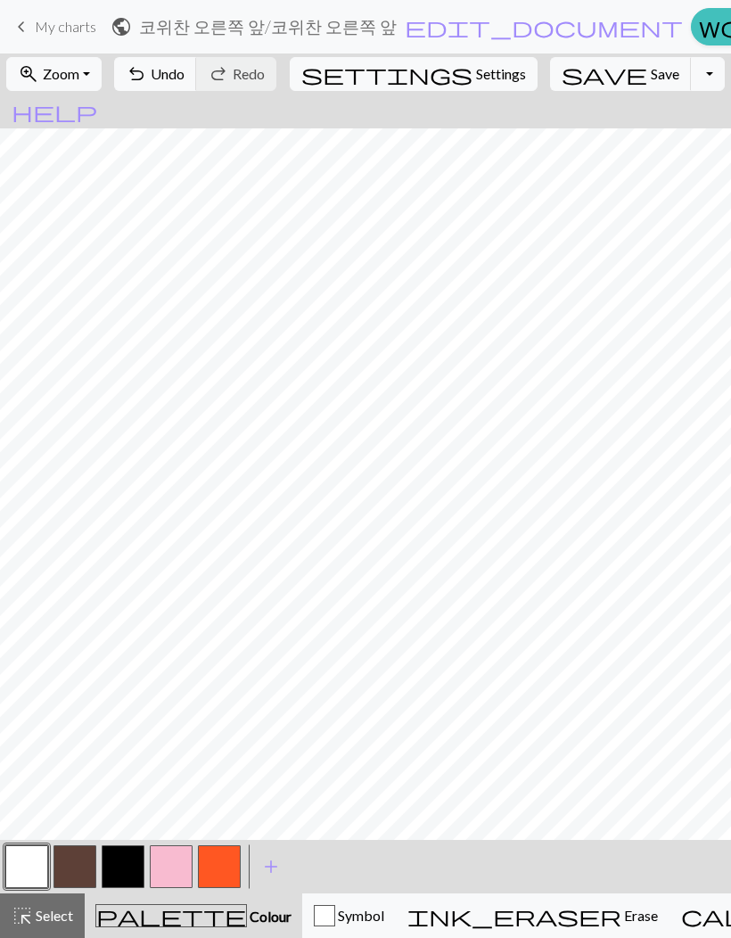
click at [185, 76] on span "Undo" at bounding box center [168, 73] width 34 height 17
click at [78, 860] on button "button" at bounding box center [75, 867] width 43 height 43
click at [30, 854] on button "button" at bounding box center [26, 867] width 43 height 43
click at [185, 73] on span "Undo" at bounding box center [168, 73] width 34 height 17
click at [23, 870] on button "button" at bounding box center [26, 867] width 43 height 43
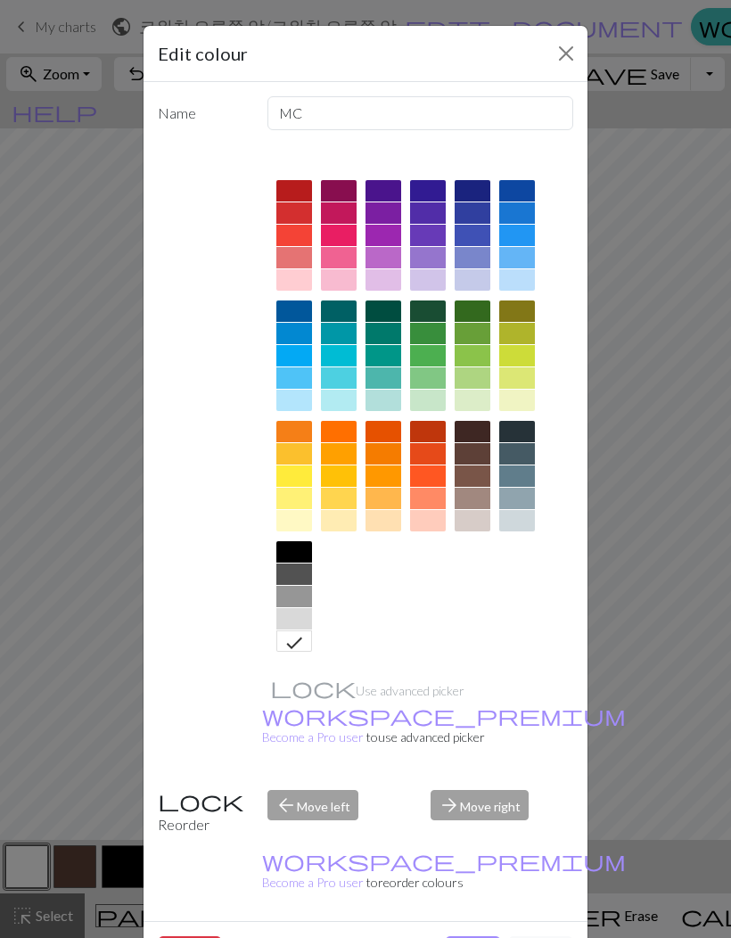
click at [37, 863] on div "Edit colour Name MC Use advanced picker workspace_premium Become a Pro user to …" at bounding box center [365, 469] width 731 height 938
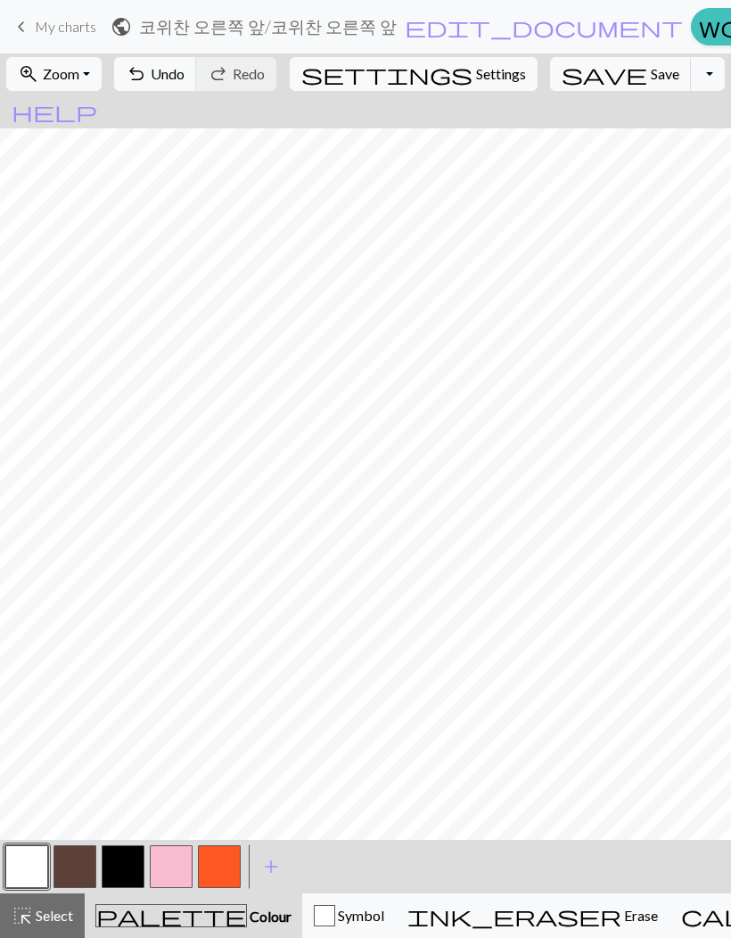
click at [37, 862] on button "button" at bounding box center [26, 867] width 43 height 43
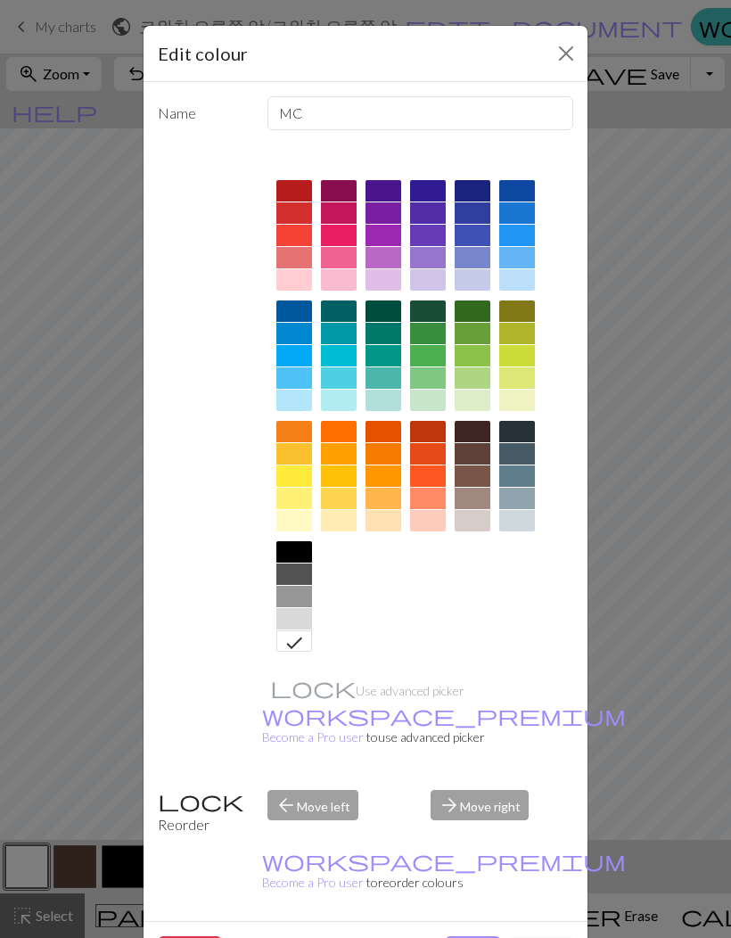
click at [477, 937] on button "Done" at bounding box center [473, 954] width 56 height 34
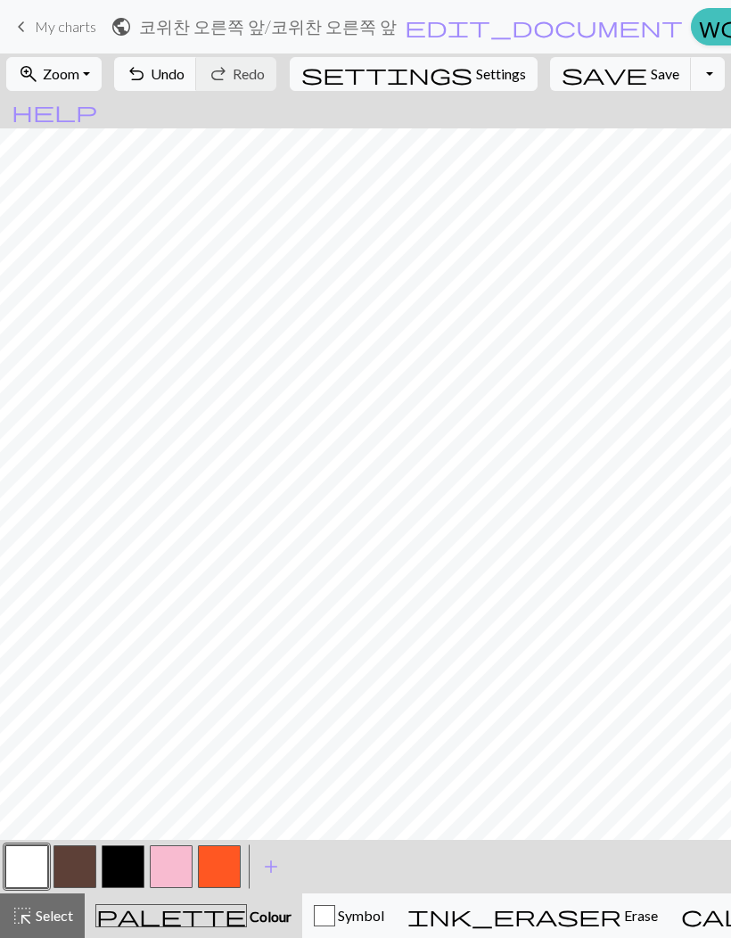
click at [86, 865] on button "button" at bounding box center [75, 867] width 43 height 43
click at [15, 857] on button "button" at bounding box center [26, 867] width 43 height 43
click at [586, 90] on button "save Save Save" at bounding box center [621, 74] width 142 height 34
click at [691, 73] on button "Toggle Dropdown" at bounding box center [708, 74] width 34 height 34
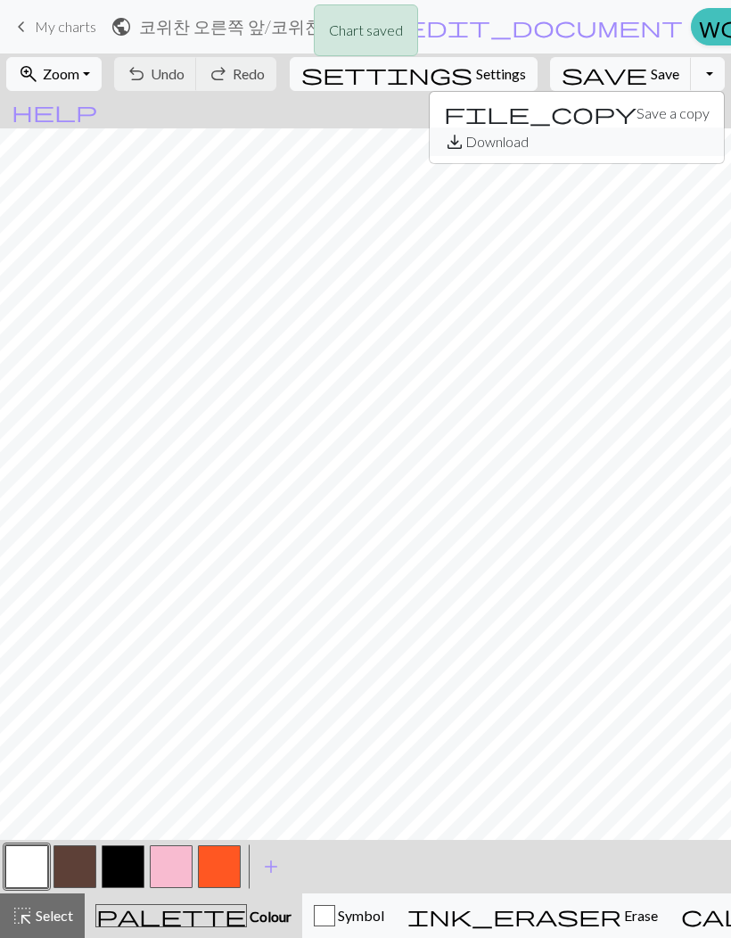
click at [588, 150] on button "save_alt Download" at bounding box center [577, 142] width 294 height 29
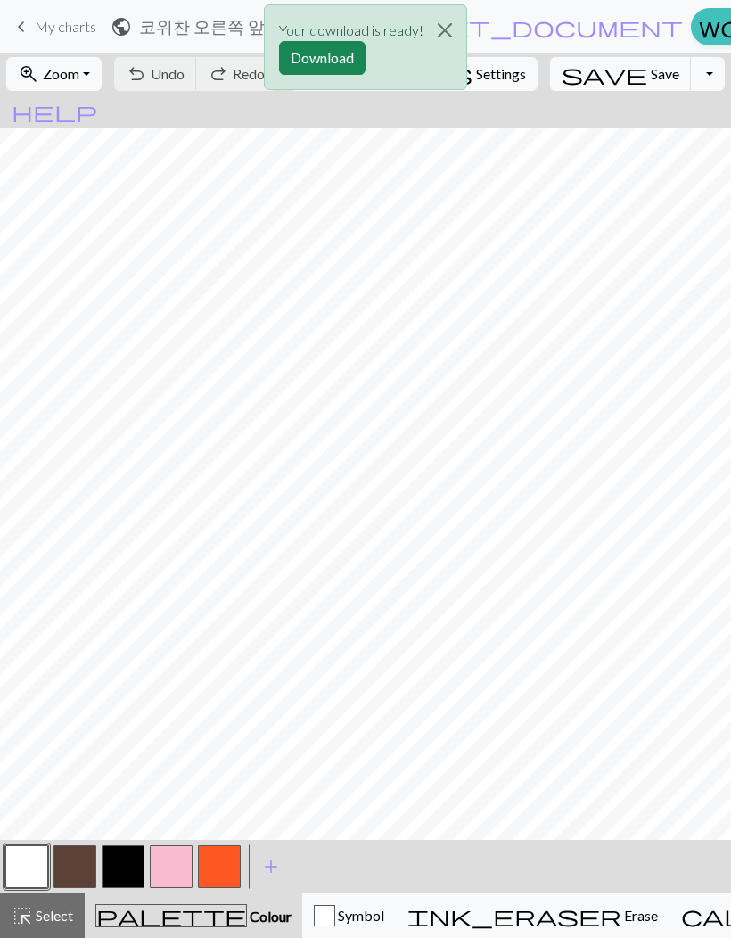
click at [347, 56] on button "Download" at bounding box center [322, 58] width 87 height 34
